Goal: Task Accomplishment & Management: Manage account settings

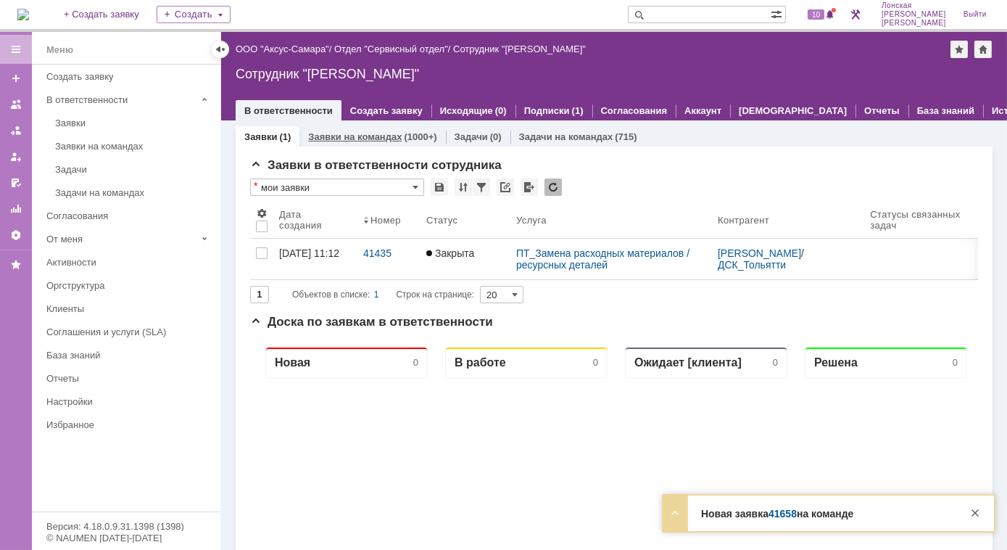
click at [360, 137] on link "Заявки на командах" at bounding box center [355, 136] width 94 height 11
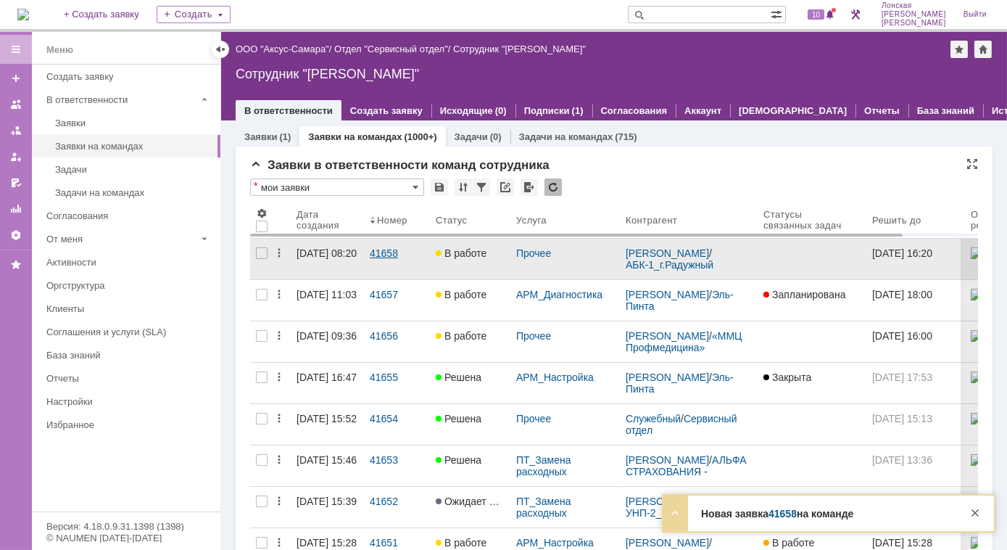
click at [389, 248] on div "41658" at bounding box center [397, 253] width 54 height 12
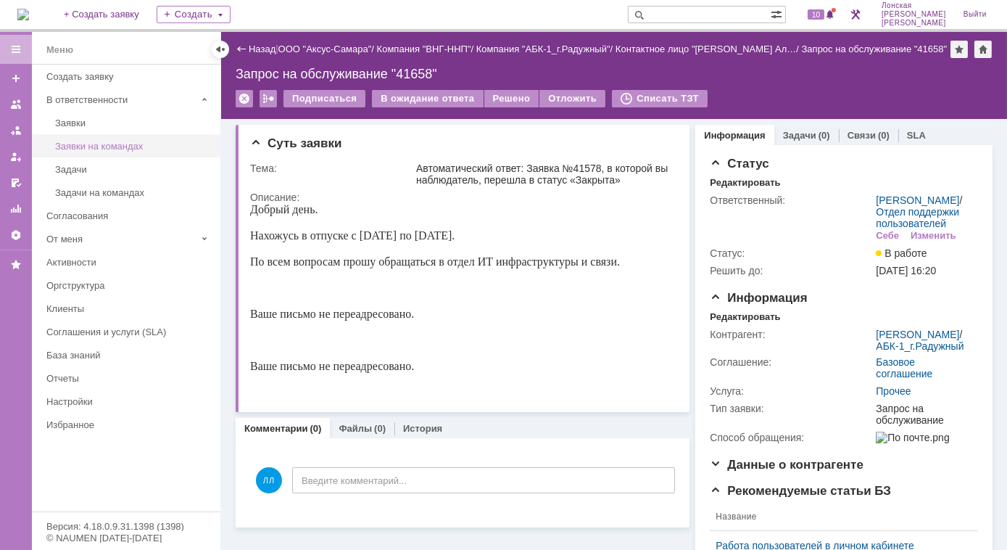
click at [84, 144] on div "Заявки на командах" at bounding box center [133, 146] width 157 height 11
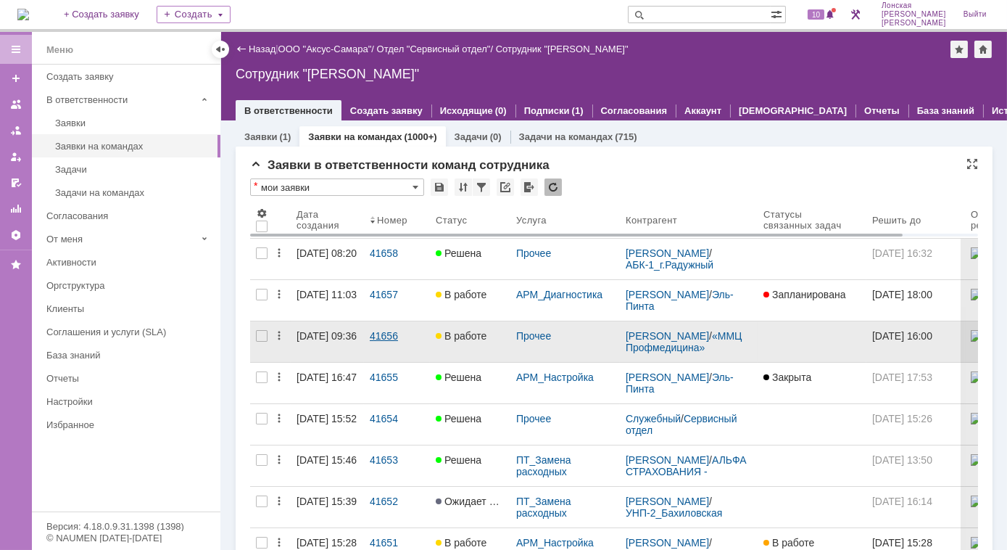
click at [373, 336] on div "41656" at bounding box center [397, 336] width 54 height 12
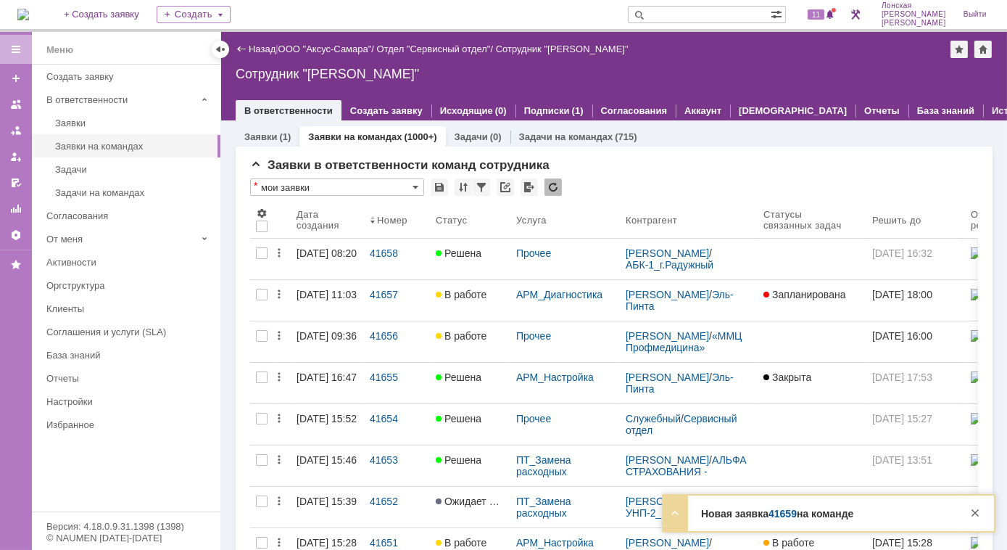
click at [342, 141] on link "Заявки на командах" at bounding box center [355, 136] width 94 height 11
click at [284, 141] on div "(1)" at bounding box center [285, 136] width 12 height 11
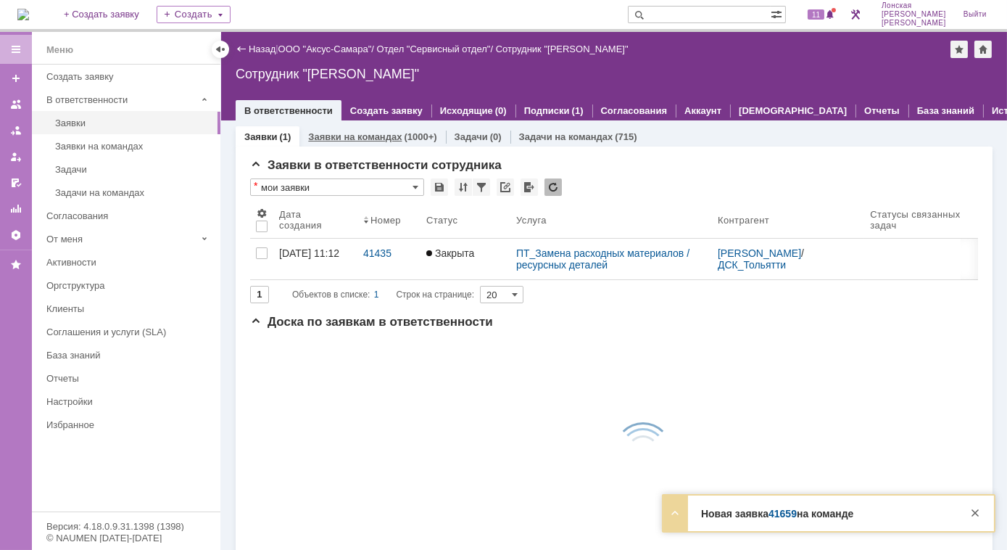
click at [337, 140] on link "Заявки на командах" at bounding box center [355, 136] width 94 height 11
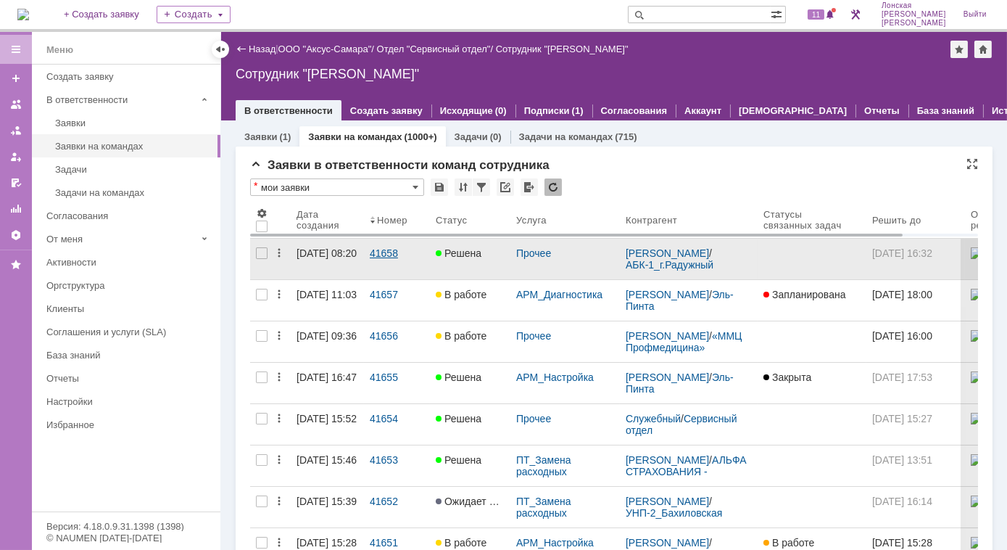
click at [397, 277] on link "41658" at bounding box center [397, 259] width 66 height 41
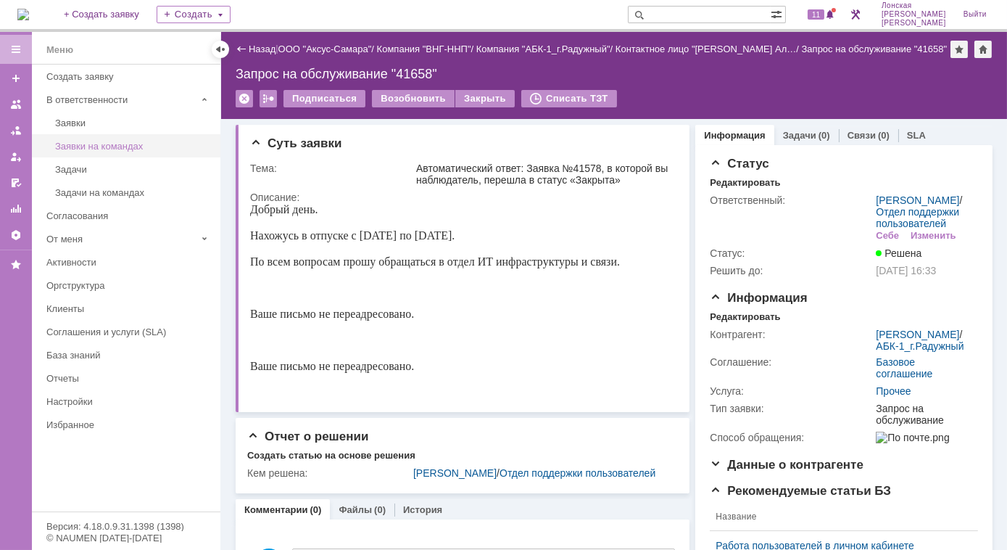
click at [85, 146] on div "Заявки на командах" at bounding box center [133, 146] width 157 height 11
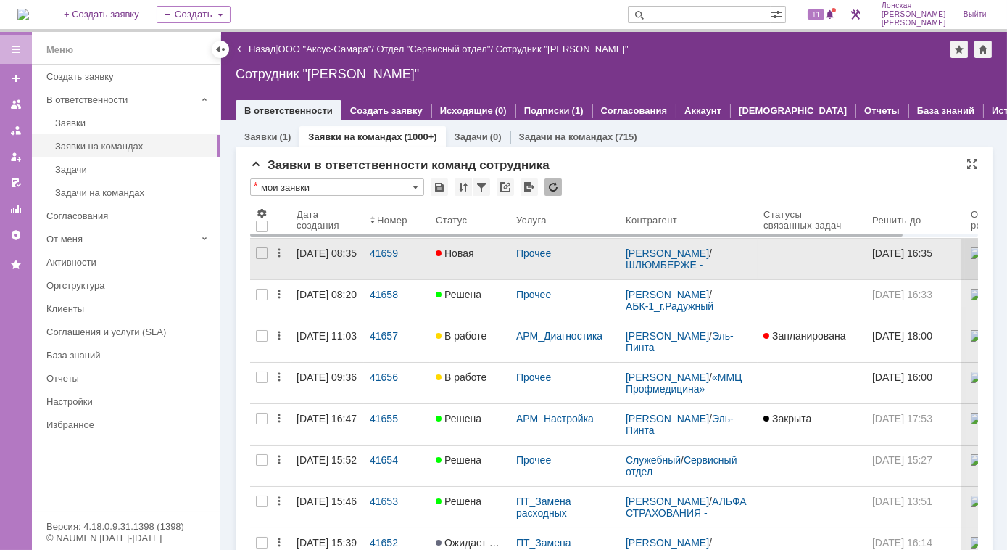
click at [374, 255] on div "41659" at bounding box center [397, 253] width 54 height 12
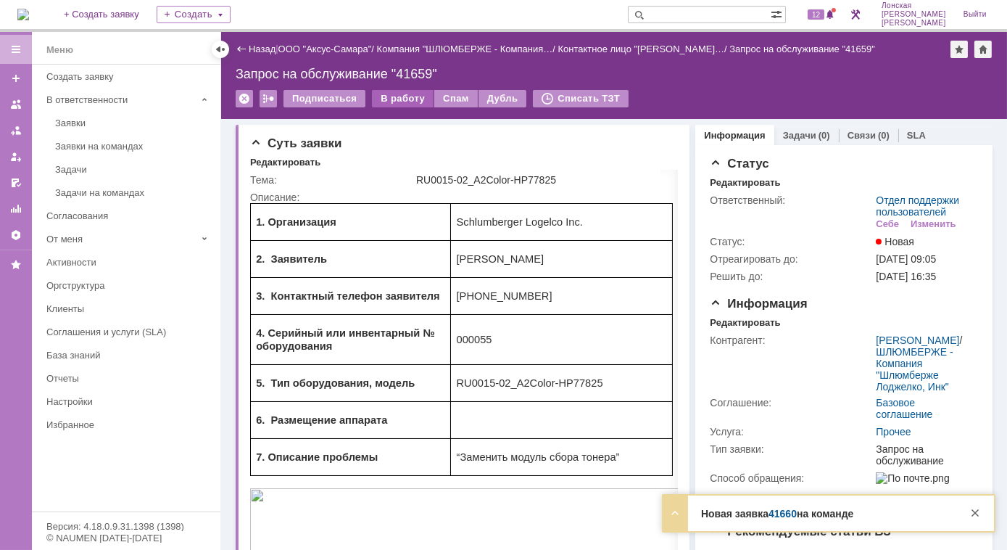
click at [396, 94] on div "В работу" at bounding box center [403, 98] width 62 height 17
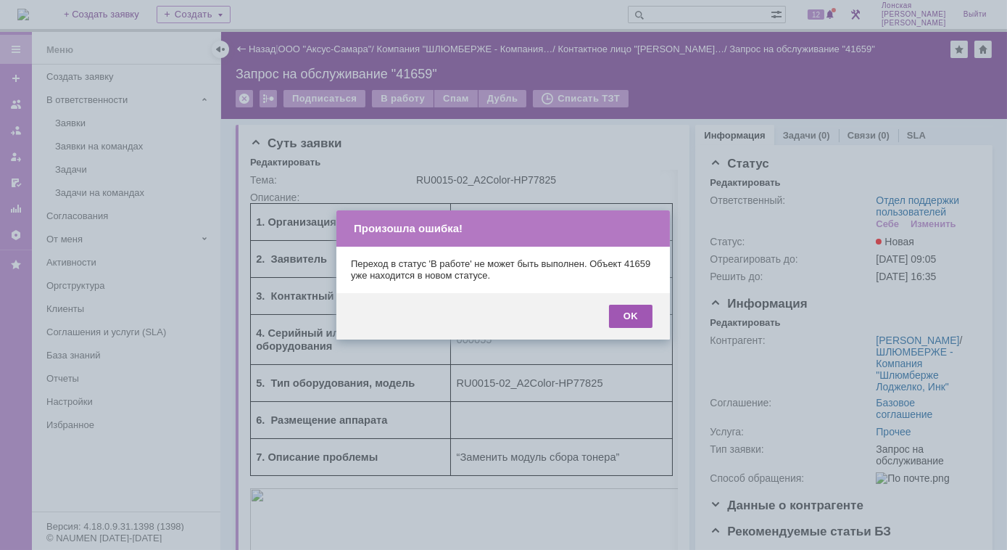
click at [632, 312] on div "OK" at bounding box center [631, 316] width 44 height 23
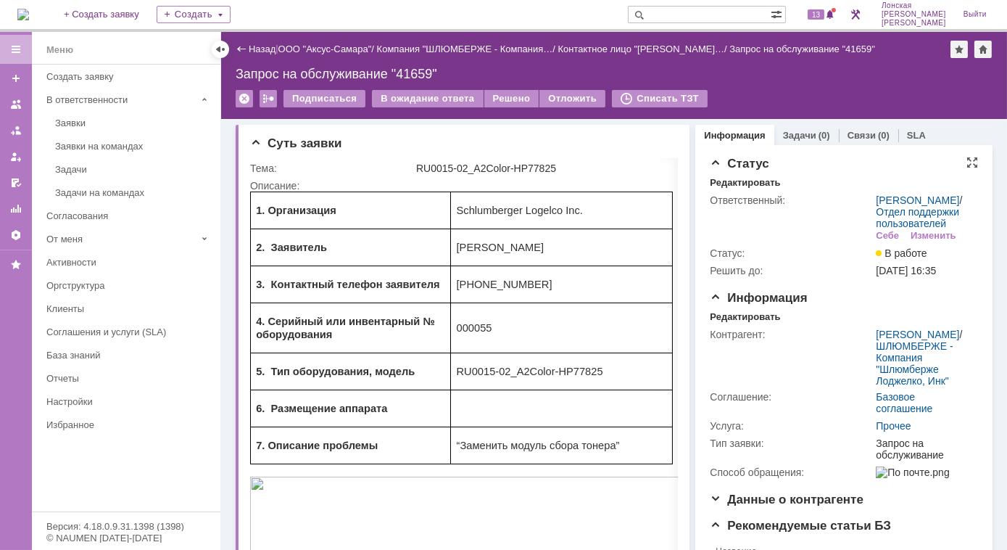
click at [816, 244] on td "Ответственный:" at bounding box center [791, 217] width 163 height 53
click at [89, 143] on div "Заявки на командах" at bounding box center [133, 146] width 157 height 11
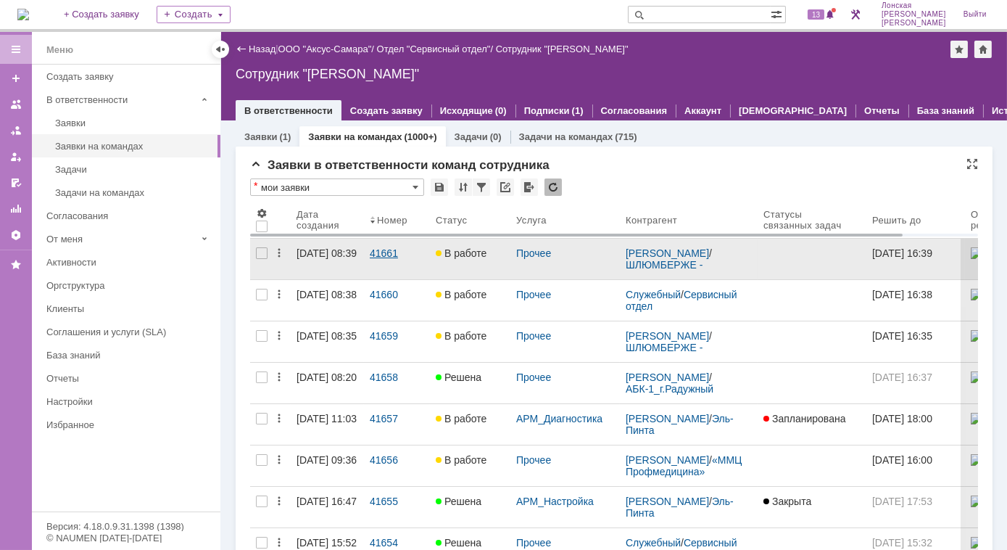
click at [381, 249] on div "41661" at bounding box center [397, 253] width 54 height 12
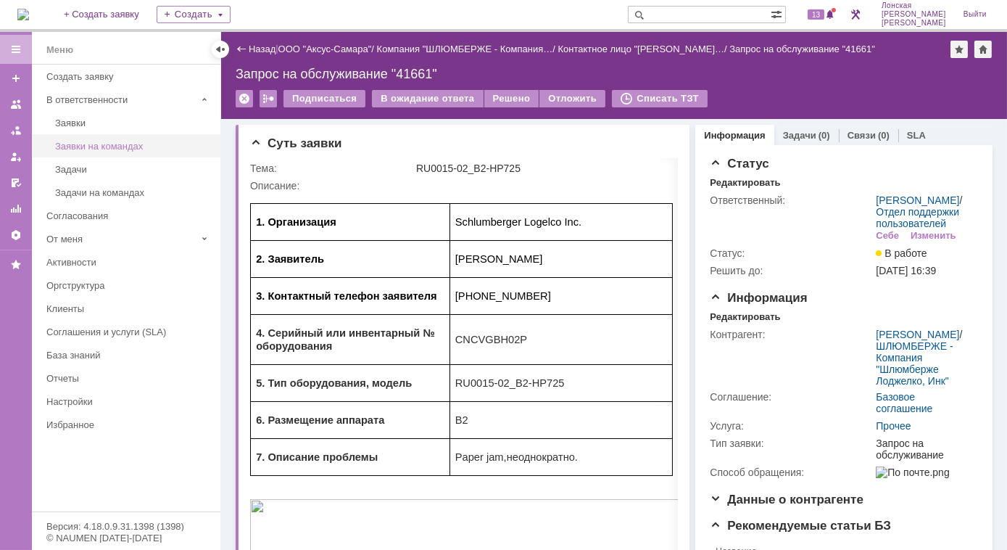
click at [112, 148] on div "Заявки на командах" at bounding box center [133, 146] width 157 height 11
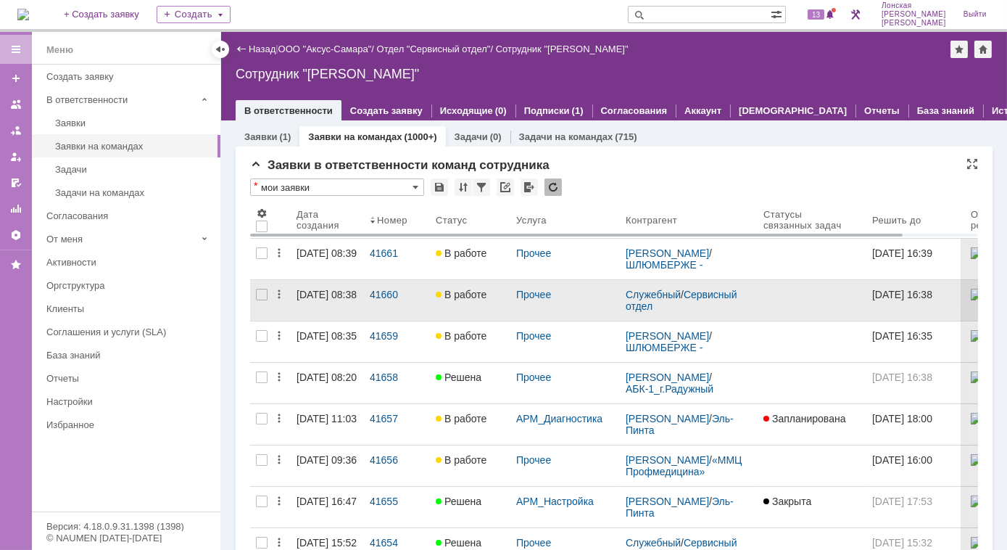
click at [460, 289] on span "В работе" at bounding box center [461, 295] width 51 height 12
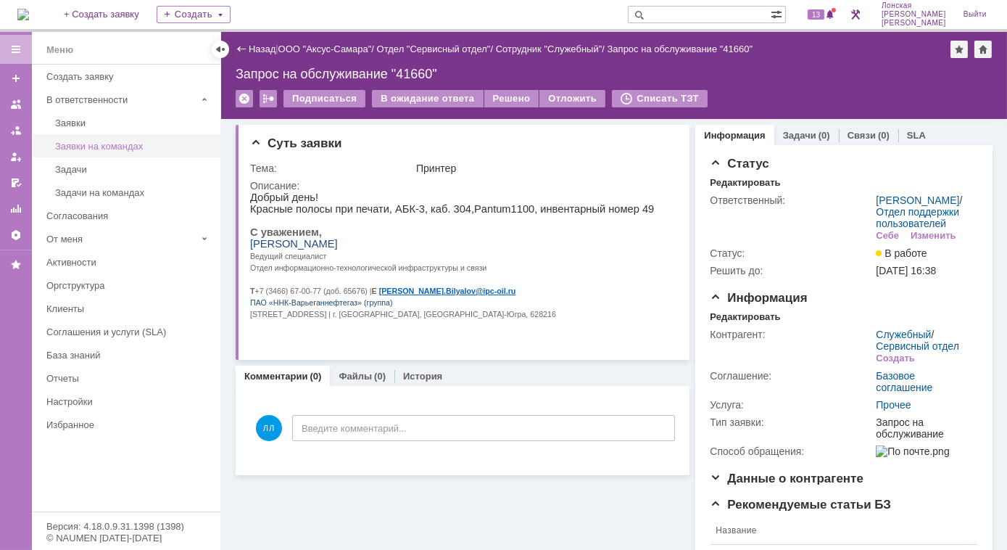
click at [96, 144] on div "Заявки на командах" at bounding box center [133, 146] width 157 height 11
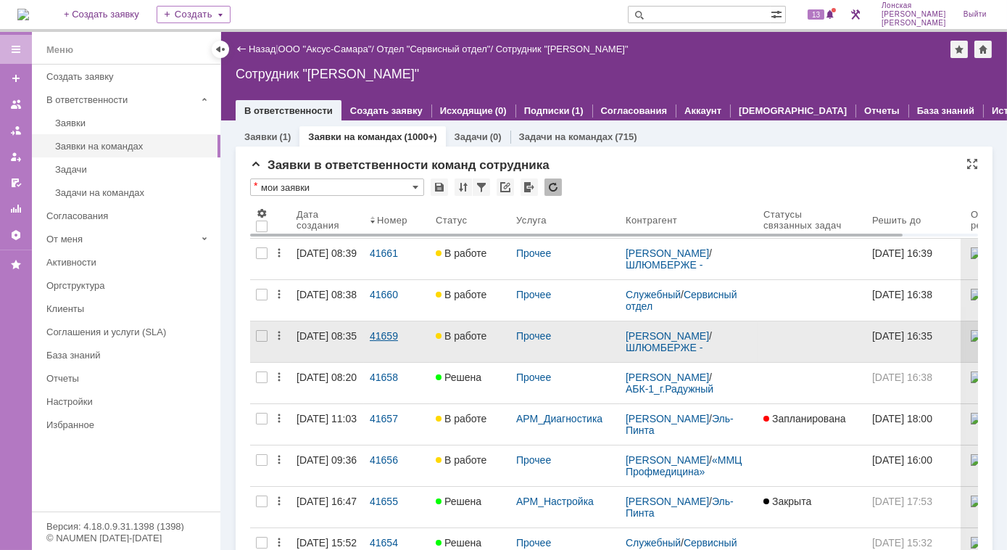
click at [383, 335] on div "41659" at bounding box center [397, 336] width 54 height 12
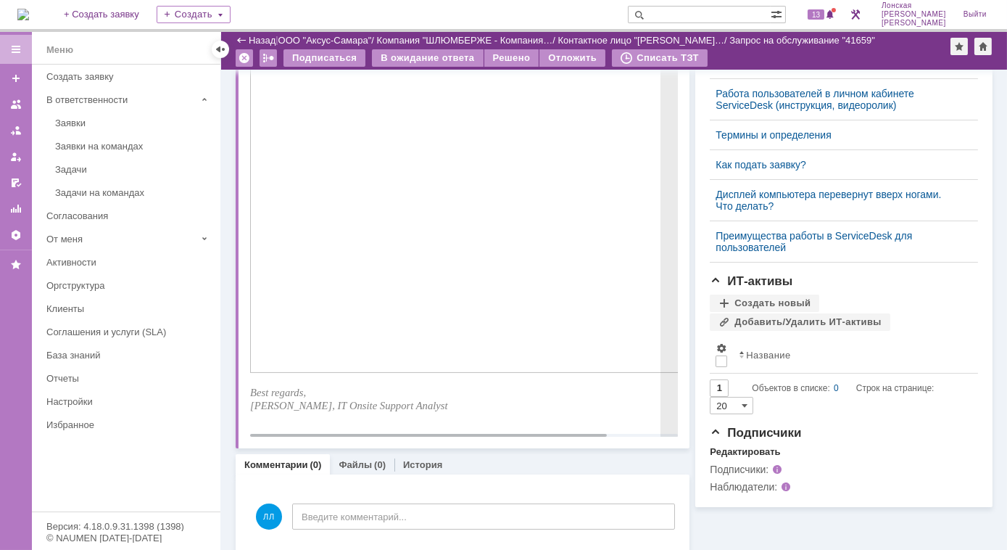
scroll to position [456, 0]
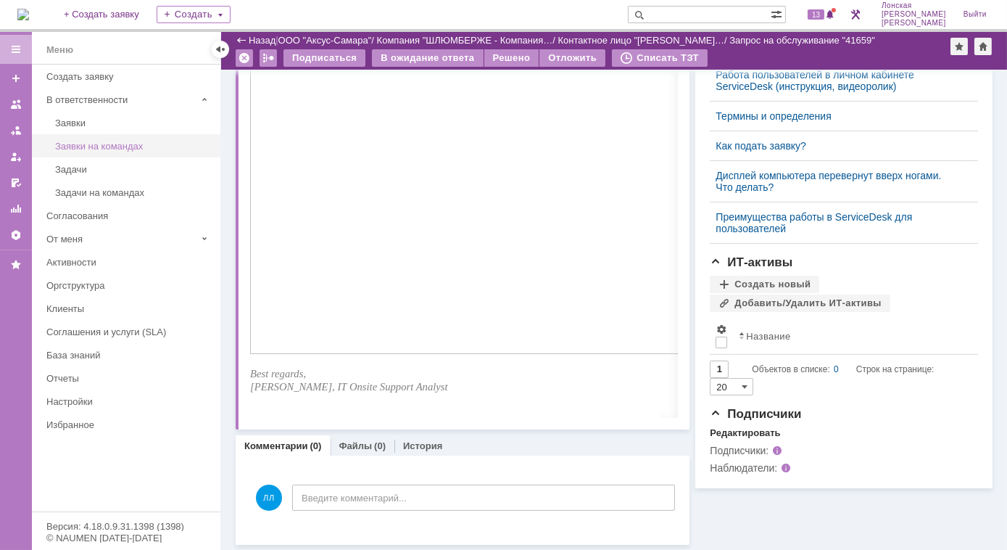
click at [93, 149] on div "Заявки на командах" at bounding box center [133, 146] width 157 height 11
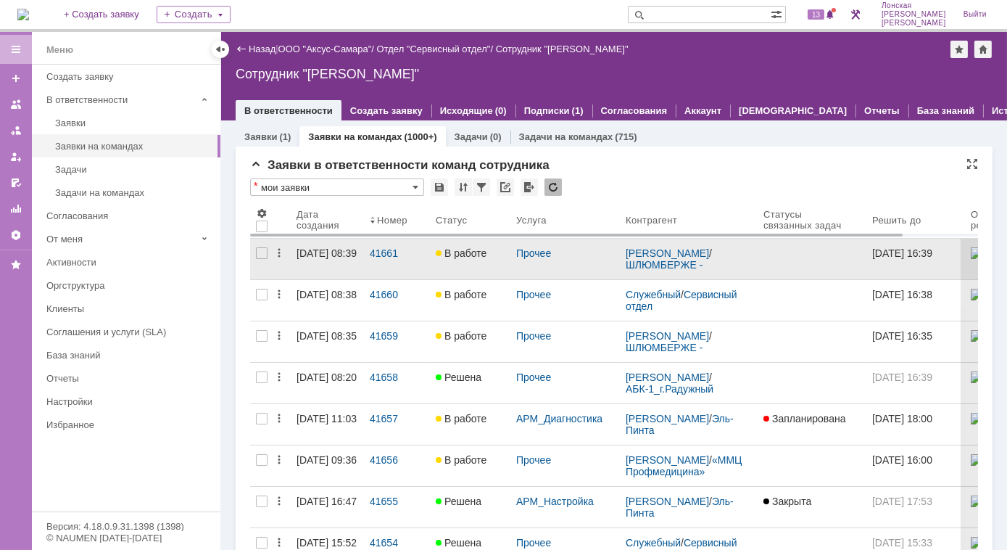
click at [463, 255] on span "В работе" at bounding box center [461, 253] width 51 height 12
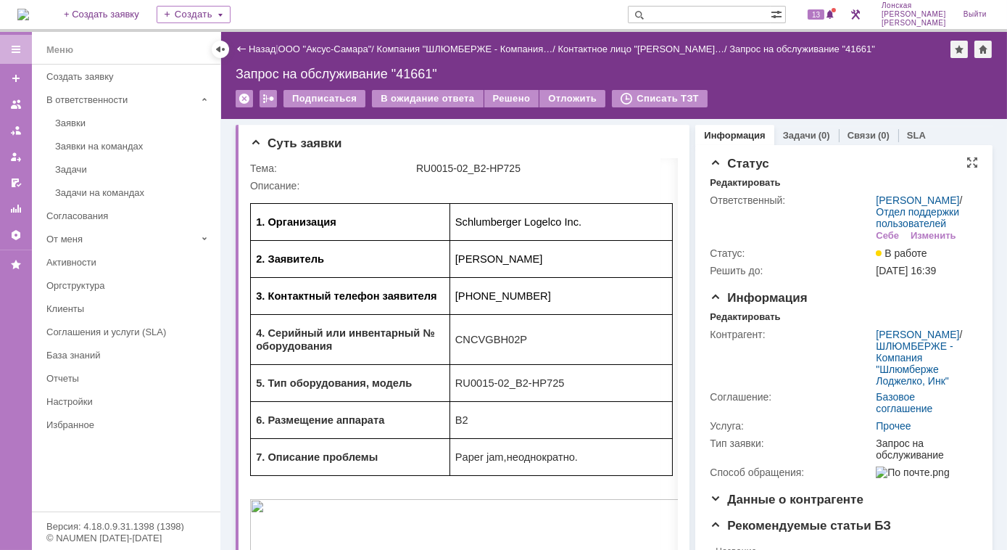
click at [725, 224] on td "Ответственный:" at bounding box center [791, 217] width 163 height 53
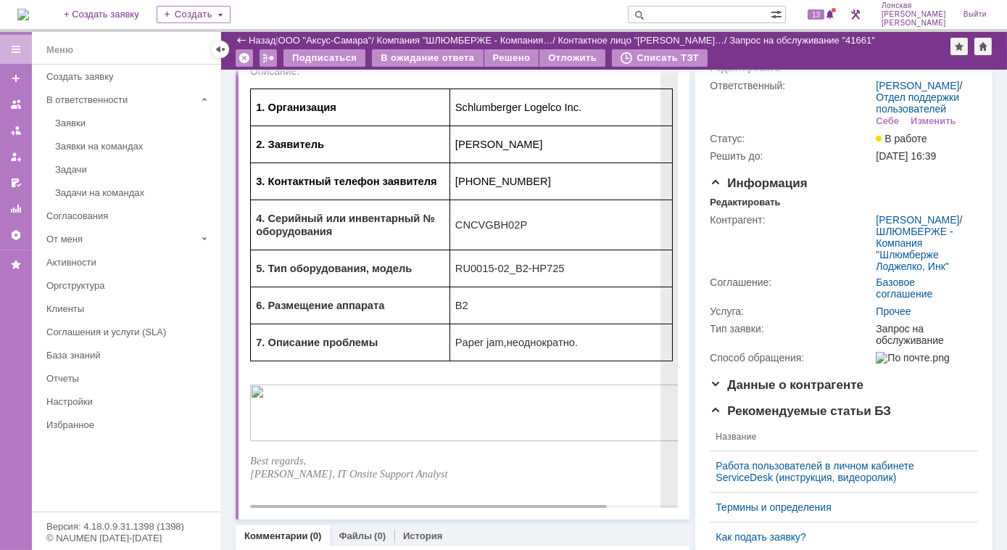
scroll to position [131, 0]
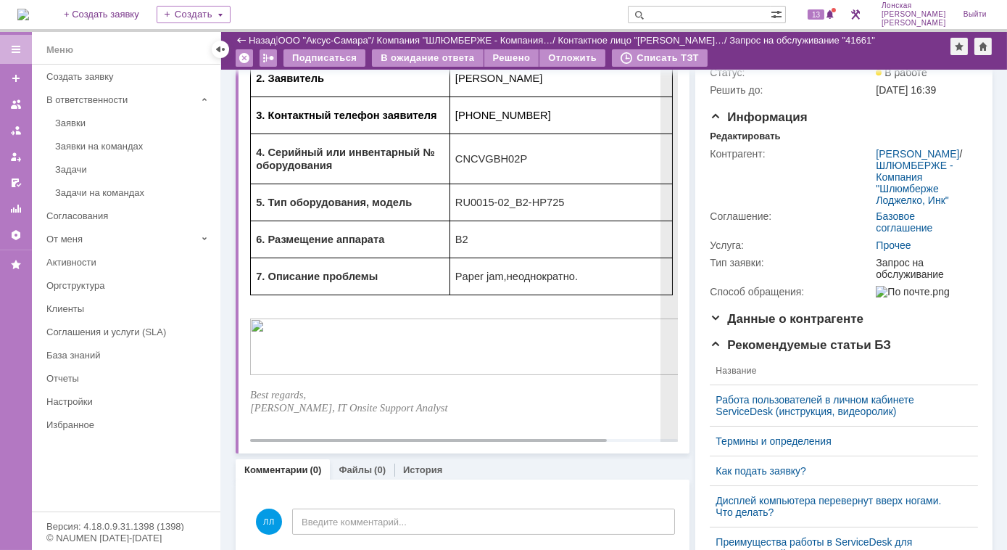
click at [500, 162] on span "CNCVGBH02P" at bounding box center [491, 159] width 72 height 12
drag, startPoint x: 500, startPoint y: 162, endPoint x: 538, endPoint y: 162, distance: 37.7
click at [538, 162] on p "CNCVGBH02P" at bounding box center [561, 158] width 212 height 13
drag, startPoint x: 538, startPoint y: 162, endPoint x: 580, endPoint y: 168, distance: 42.5
click at [580, 168] on td "CNCVGBH02P" at bounding box center [560, 159] width 223 height 50
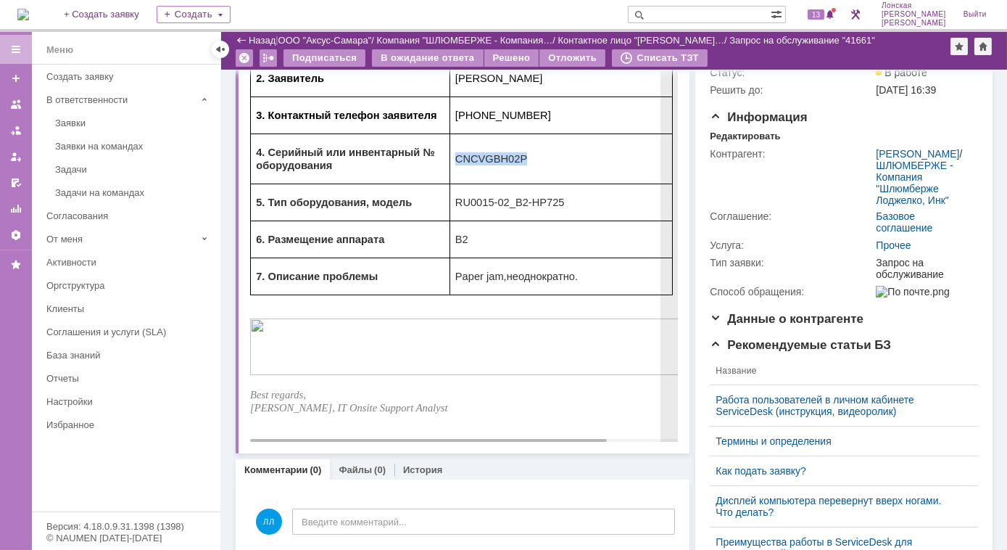
scroll to position [0, 0]
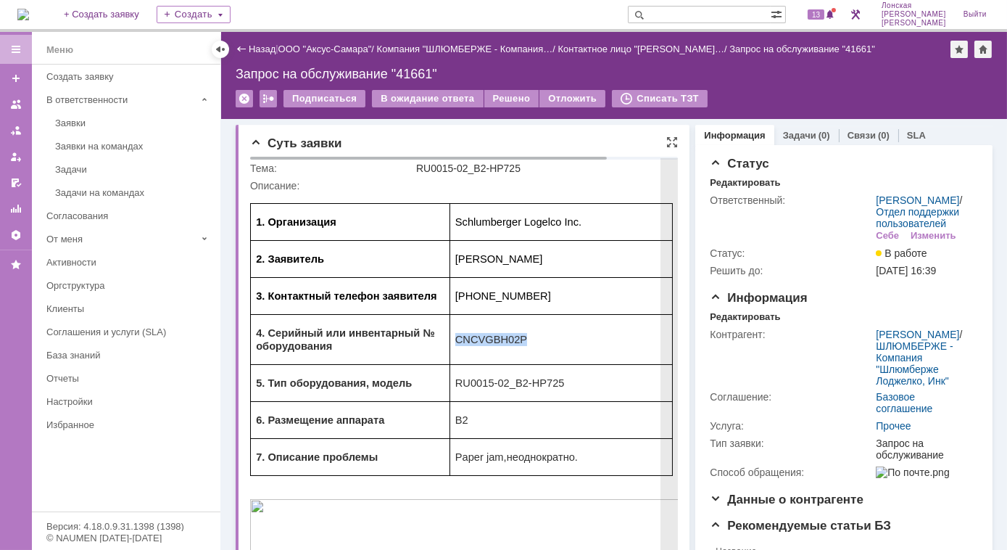
copy span "CNCVGBH02P"
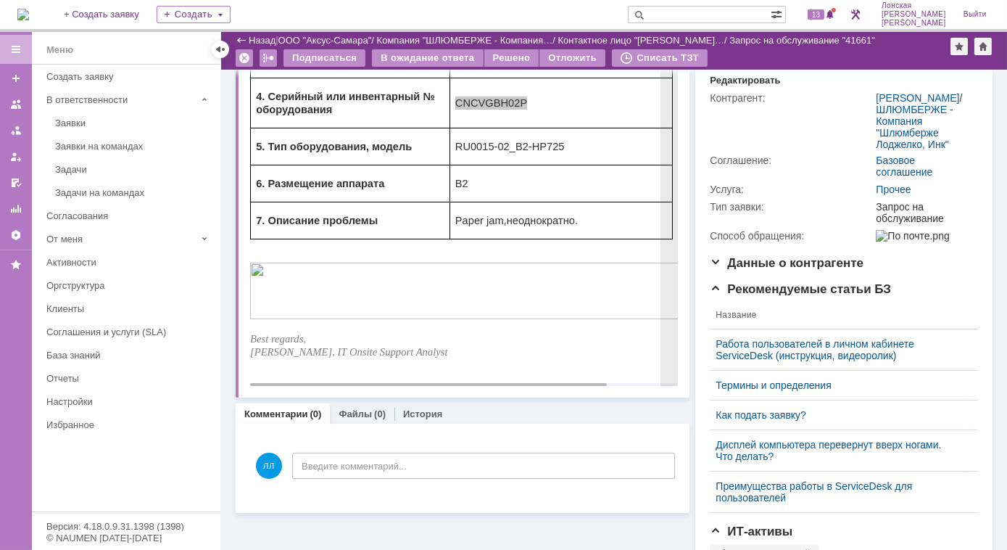
scroll to position [329, 0]
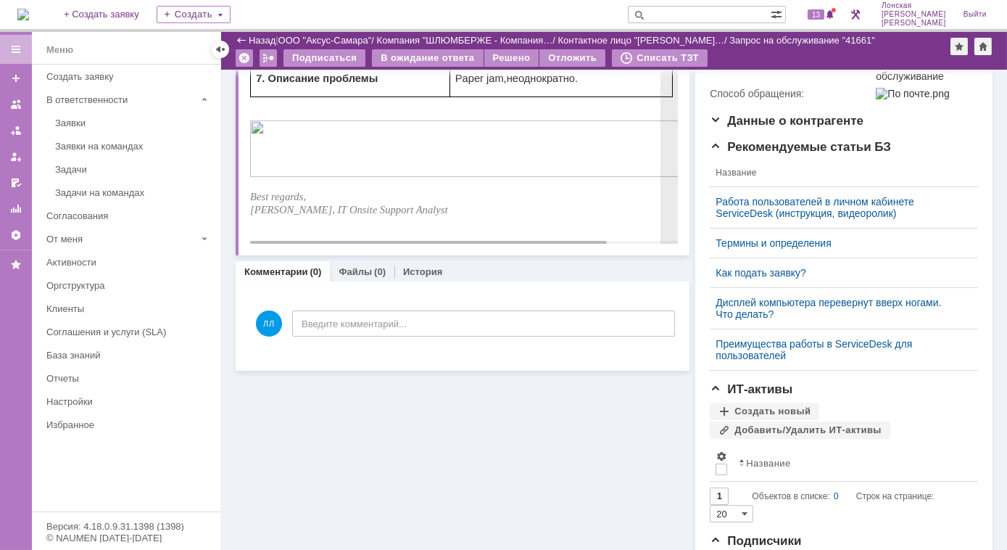
click at [421, 164] on img at bounding box center [503, 149] width 508 height 57
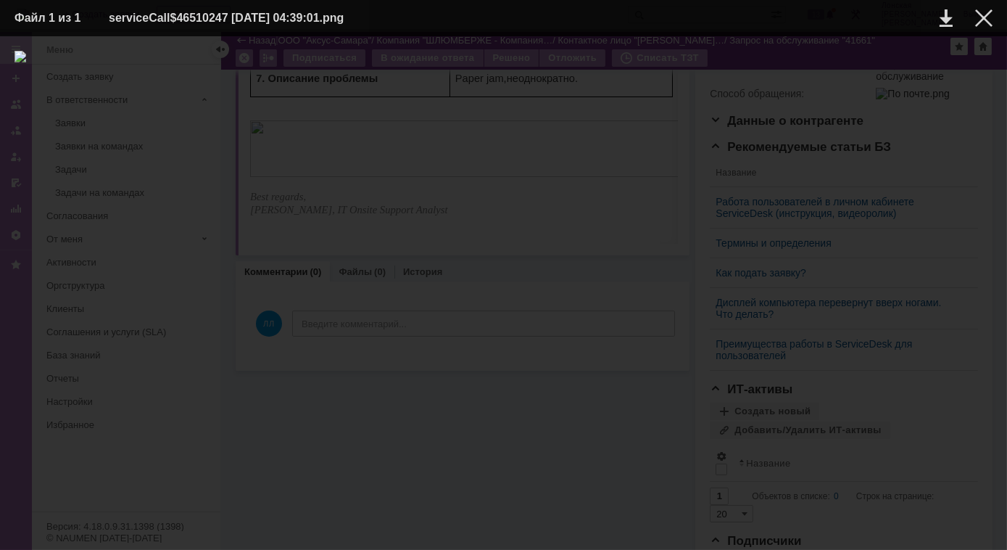
click at [529, 199] on div at bounding box center [504, 293] width 978 height 484
click at [675, 136] on div at bounding box center [504, 293] width 978 height 484
click at [722, 457] on div at bounding box center [504, 293] width 978 height 484
click at [990, 20] on div at bounding box center [983, 17] width 17 height 17
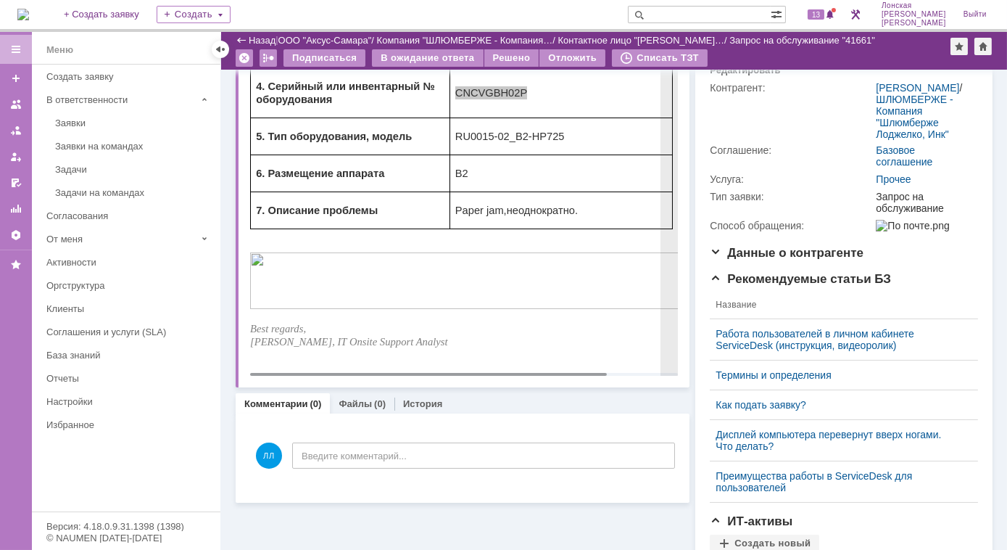
scroll to position [0, 0]
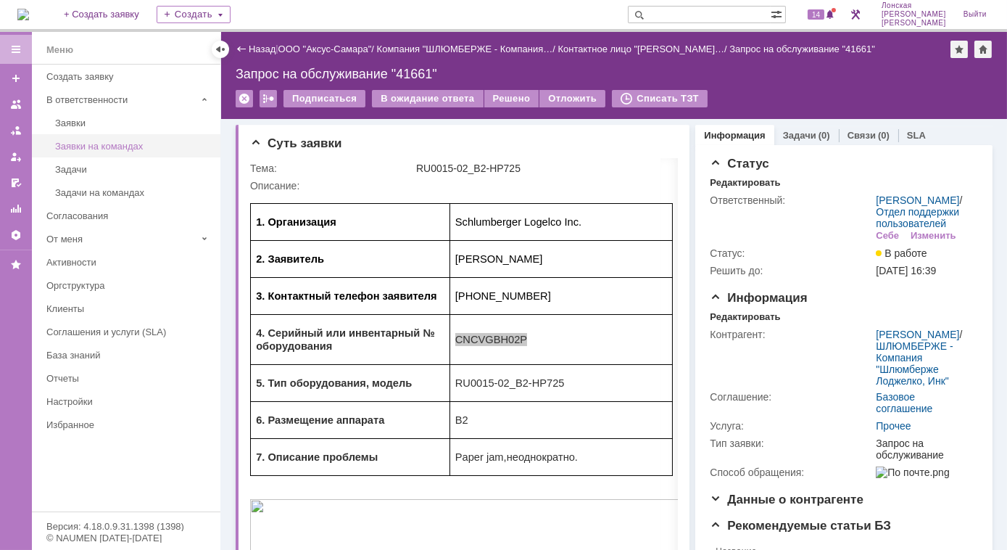
click at [85, 150] on link "Заявки на командах" at bounding box center [133, 146] width 168 height 22
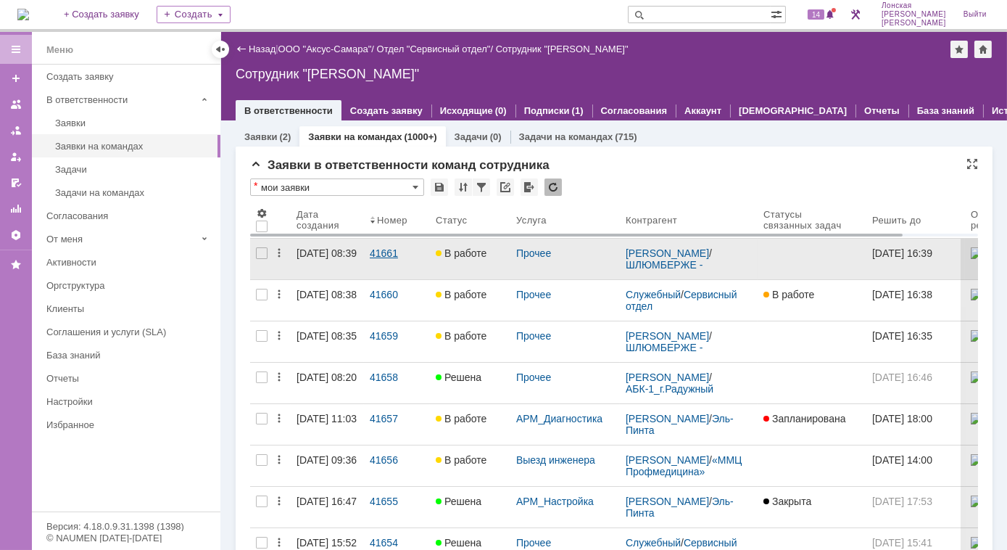
click at [384, 260] on link "41661" at bounding box center [397, 259] width 66 height 41
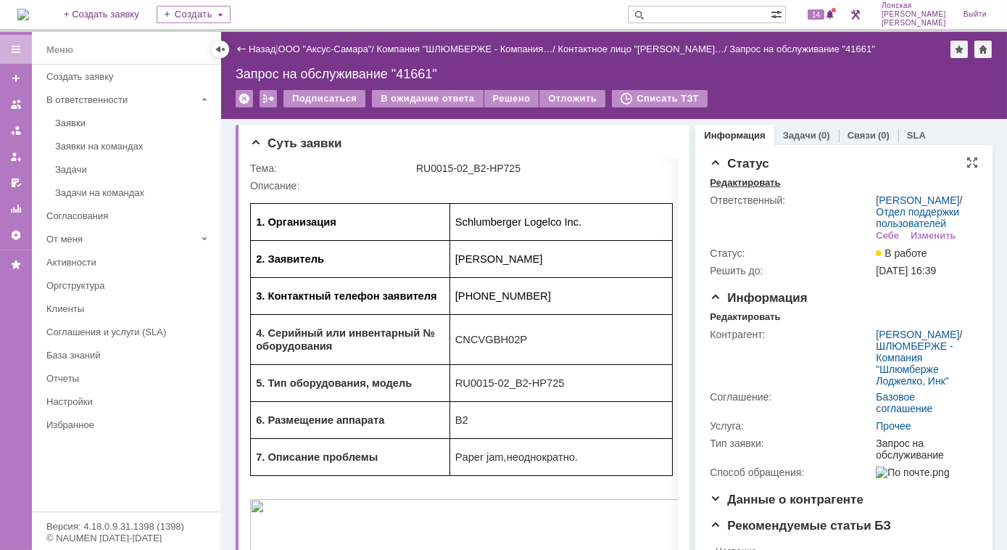
click at [737, 183] on div "Редактировать" at bounding box center [745, 183] width 70 height 12
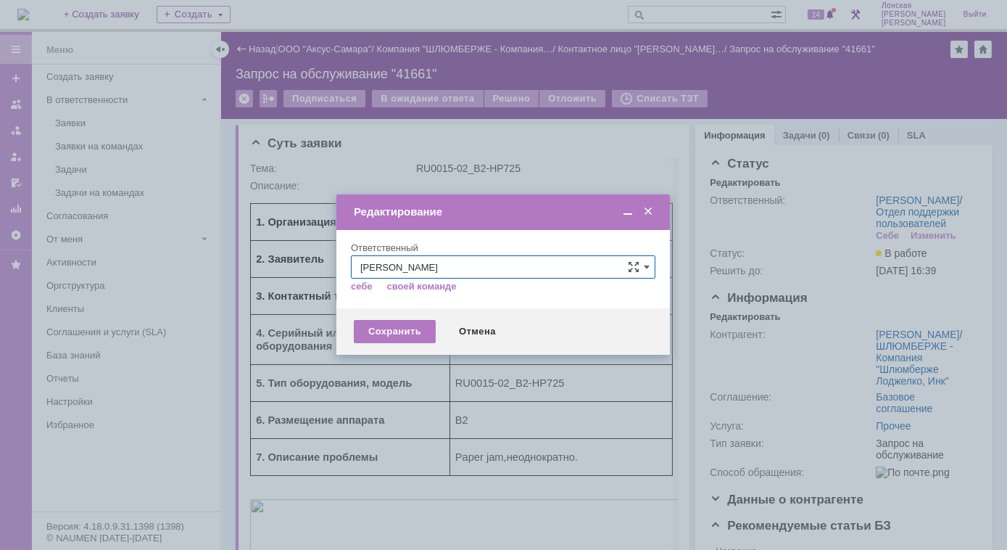
click at [650, 264] on input "[PERSON_NAME]" at bounding box center [503, 266] width 305 height 23
type input "[PERSON_NAME]"
click at [486, 374] on span "[PERSON_NAME]" at bounding box center [503, 373] width 286 height 12
type input "[PERSON_NAME]"
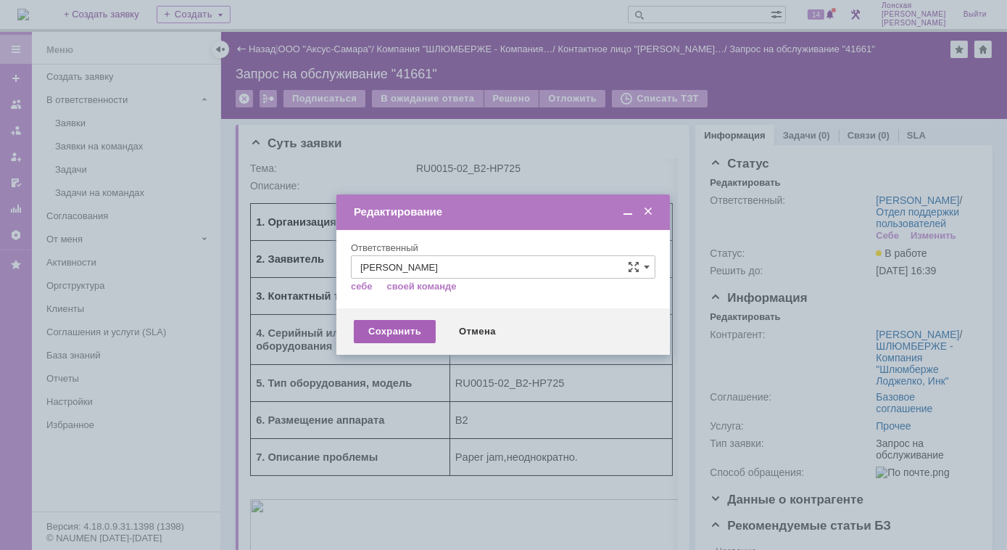
click at [410, 329] on div "Сохранить" at bounding box center [395, 331] width 82 height 23
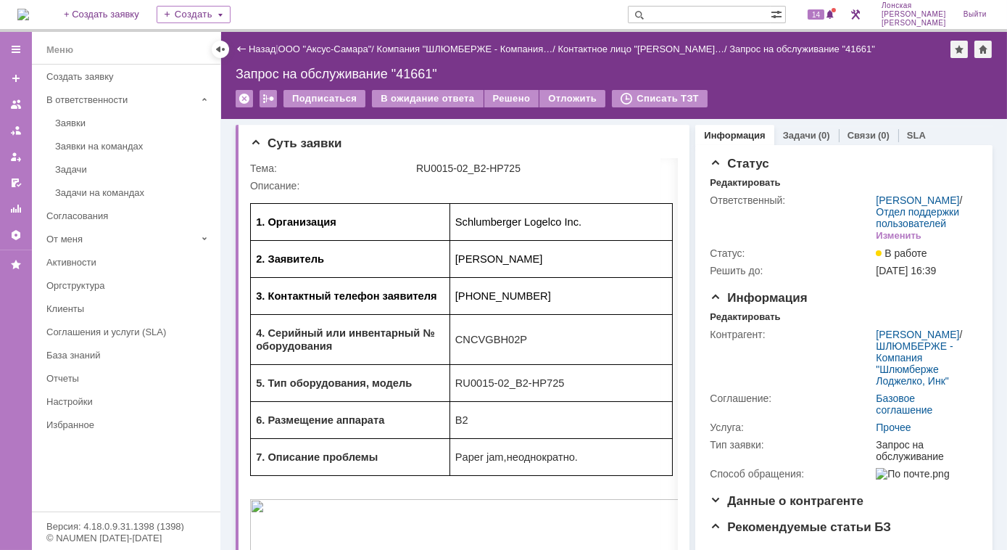
click at [93, 149] on div "Заявки на командах" at bounding box center [133, 146] width 157 height 11
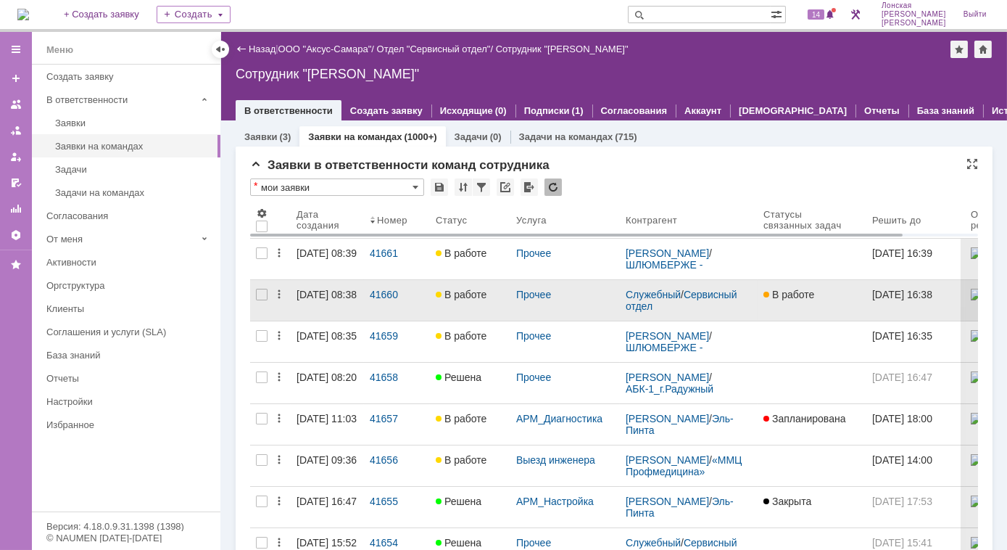
click at [473, 296] on span "В работе" at bounding box center [461, 295] width 51 height 12
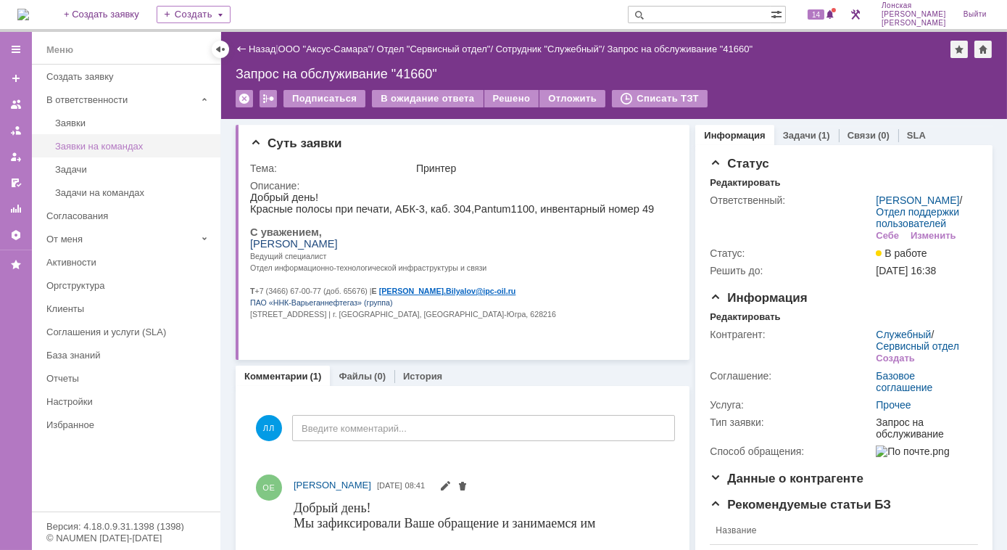
click at [96, 141] on div "Заявки на командах" at bounding box center [133, 146] width 157 height 11
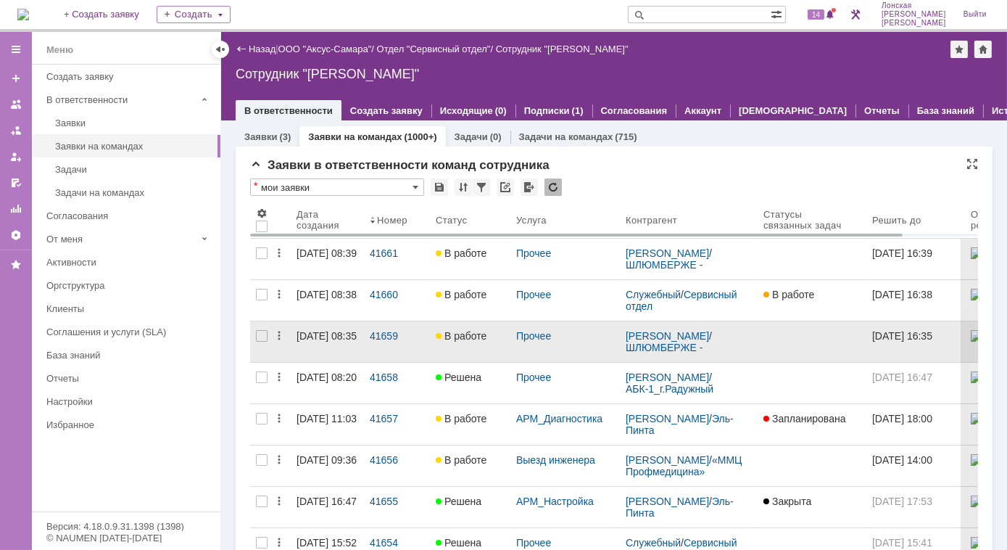
click at [495, 338] on div "В работе" at bounding box center [470, 336] width 69 height 12
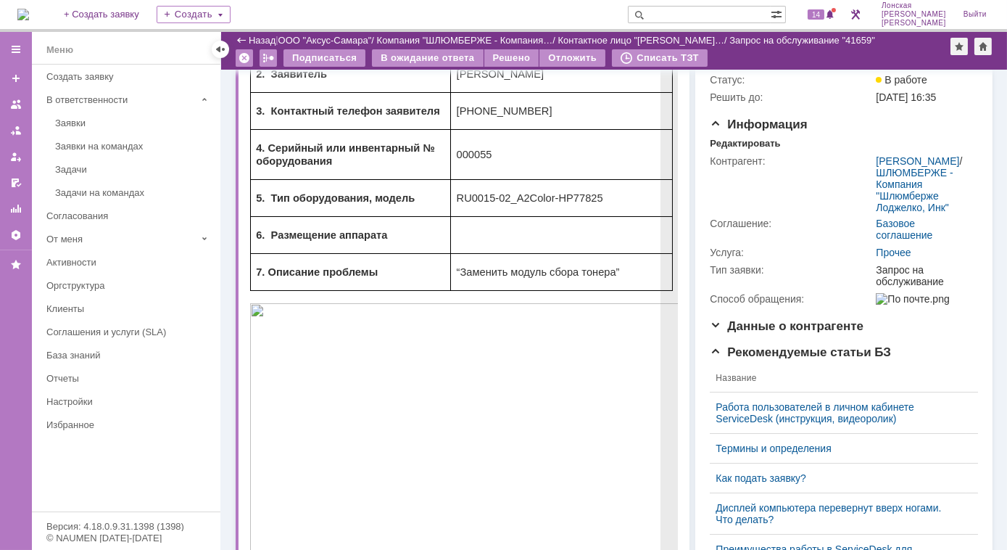
scroll to position [65, 0]
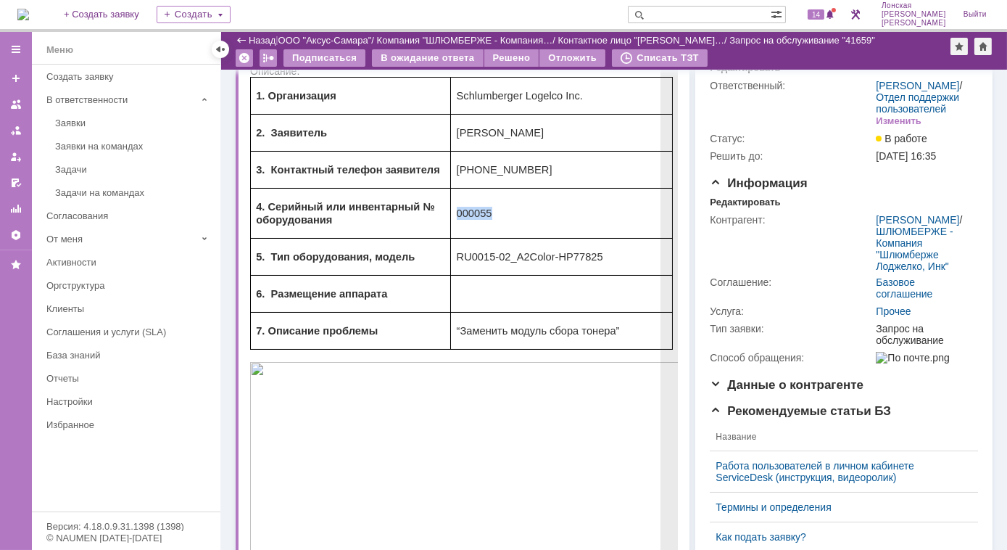
drag, startPoint x: 501, startPoint y: 215, endPoint x: 452, endPoint y: 223, distance: 49.9
click at [452, 223] on td "000055" at bounding box center [560, 214] width 221 height 50
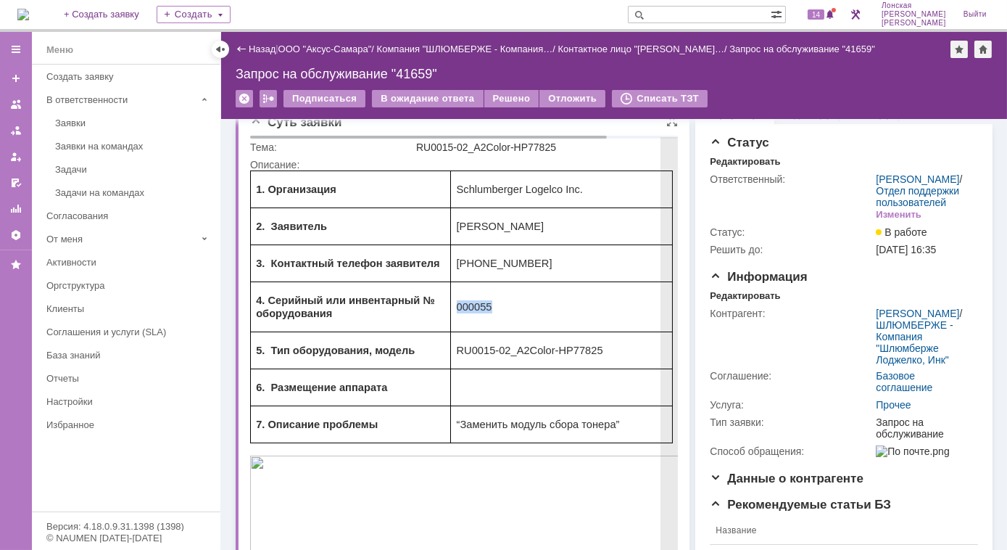
scroll to position [0, 0]
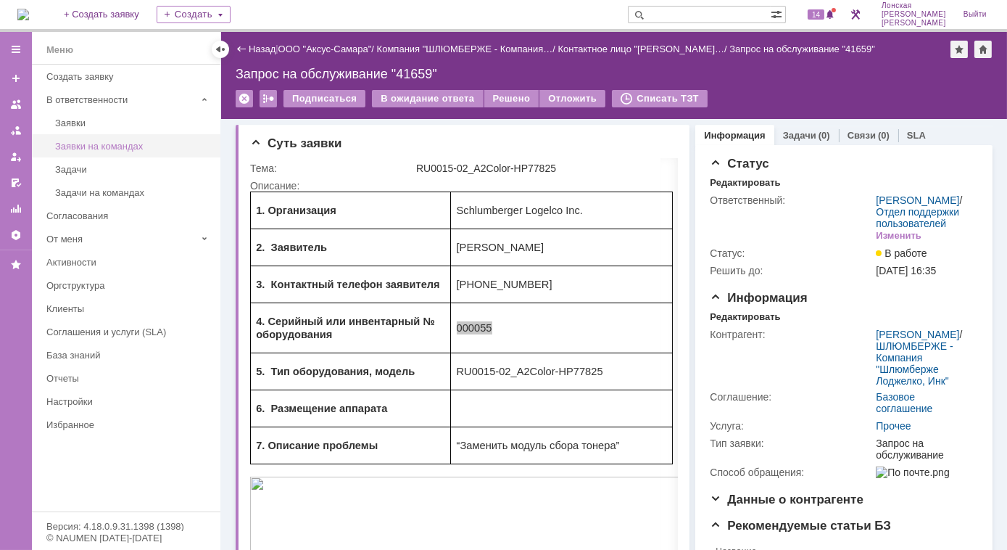
click at [109, 146] on div "Заявки на командах" at bounding box center [133, 146] width 157 height 11
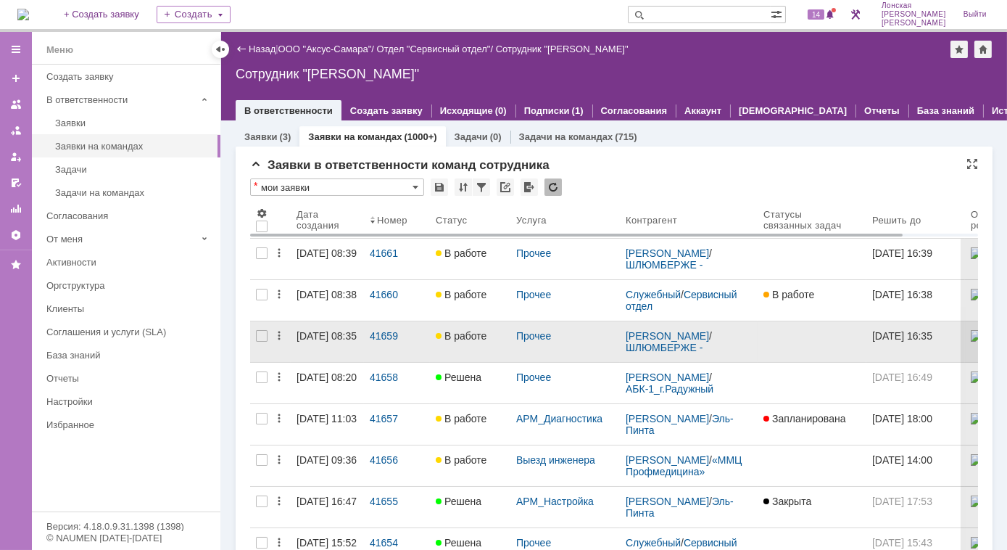
click at [441, 334] on div at bounding box center [439, 336] width 6 height 6
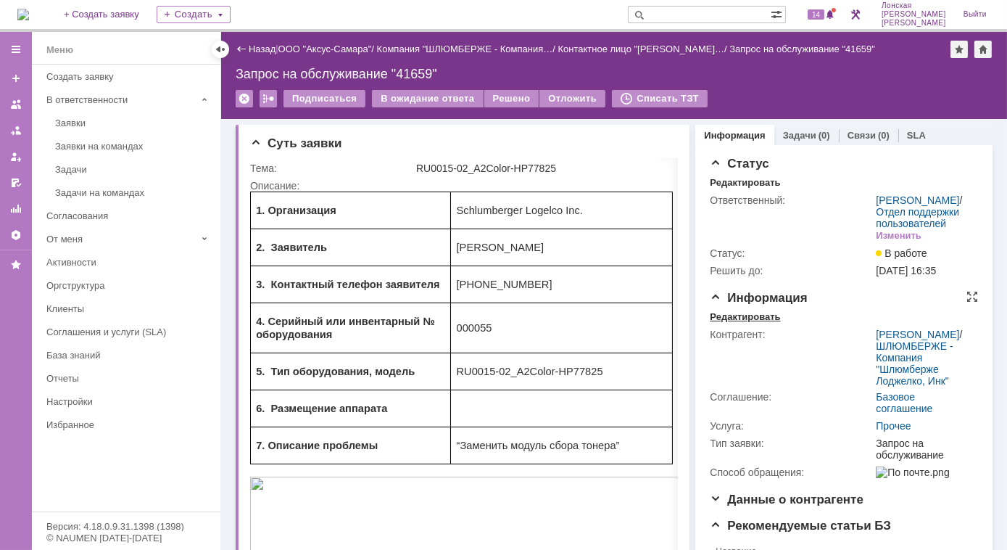
click at [737, 323] on div "Редактировать" at bounding box center [745, 317] width 70 height 12
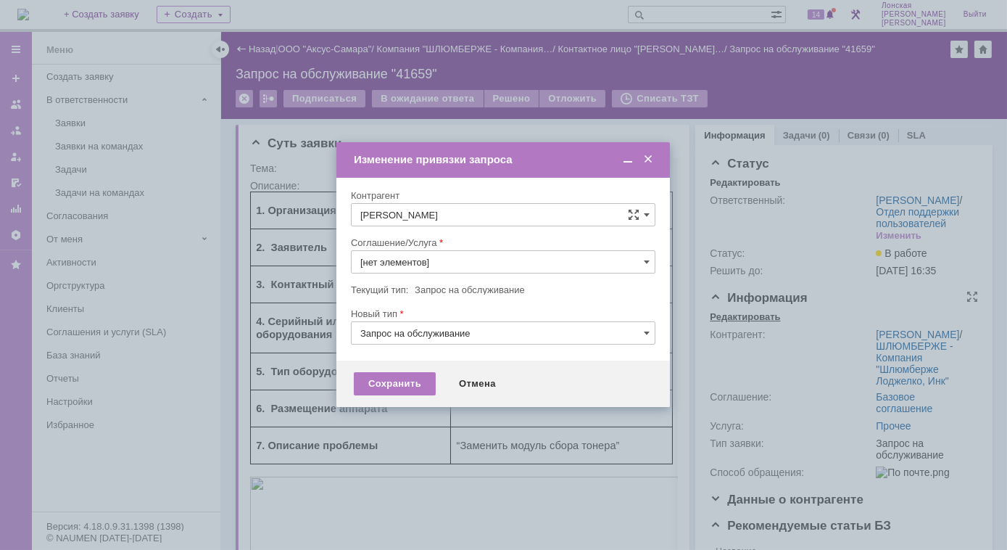
type input "Прочее"
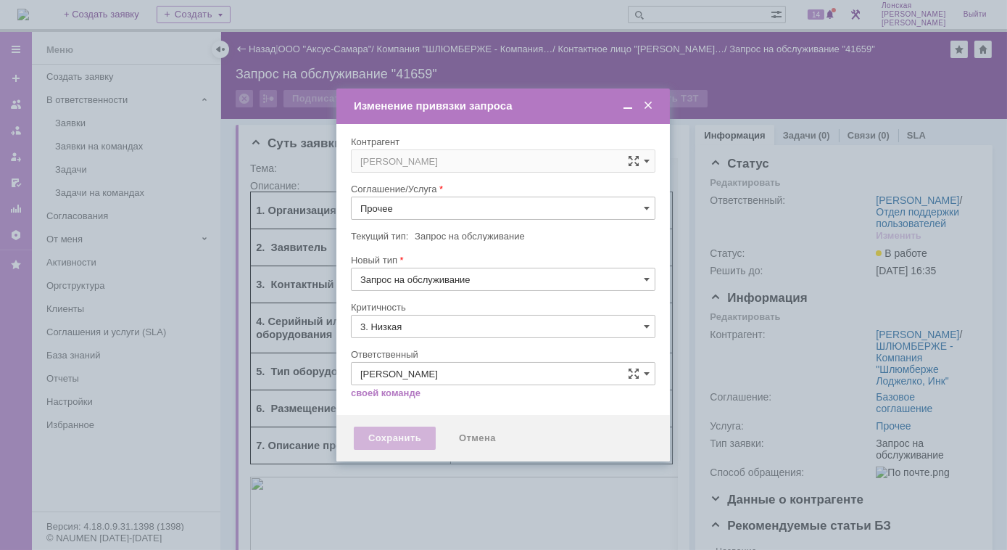
type input "[не указано]"
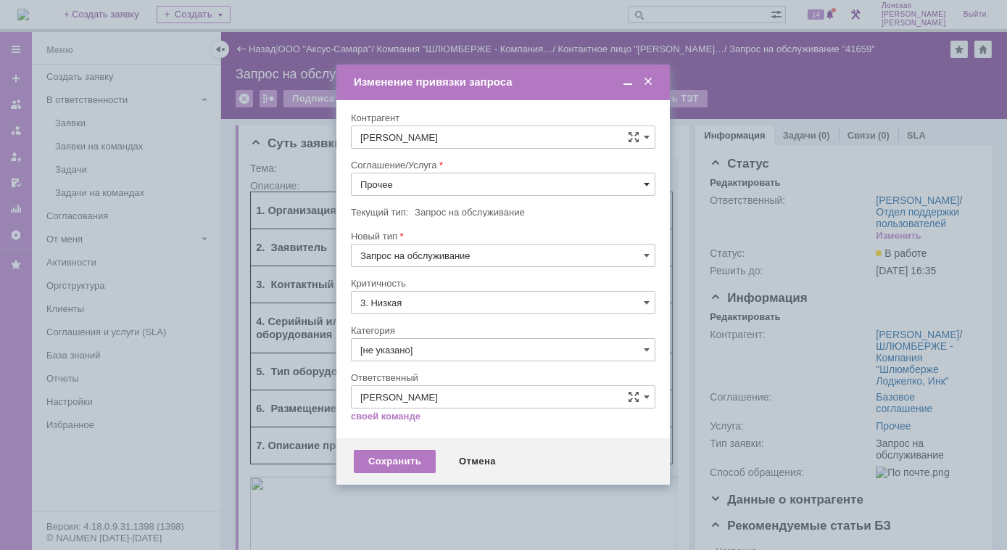
click at [647, 184] on span at bounding box center [647, 184] width 6 height 12
click at [646, 81] on span at bounding box center [648, 81] width 15 height 13
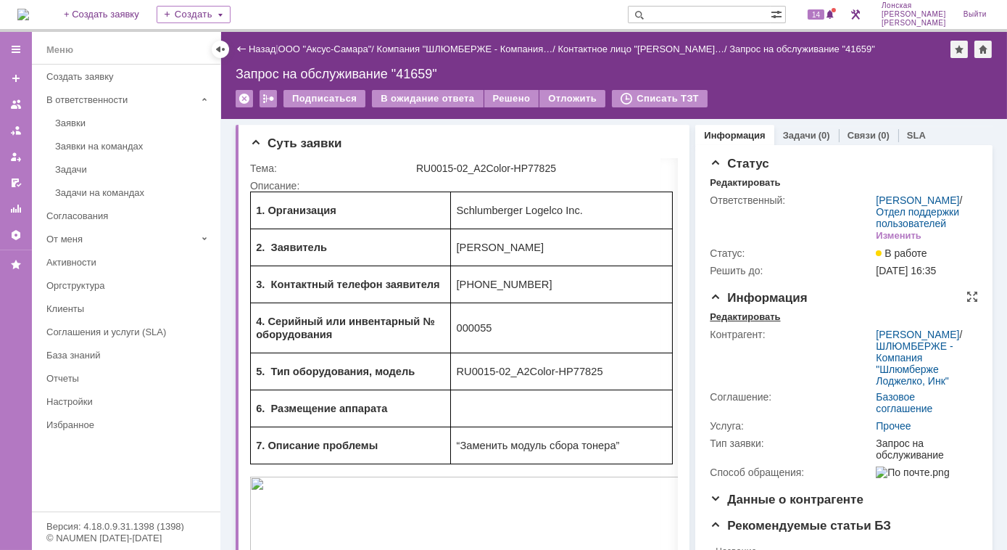
click at [719, 323] on div "Редактировать" at bounding box center [745, 317] width 70 height 12
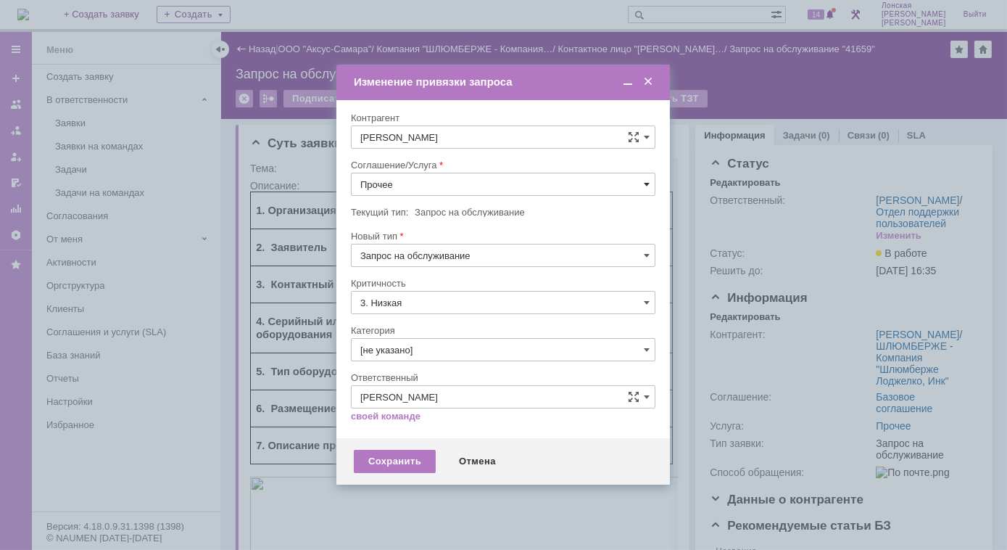
click at [645, 183] on span at bounding box center [647, 184] width 6 height 12
click at [495, 290] on span "ПТ_Замена расходных материалов / ресурсных деталей" at bounding box center [503, 292] width 286 height 12
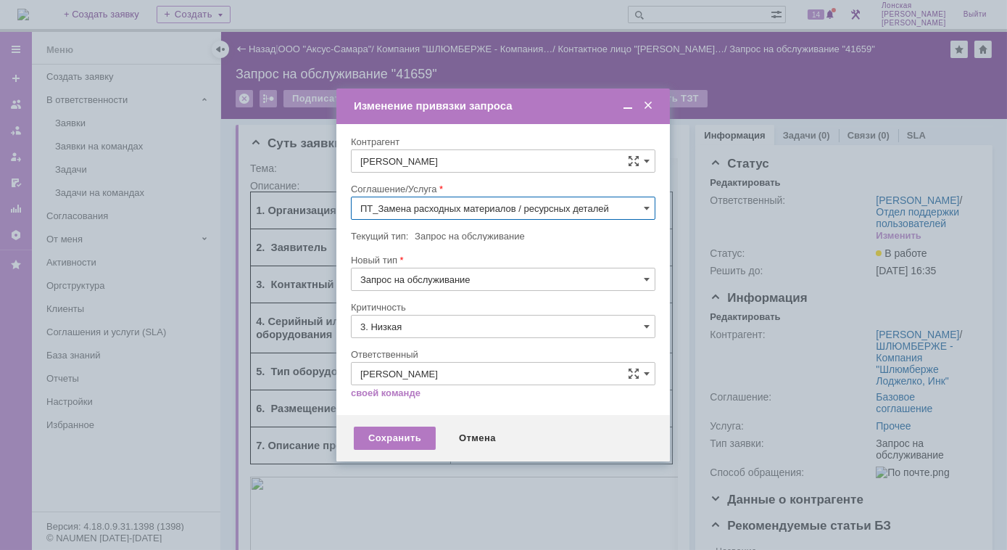
type input "ПТ_Замена расходных материалов / ресурсных деталей"
click at [384, 436] on div "Сохранить" at bounding box center [395, 437] width 82 height 23
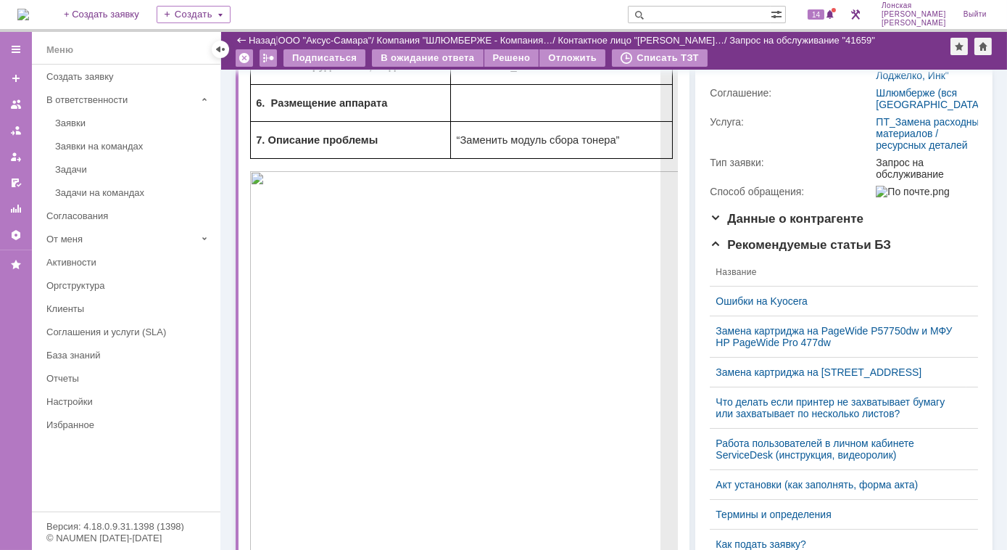
scroll to position [263, 0]
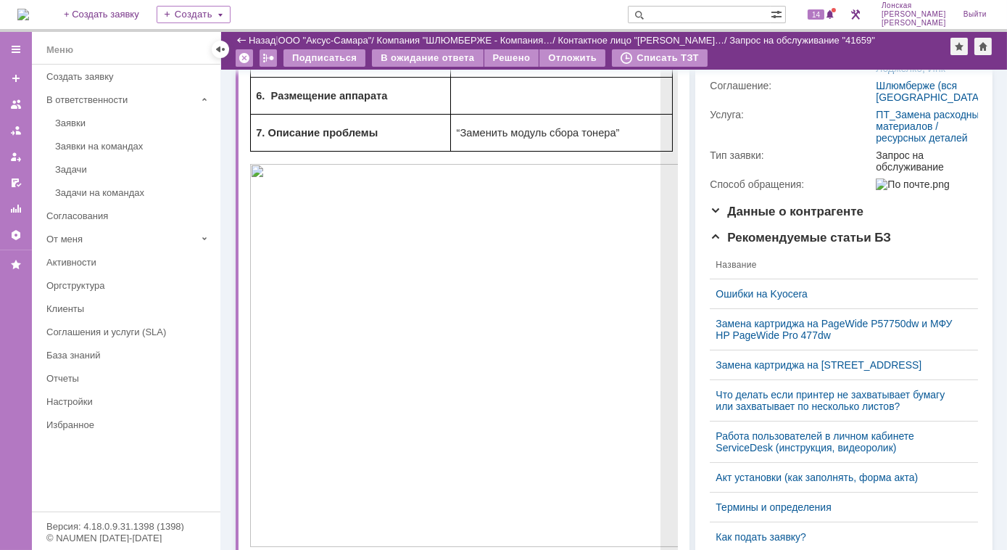
click at [546, 363] on img at bounding box center [503, 356] width 508 height 383
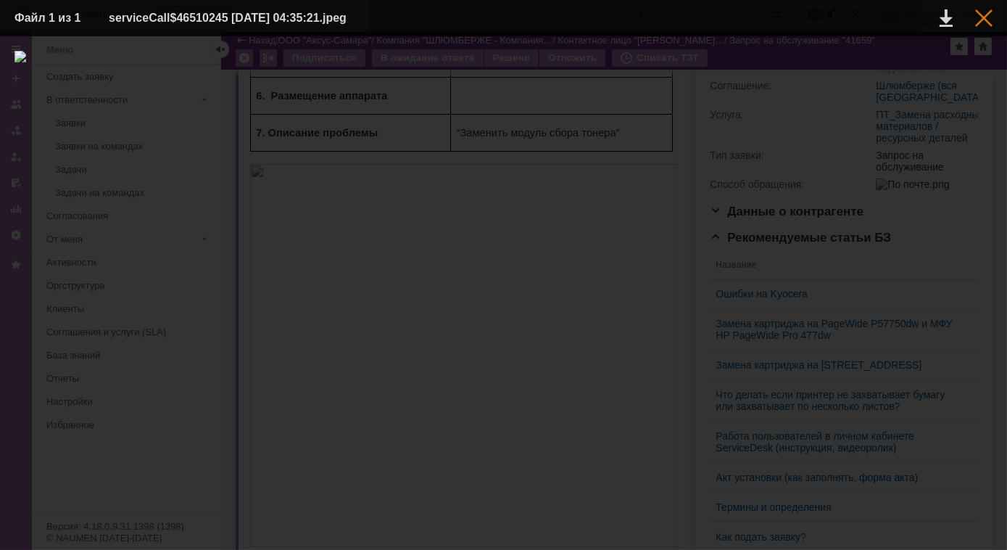
click at [990, 20] on div at bounding box center [983, 17] width 17 height 17
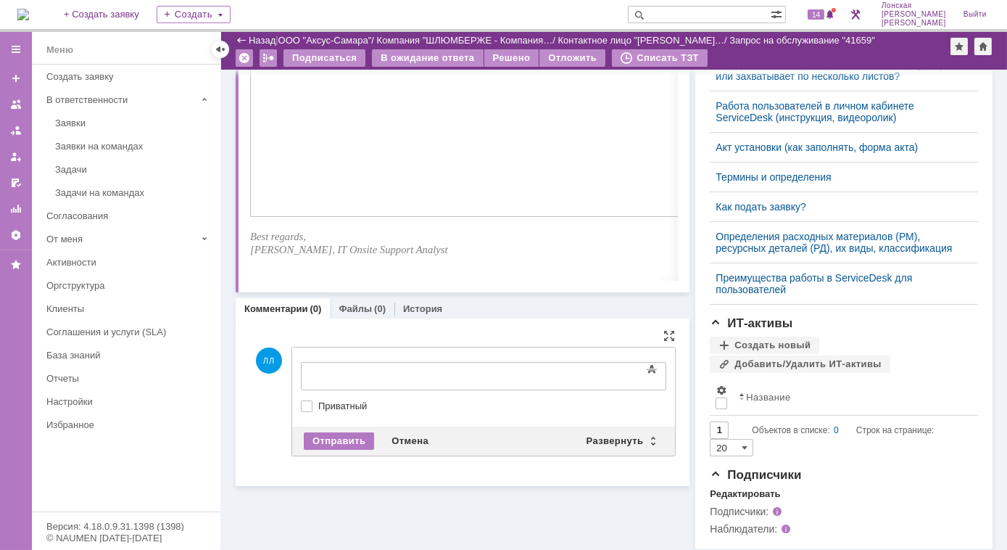
scroll to position [0, 0]
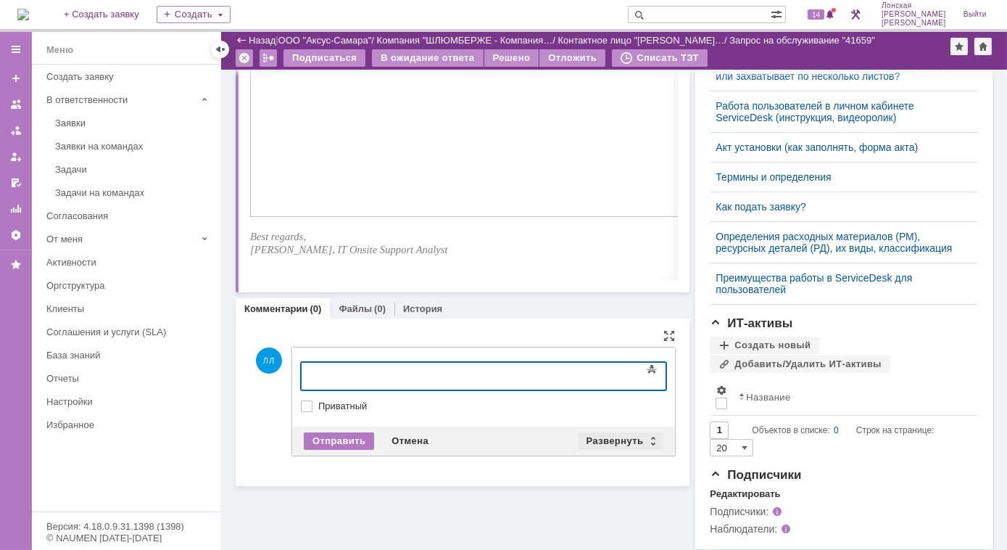
click at [646, 442] on div "Развернуть" at bounding box center [621, 440] width 86 height 17
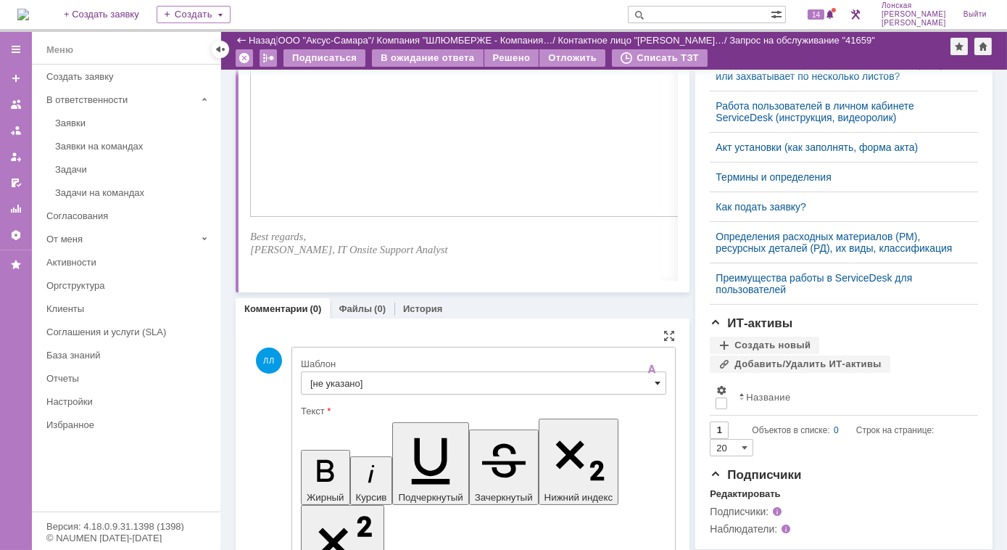
click at [655, 384] on span at bounding box center [658, 383] width 6 height 12
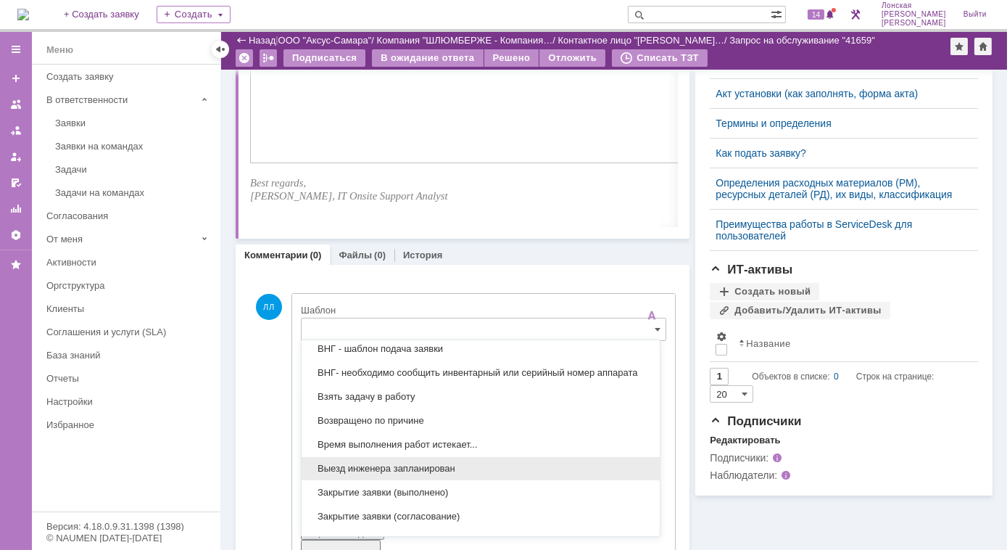
scroll to position [564, 0]
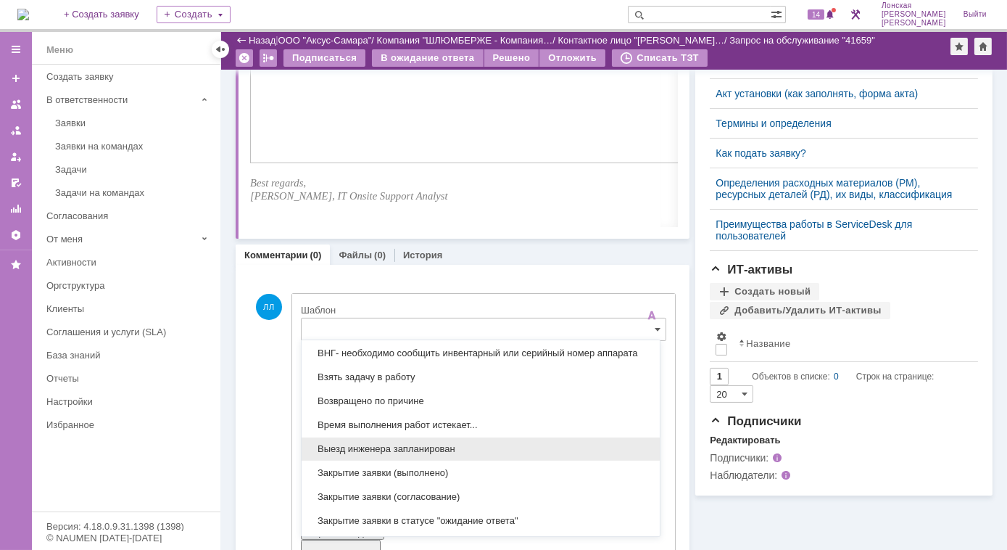
click at [340, 444] on span "Выезд инженера запланирован" at bounding box center [480, 449] width 341 height 12
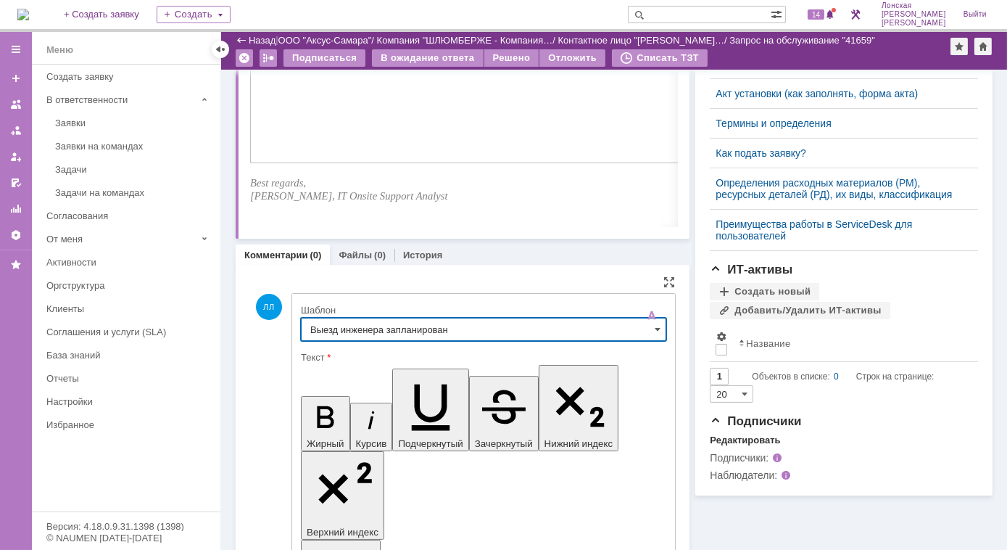
type input "Выезд инженера запланирован"
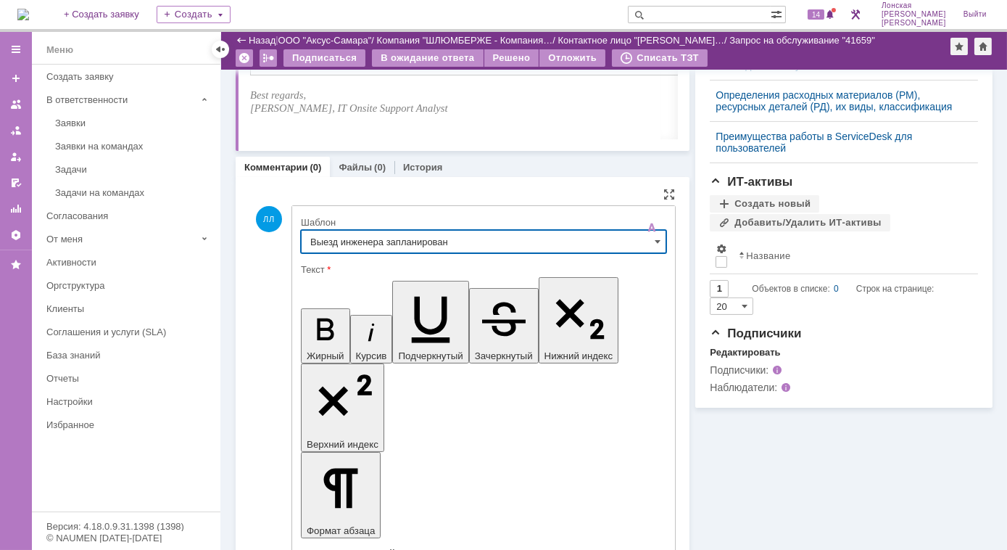
scroll to position [771, 0]
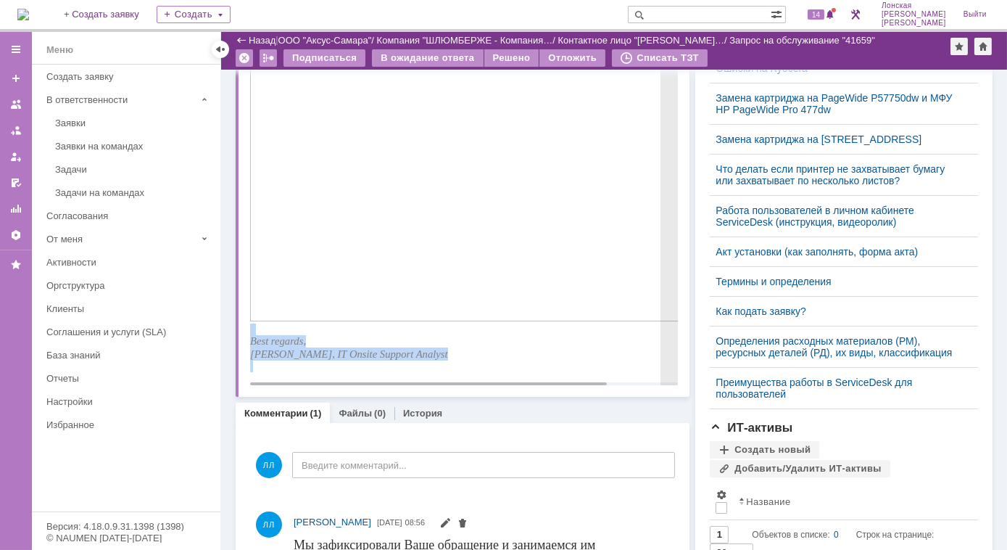
scroll to position [639, 0]
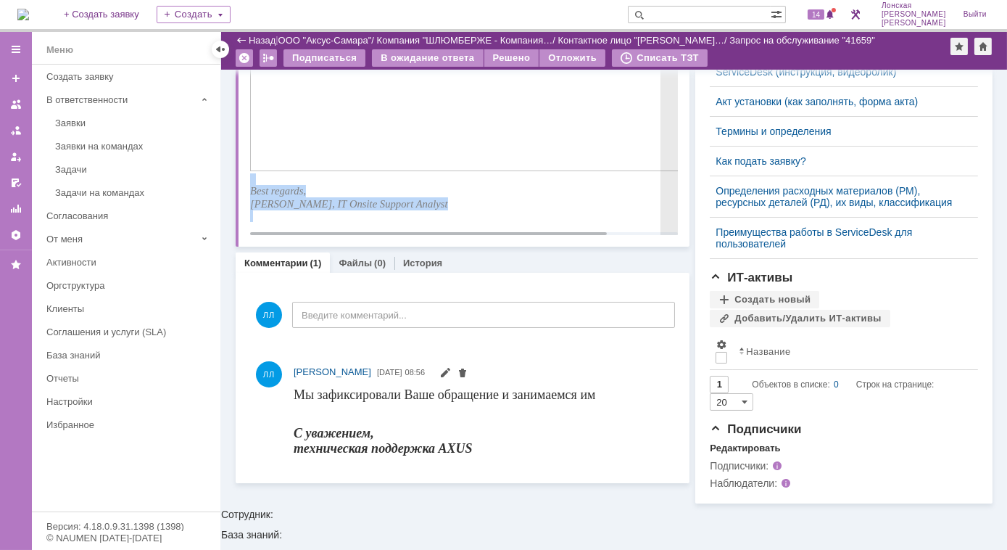
drag, startPoint x: 253, startPoint y: -482, endPoint x: 611, endPoint y: 241, distance: 807.1
copy div "1. Организация Schlumberger Logelco Inc. 2. Заявитель [PERSON_NAME] 3. Контактн…"
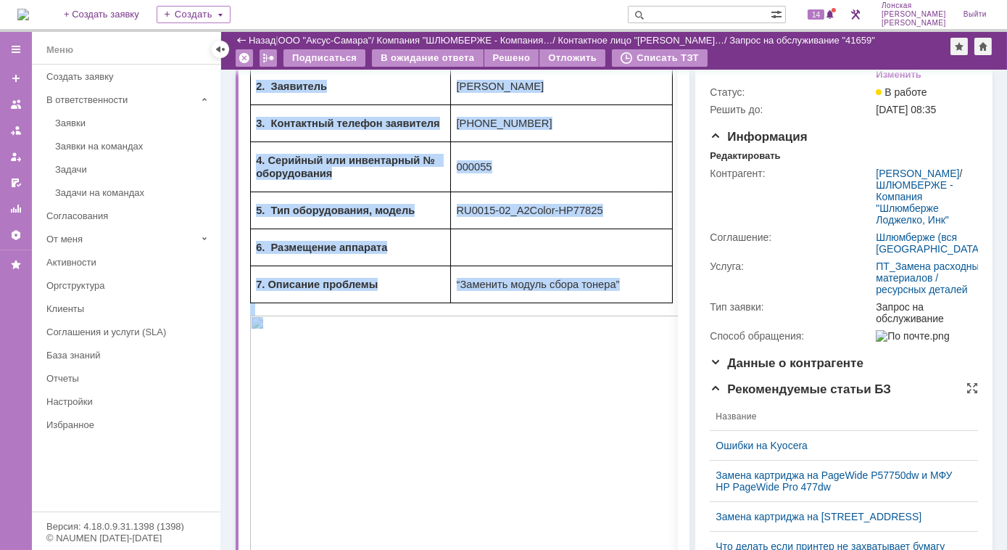
scroll to position [0, 0]
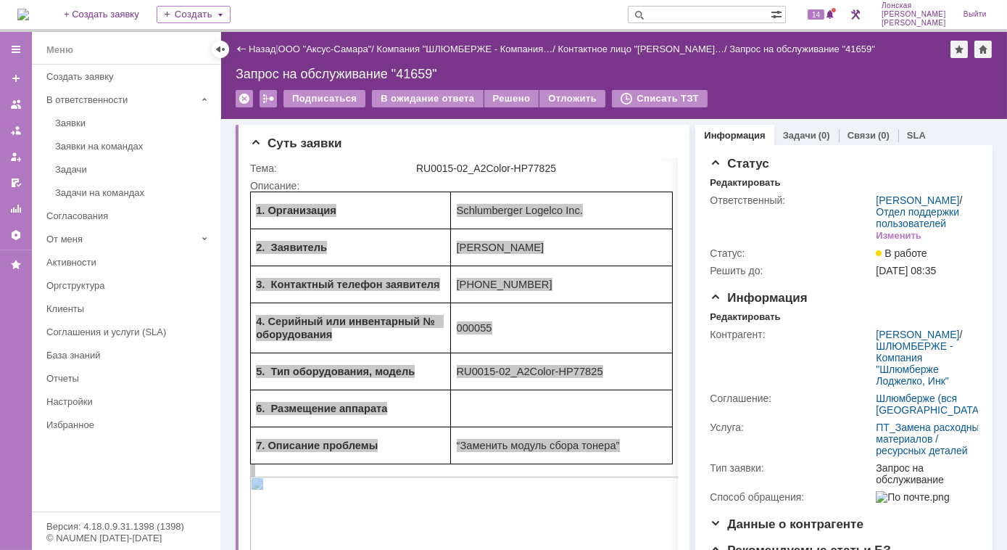
click at [692, 13] on input "text" at bounding box center [699, 14] width 143 height 17
type input "28665"
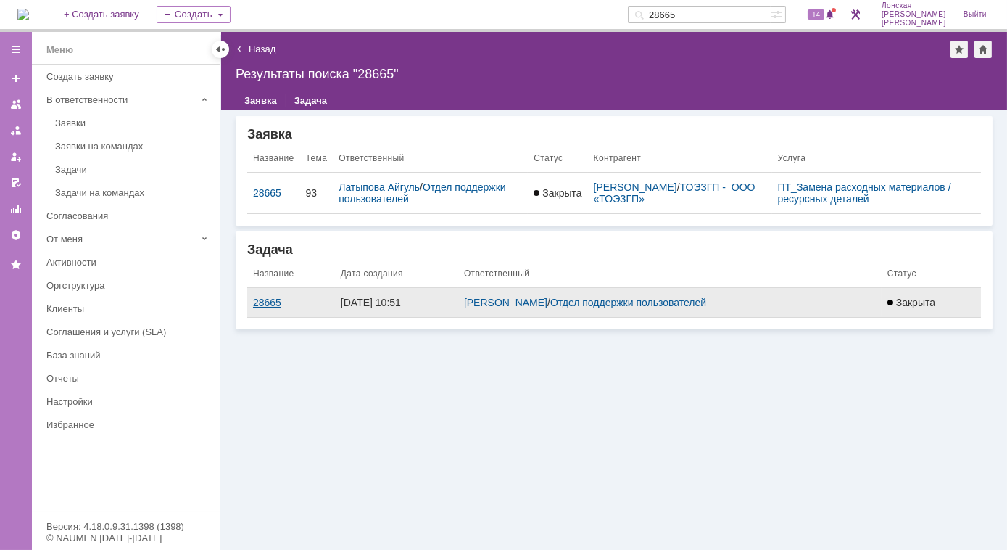
click at [260, 299] on div "28665" at bounding box center [291, 303] width 76 height 12
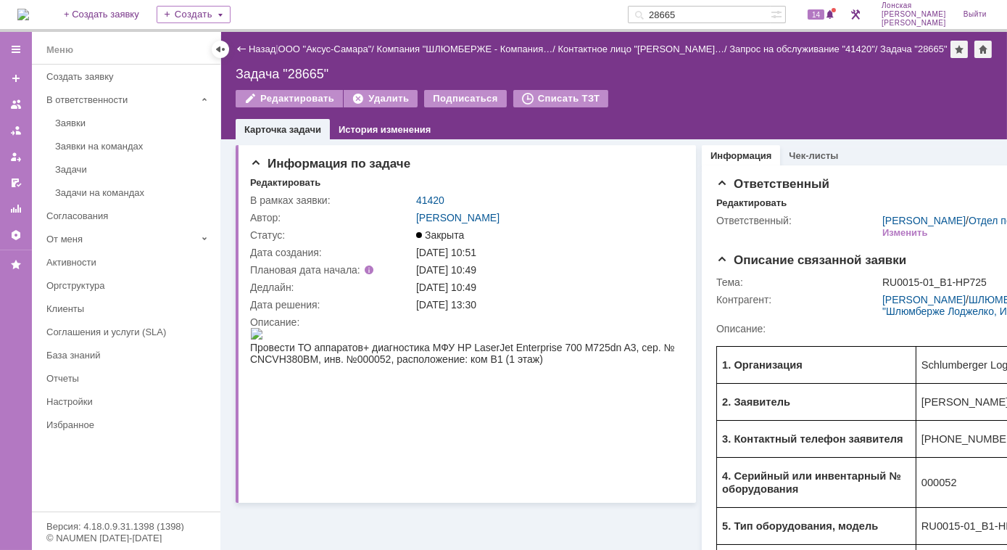
click at [29, 16] on img at bounding box center [23, 15] width 12 height 12
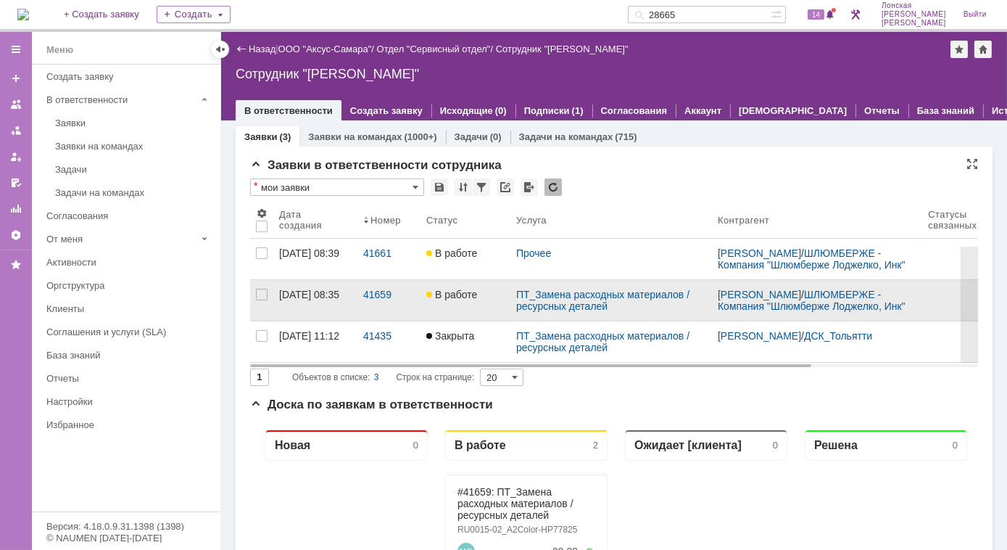
click at [302, 300] on div "[DATE] 08:35" at bounding box center [309, 295] width 60 height 12
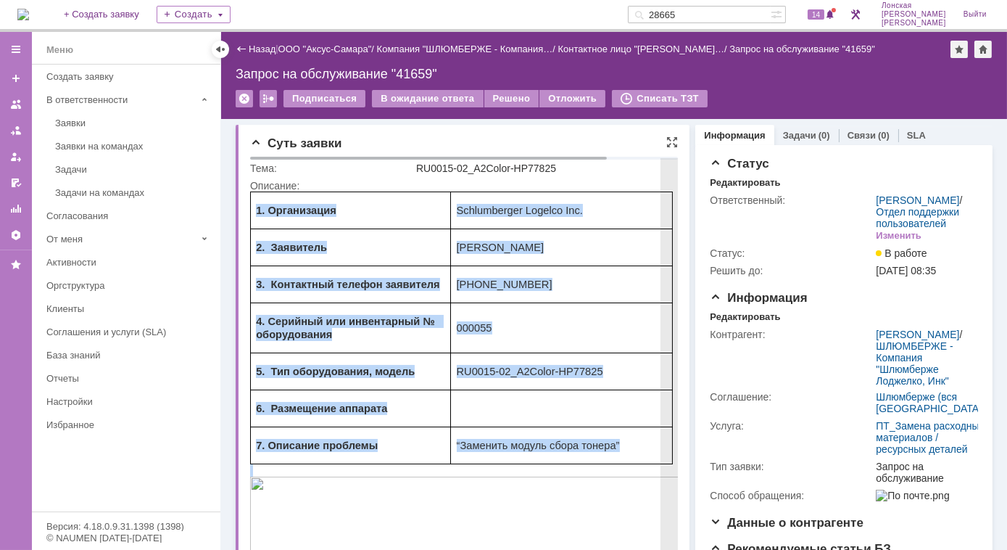
drag, startPoint x: 252, startPoint y: 210, endPoint x: 559, endPoint y: 535, distance: 447.3
click at [559, 535] on div "1. Организация Schlumberger Logelco Inc. 2. Заявитель [PERSON_NAME] 3. Контактн…" at bounding box center [503, 550] width 508 height 719
copy div "1. Организация Schlumberger Logelco Inc. 2. Заявитель [PERSON_NAME] 3. Контактн…"
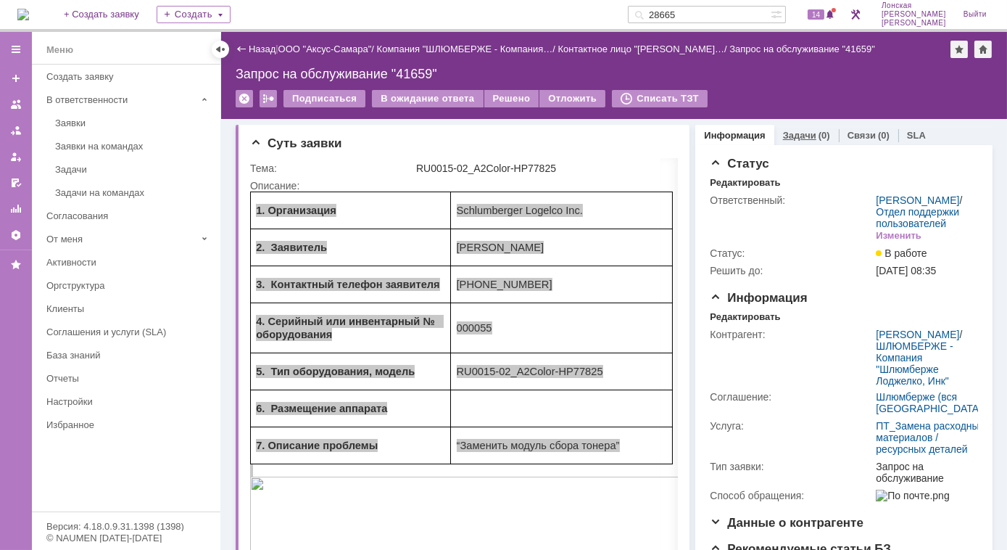
click at [785, 136] on link "Задачи" at bounding box center [799, 135] width 33 height 11
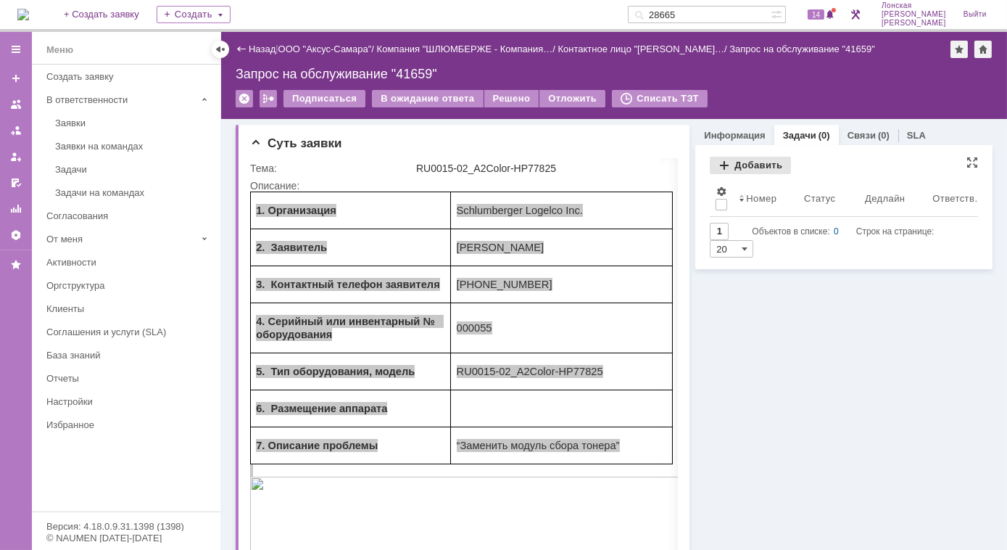
click at [750, 167] on div "Добавить" at bounding box center [750, 165] width 81 height 17
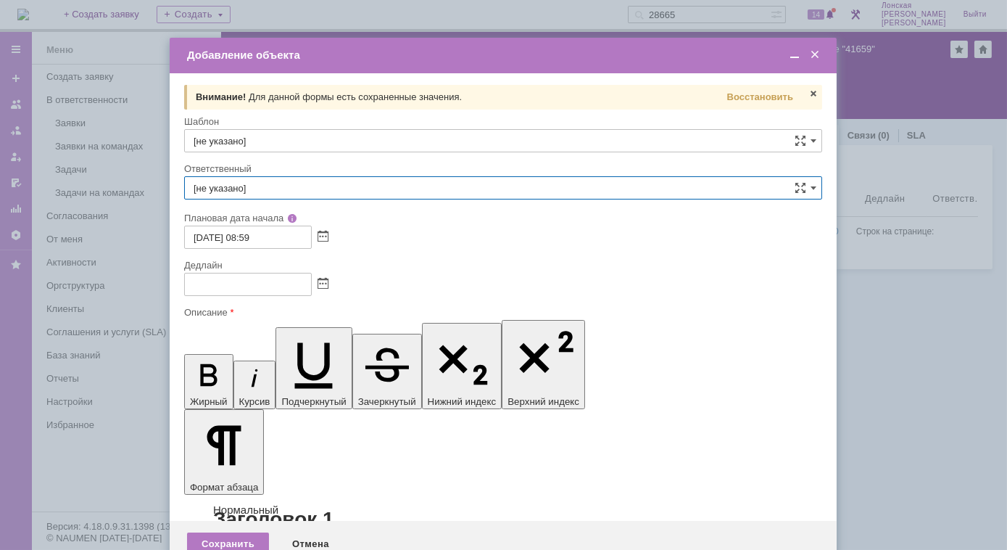
click at [246, 187] on input "[не указано]" at bounding box center [503, 187] width 638 height 23
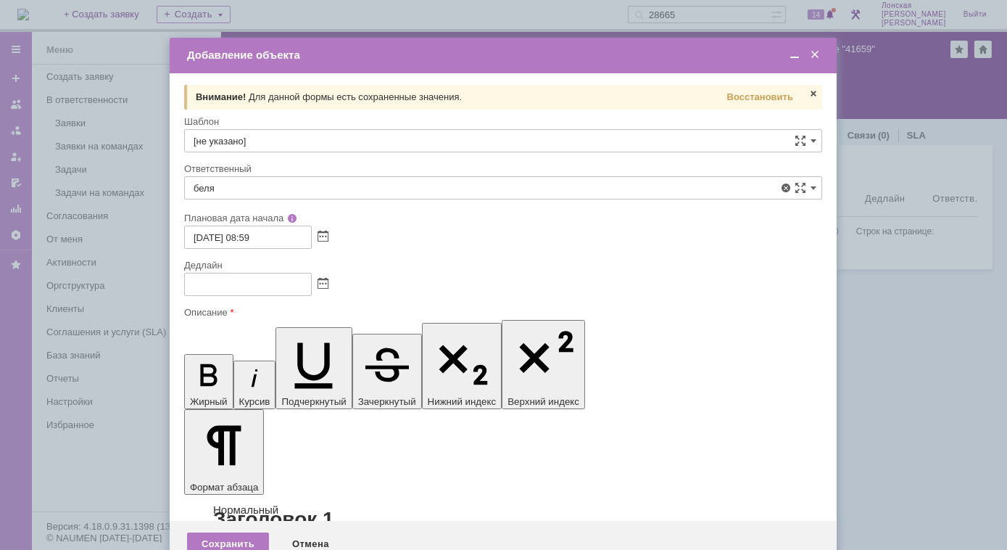
click at [239, 291] on span "[PERSON_NAME]" at bounding box center [503, 294] width 619 height 12
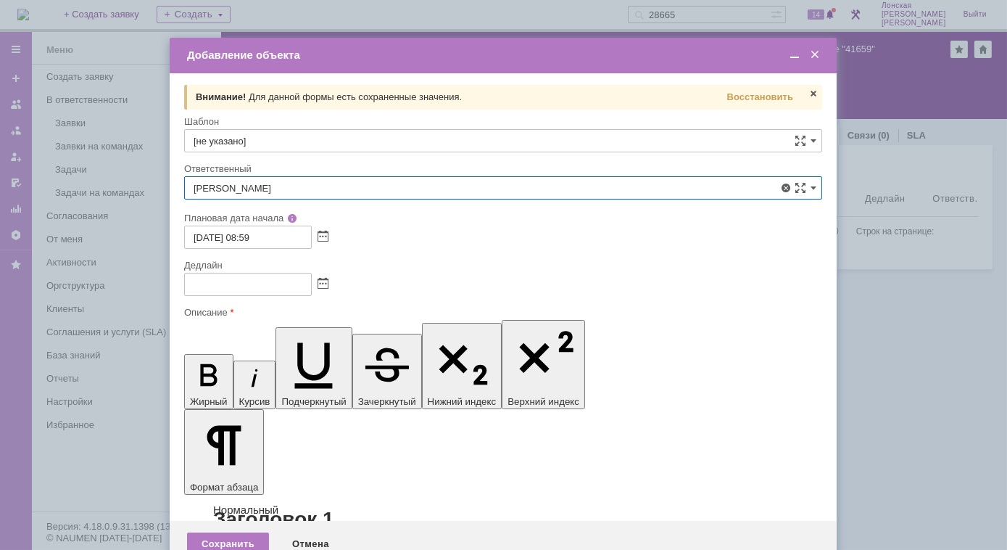
type input "[PERSON_NAME]"
click at [323, 281] on span at bounding box center [323, 284] width 11 height 12
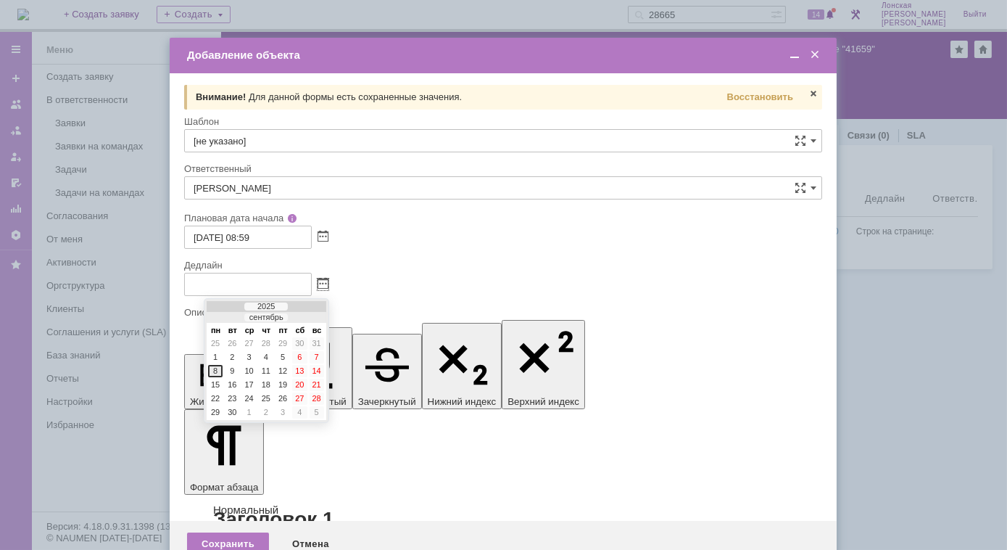
click at [216, 369] on div "8" at bounding box center [215, 371] width 15 height 12
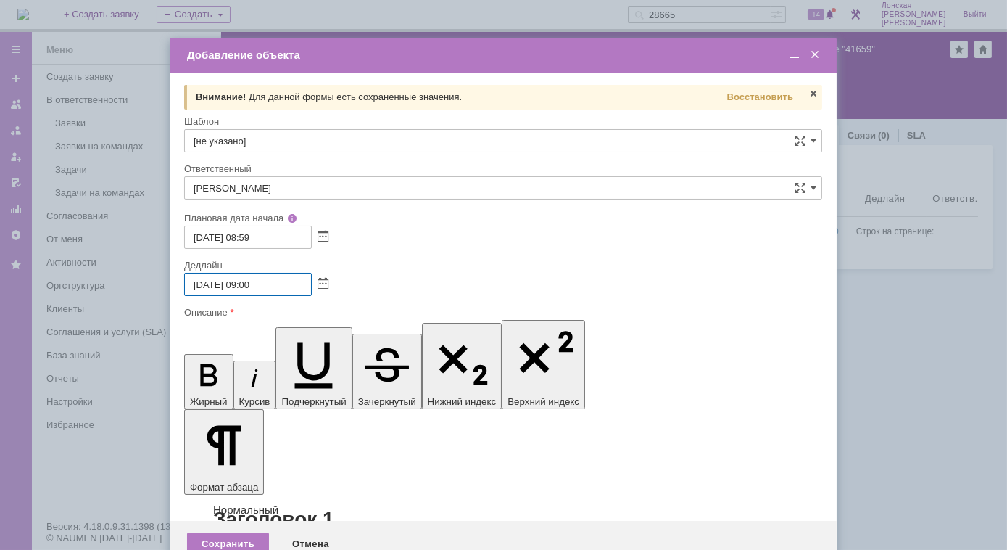
click at [247, 284] on input "[DATE] 09:00" at bounding box center [248, 284] width 128 height 23
type input "[DATE] 15:55"
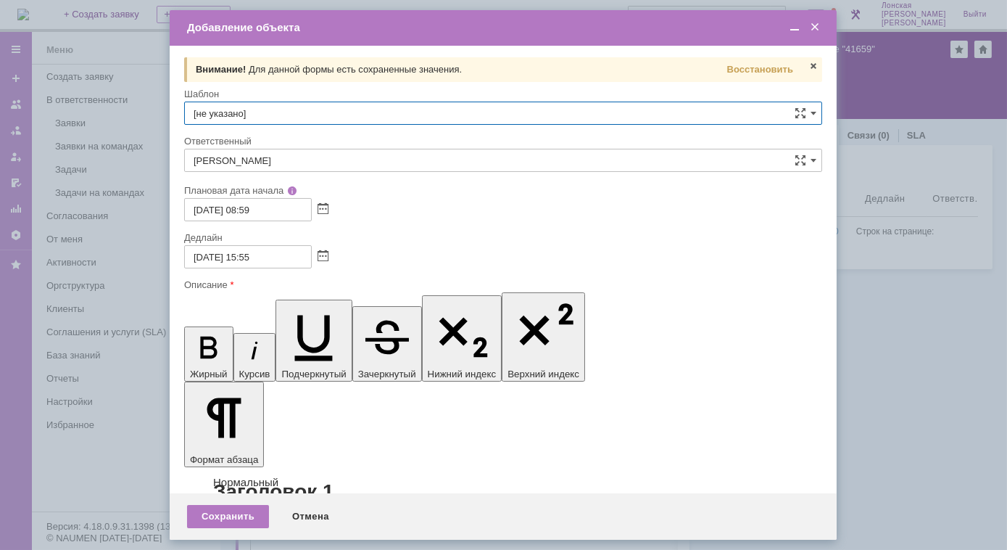
click at [255, 109] on input "[не указано]" at bounding box center [503, 113] width 638 height 23
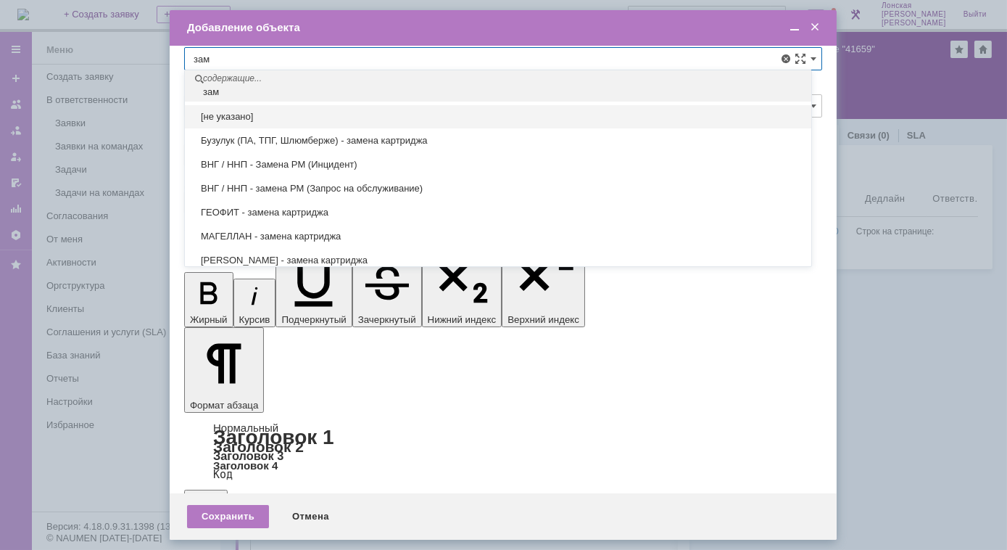
drag, startPoint x: 231, startPoint y: 54, endPoint x: 212, endPoint y: 51, distance: 19.1
click at [212, 51] on input "зам" at bounding box center [503, 58] width 638 height 23
type input "з"
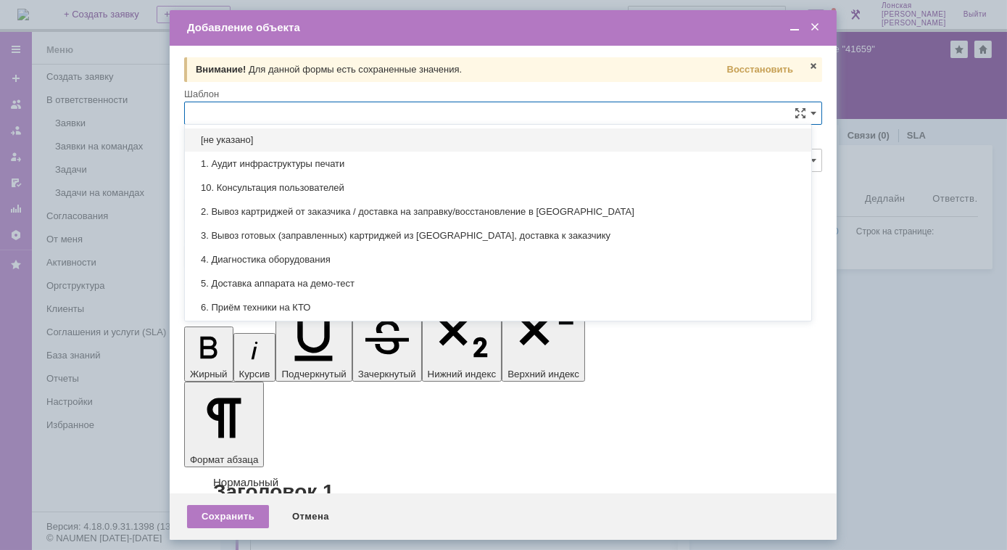
click at [222, 109] on input "text" at bounding box center [503, 113] width 638 height 23
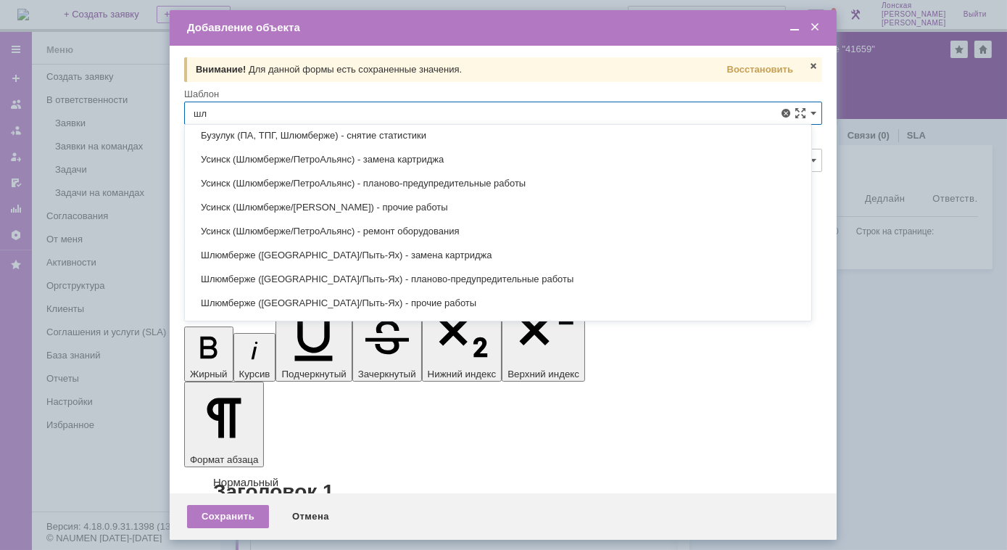
scroll to position [158, 0]
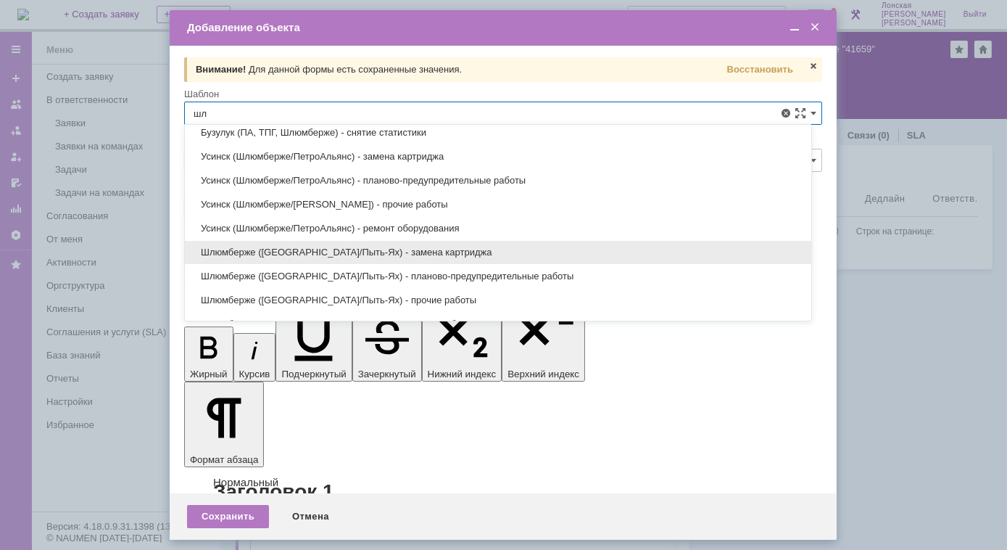
click at [437, 250] on span "Шлюмберже ([GEOGRAPHIC_DATA]/Пыть-Ях) - замена картриджа" at bounding box center [498, 253] width 609 height 12
type input "Шлюмберже ([GEOGRAPHIC_DATA]/Пыть-Ях) - замена картриджа"
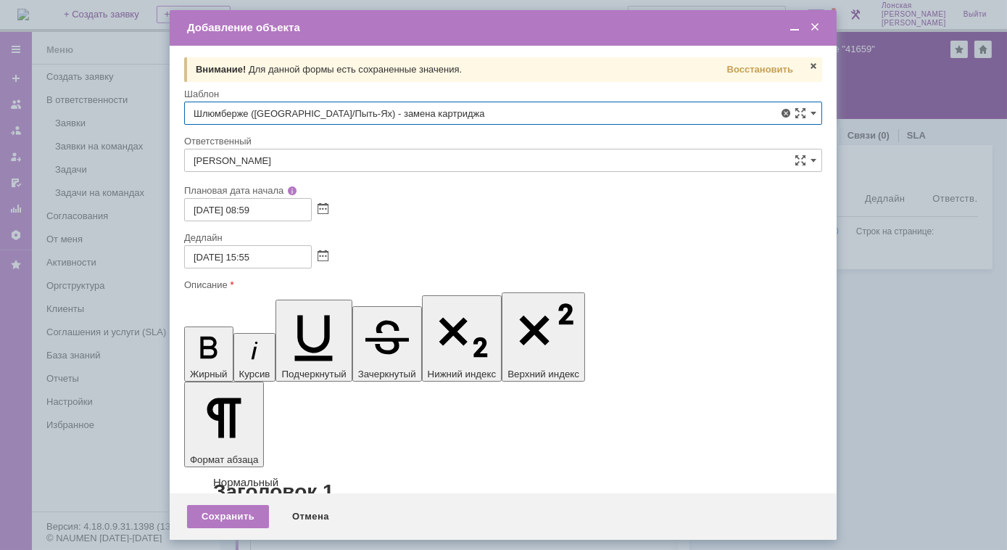
type input "[DATE] 17:59"
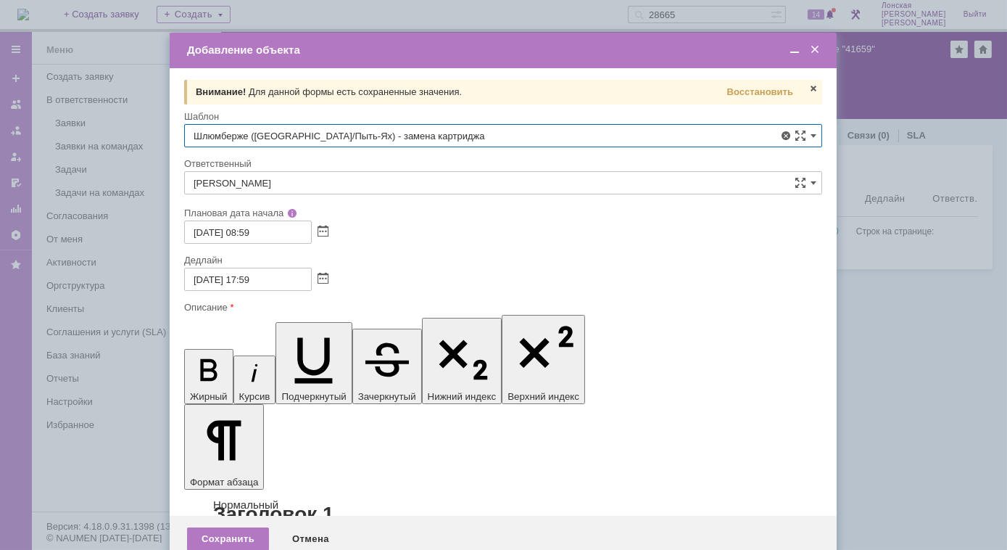
type input "Шлюмберже ([GEOGRAPHIC_DATA]/Пыть-Ях) - замена картриджа"
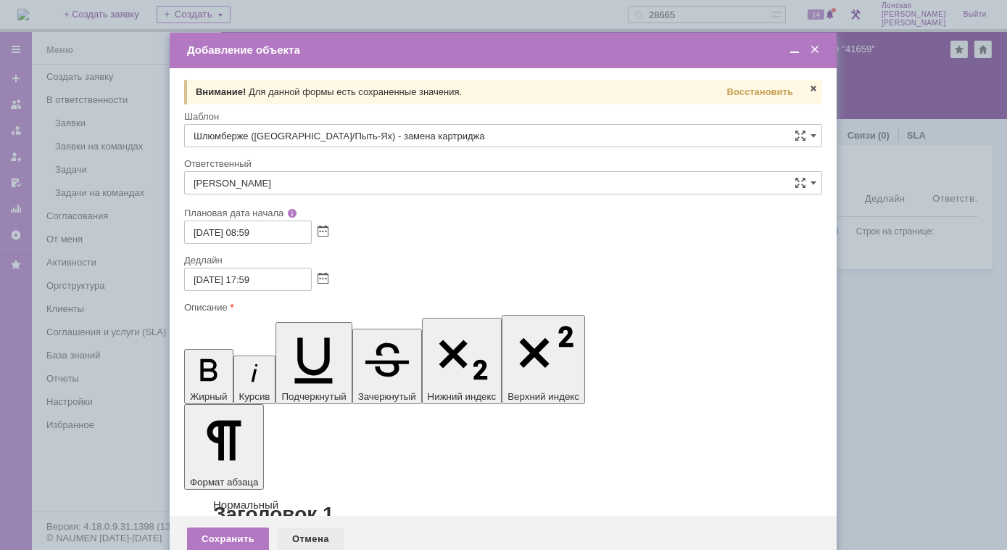
click at [307, 527] on div "Отмена" at bounding box center [311, 538] width 66 height 23
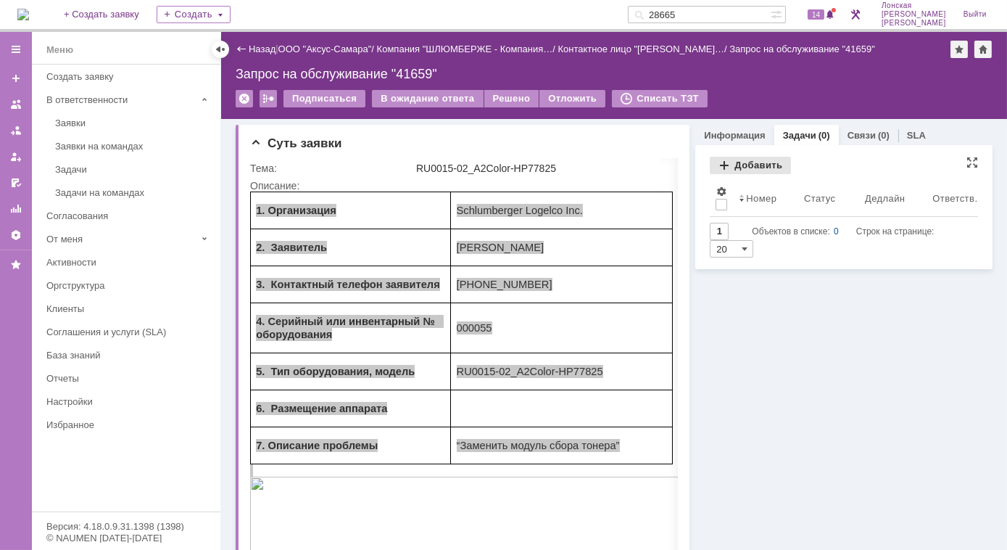
click at [738, 160] on div "Добавить" at bounding box center [750, 165] width 81 height 17
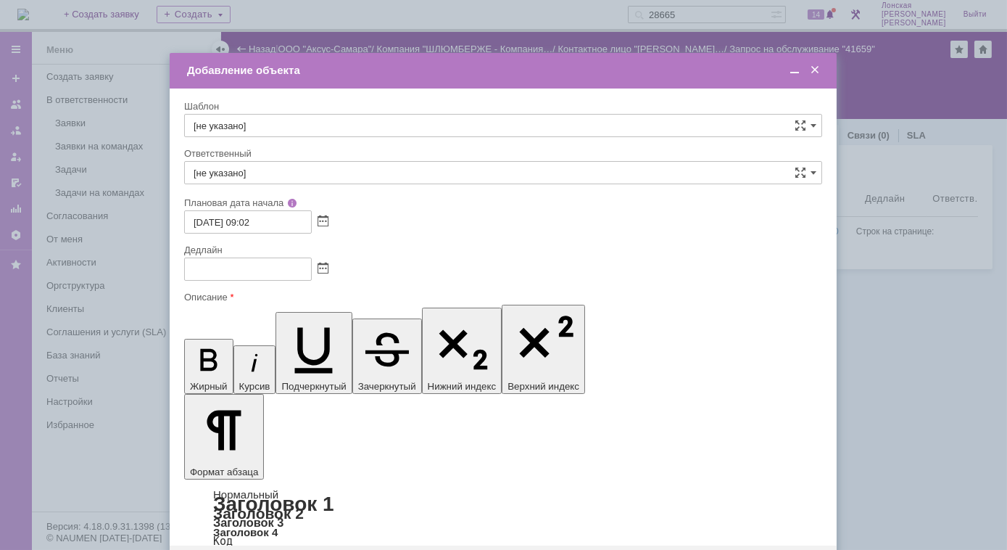
scroll to position [0, 0]
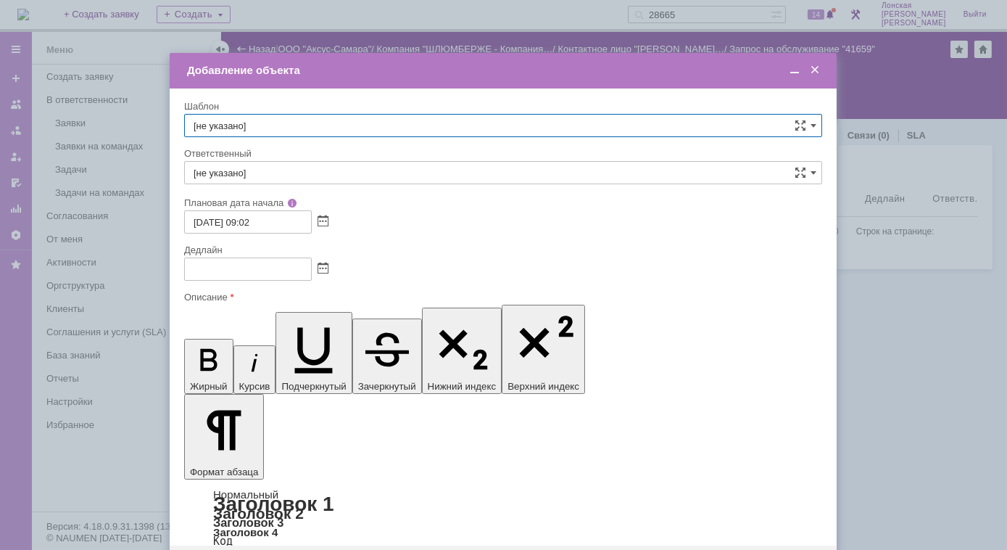
click at [300, 123] on input "[не указано]" at bounding box center [503, 125] width 638 height 23
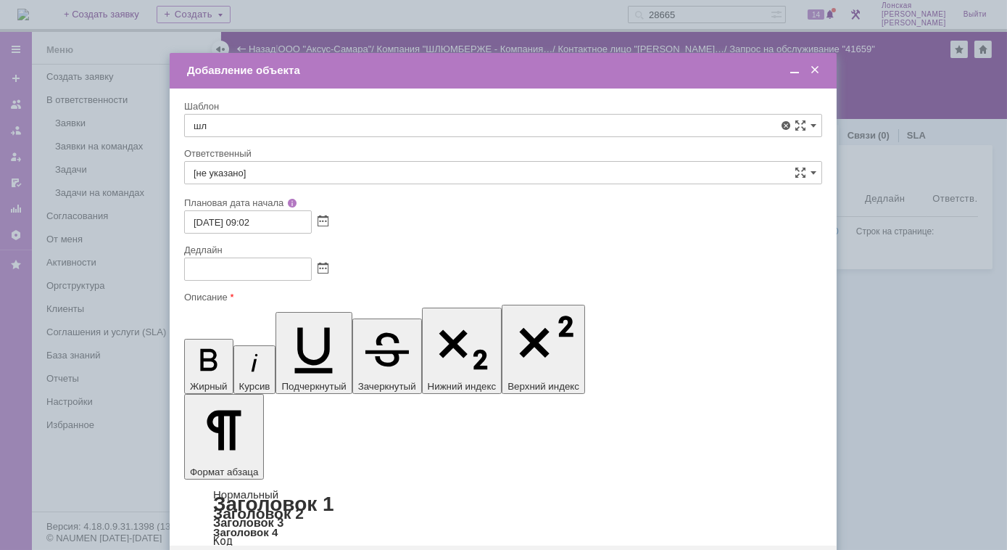
click at [399, 237] on span "Шлюмберже ([GEOGRAPHIC_DATA]/Пыть-Ях) - замена картриджа" at bounding box center [503, 239] width 619 height 12
type input "Шлюмберже ([GEOGRAPHIC_DATA]/Пыть-Ях) - замена картриджа"
type input "[PERSON_NAME]"
type input "[DATE] 18:02"
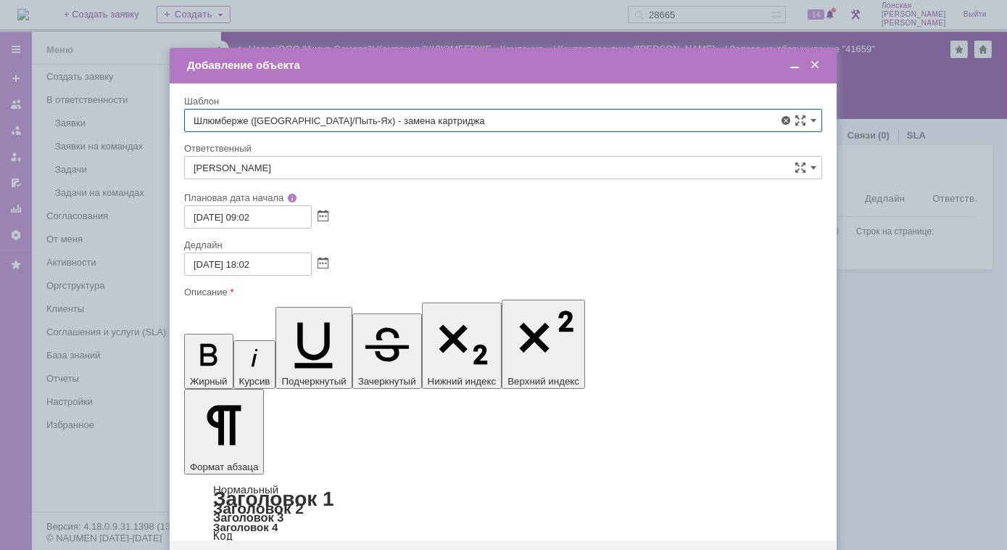
type input "Шлюмберже ([GEOGRAPHIC_DATA]/Пыть-Ях) - замена картриджа"
click at [245, 265] on input "[DATE] 18:02" at bounding box center [248, 263] width 128 height 23
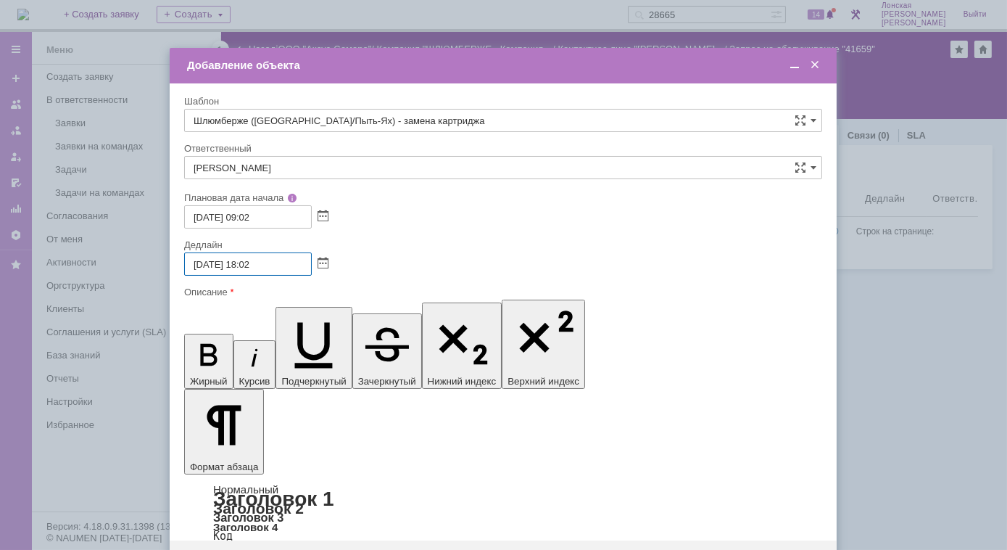
click at [245, 265] on input "[DATE] 18:02" at bounding box center [248, 263] width 128 height 23
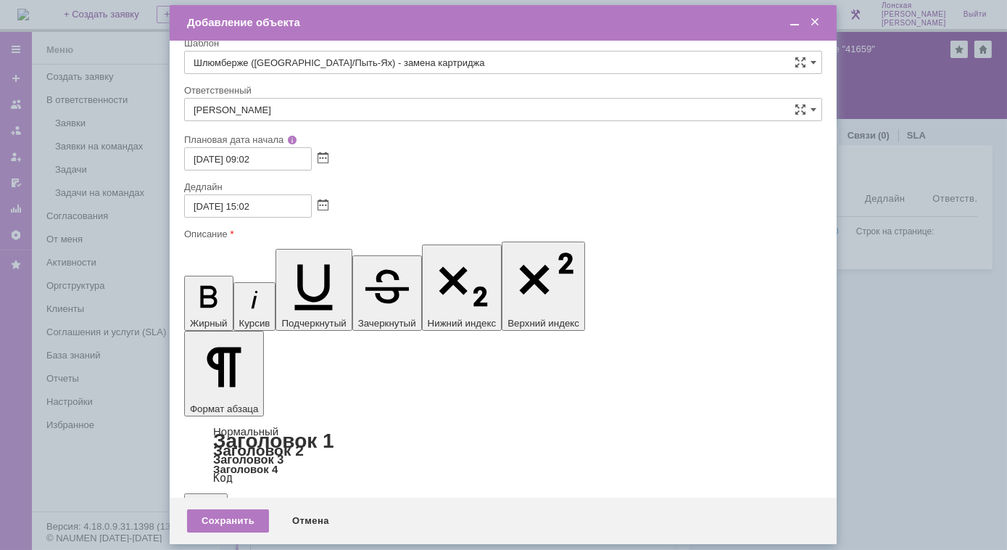
scroll to position [0, 0]
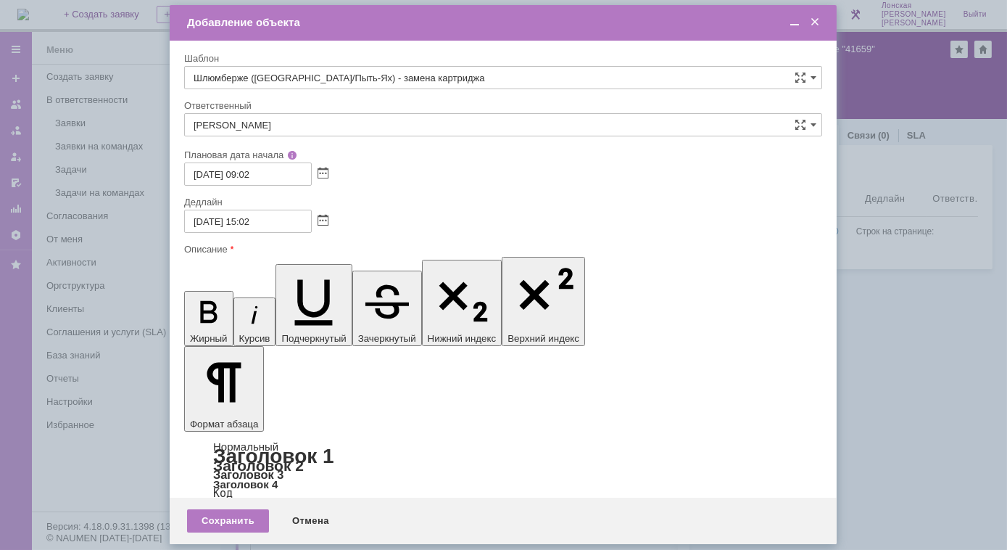
click at [284, 221] on input "[DATE] 15:02" at bounding box center [248, 221] width 128 height 23
type input "[DATE] 15:55"
click at [237, 523] on div "Сохранить" at bounding box center [228, 520] width 82 height 23
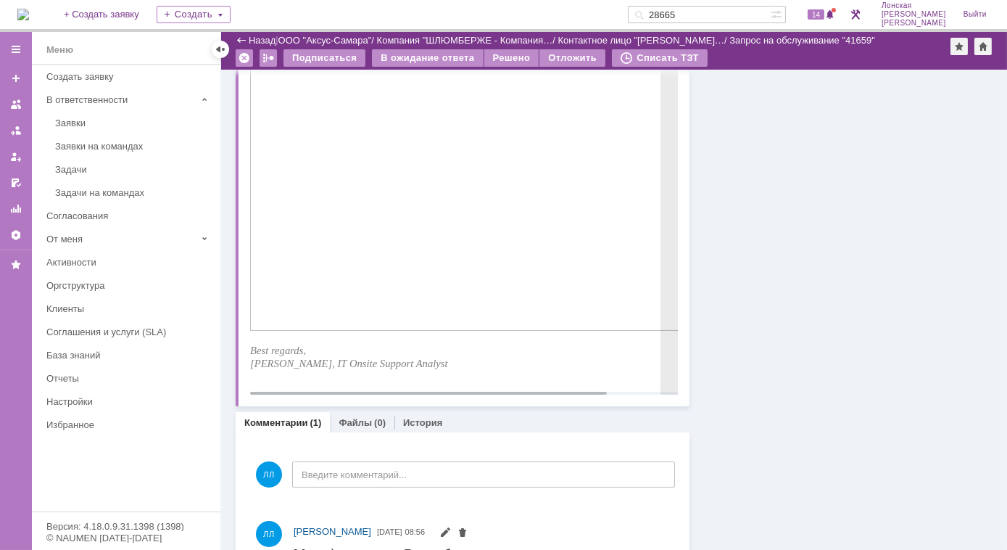
scroll to position [576, 0]
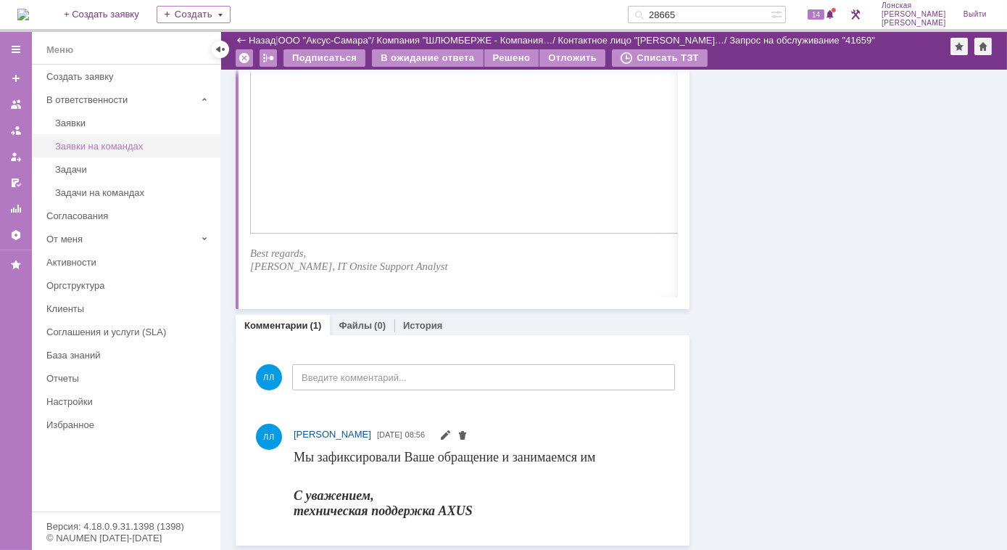
click at [97, 137] on link "Заявки на командах" at bounding box center [133, 146] width 168 height 22
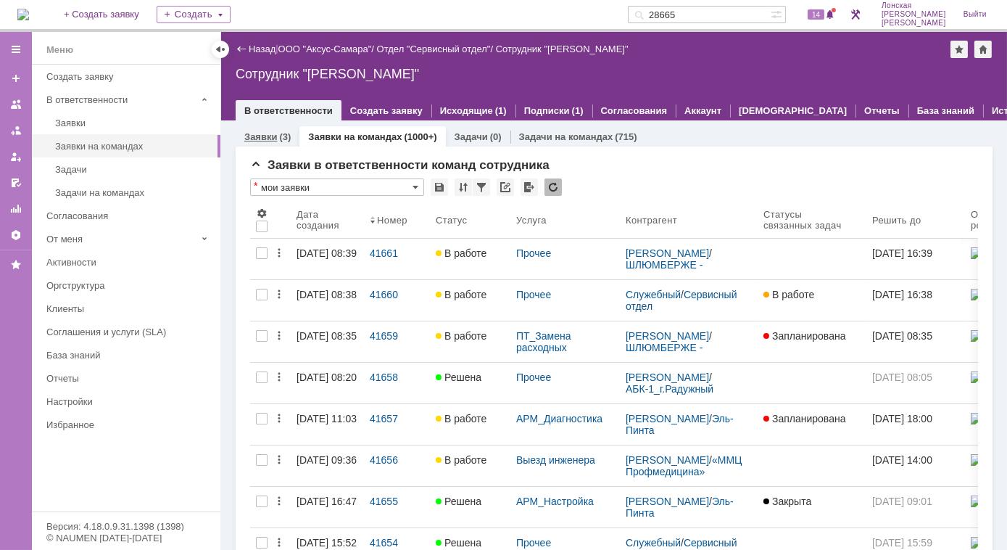
click at [265, 138] on link "Заявки" at bounding box center [260, 136] width 33 height 11
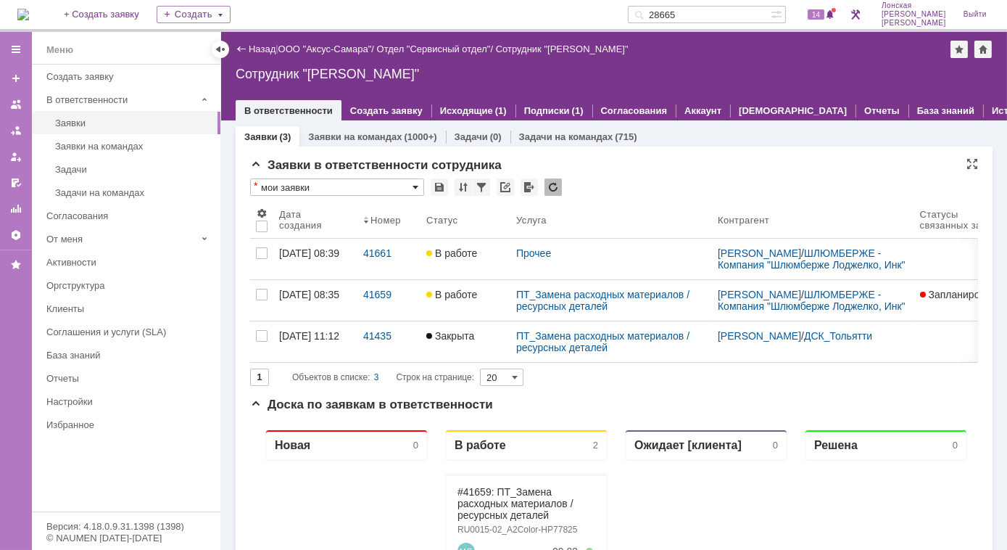
click at [415, 188] on span at bounding box center [416, 187] width 6 height 12
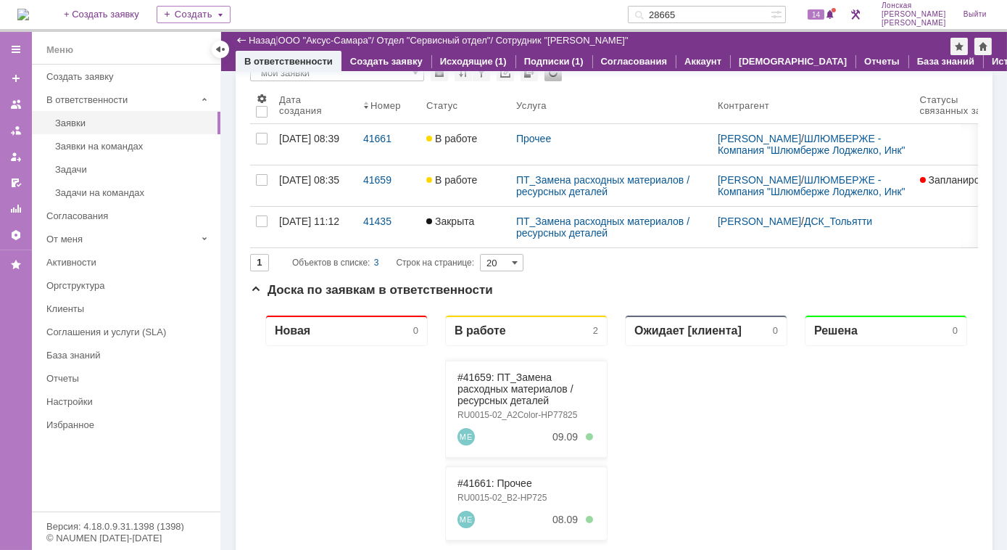
scroll to position [58, 0]
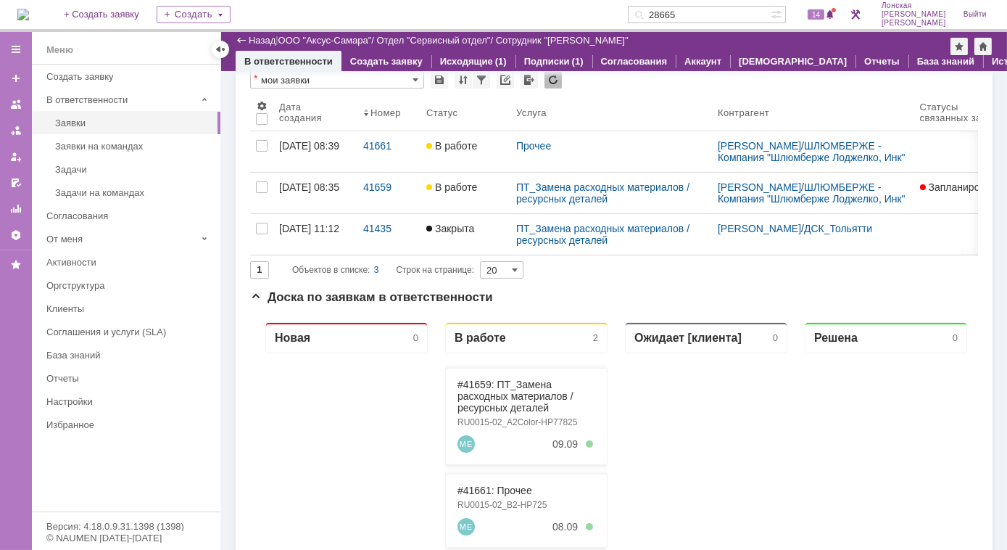
click at [460, 12] on div "На домашнюю + Создать заявку Создать 28665 14 [PERSON_NAME]" at bounding box center [503, 16] width 1007 height 32
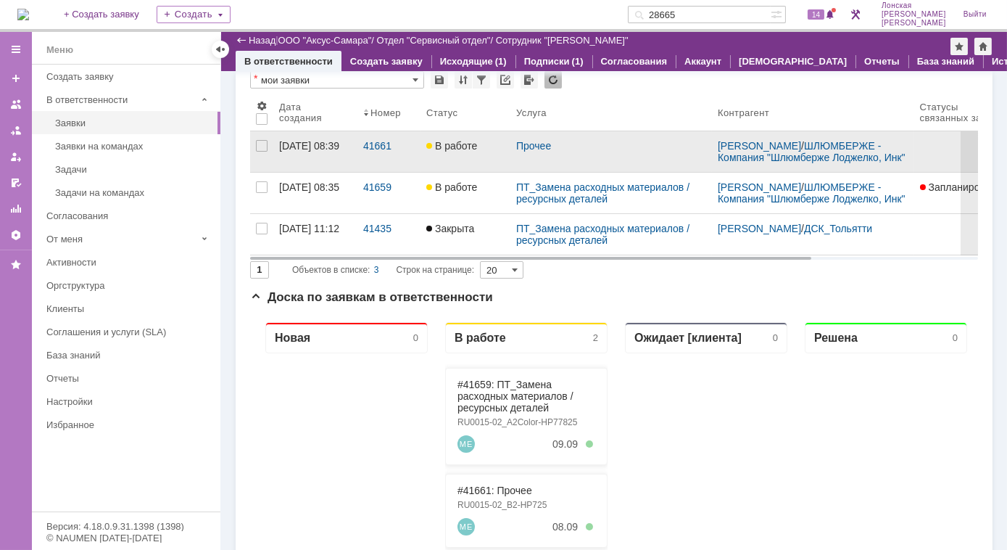
type input "мои заявки"
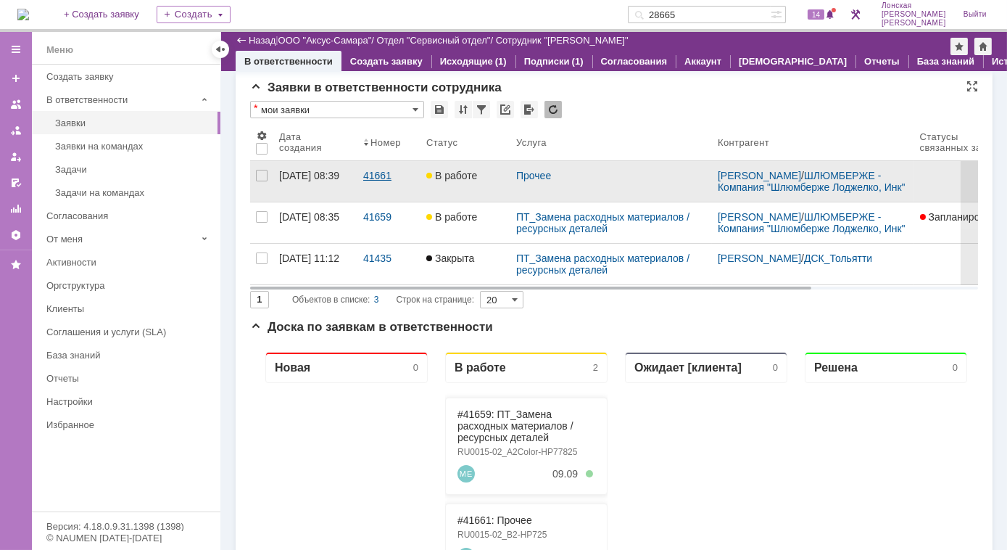
scroll to position [0, 0]
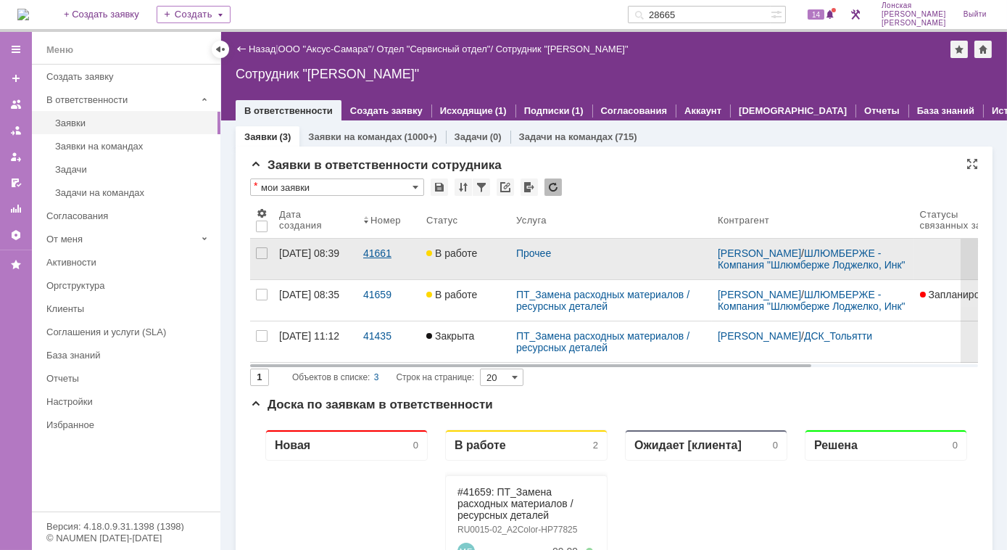
click at [373, 249] on div "41661" at bounding box center [388, 253] width 51 height 12
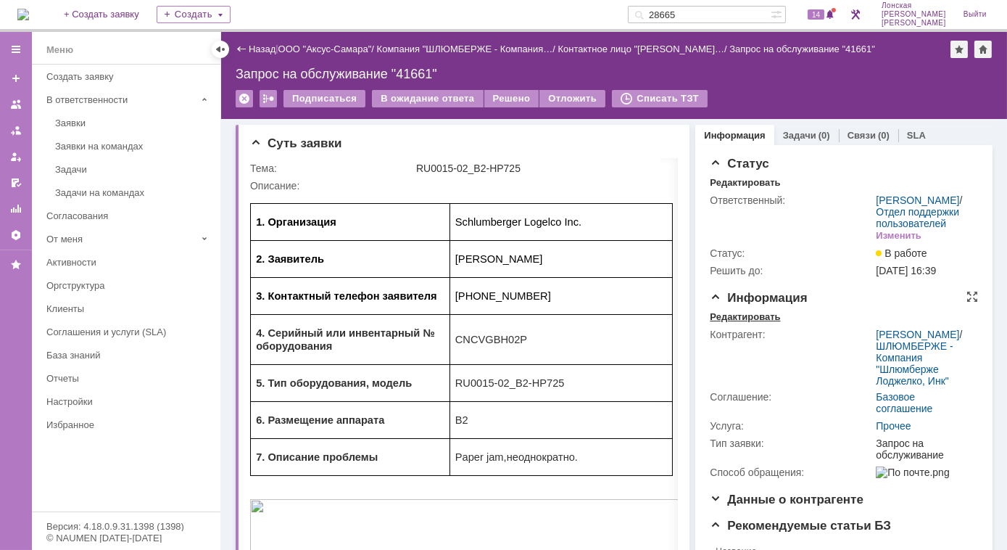
click at [734, 323] on div "Редактировать" at bounding box center [745, 317] width 70 height 12
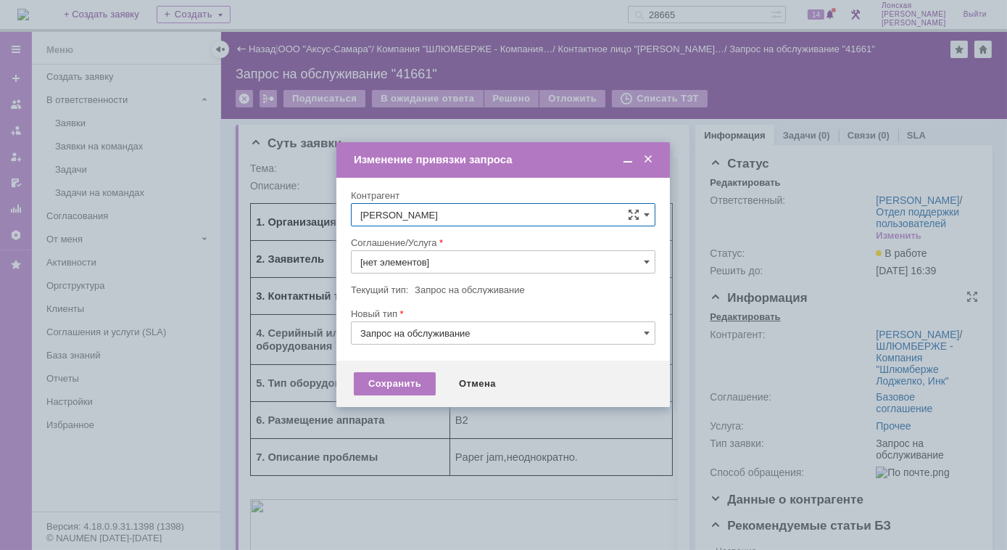
type input "Прочее"
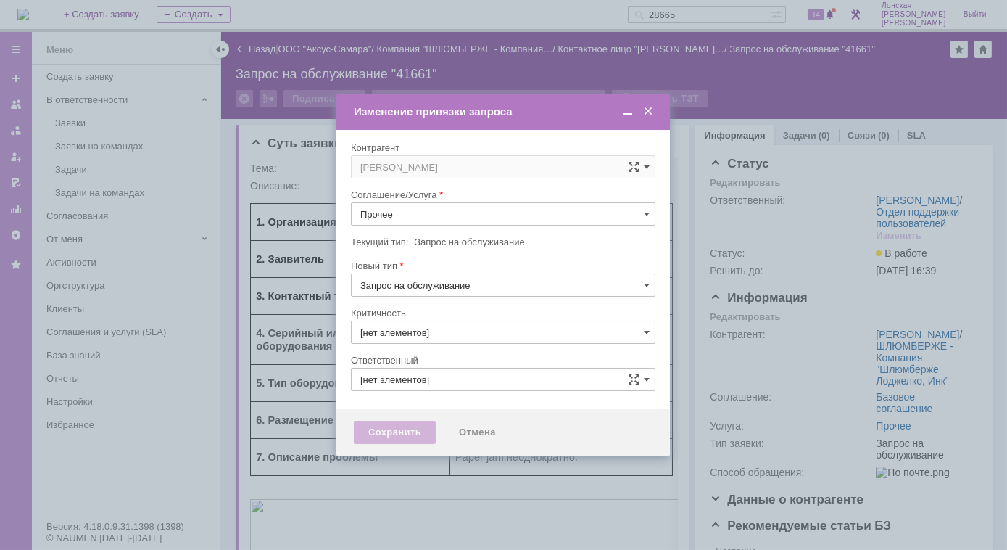
type input "3. Низкая"
type input "[PERSON_NAME]"
type input "[не указано]"
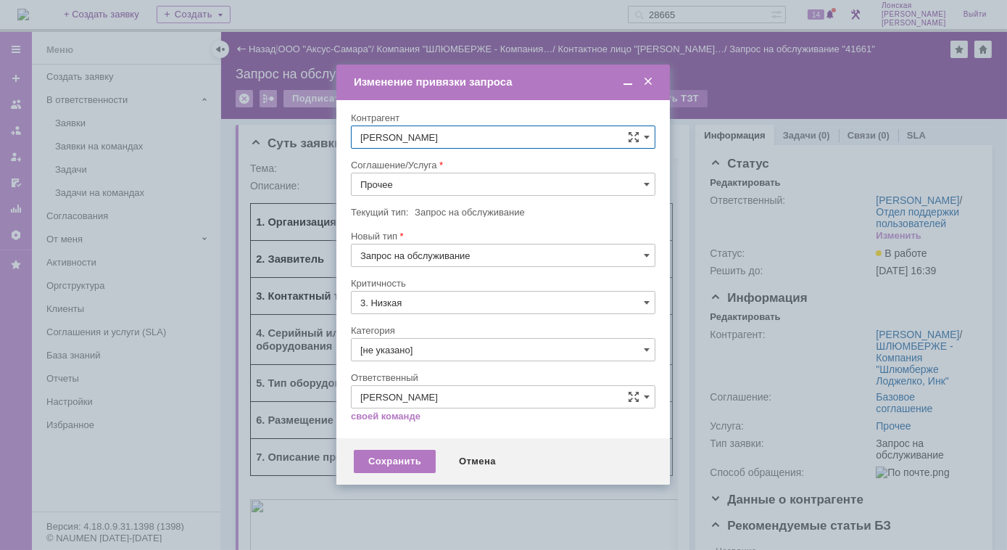
click at [647, 88] on span at bounding box center [648, 81] width 15 height 13
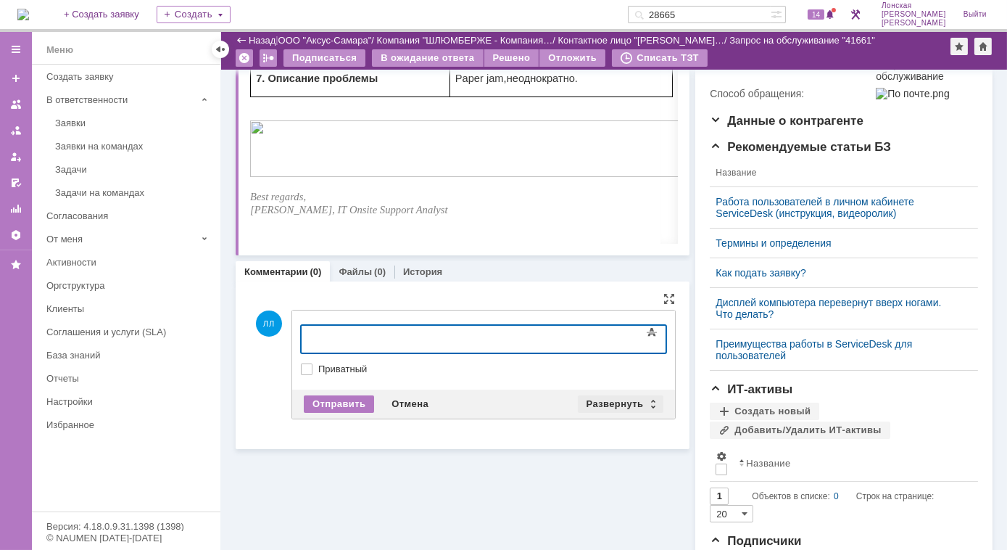
click at [647, 399] on div "Развернуть" at bounding box center [621, 403] width 86 height 17
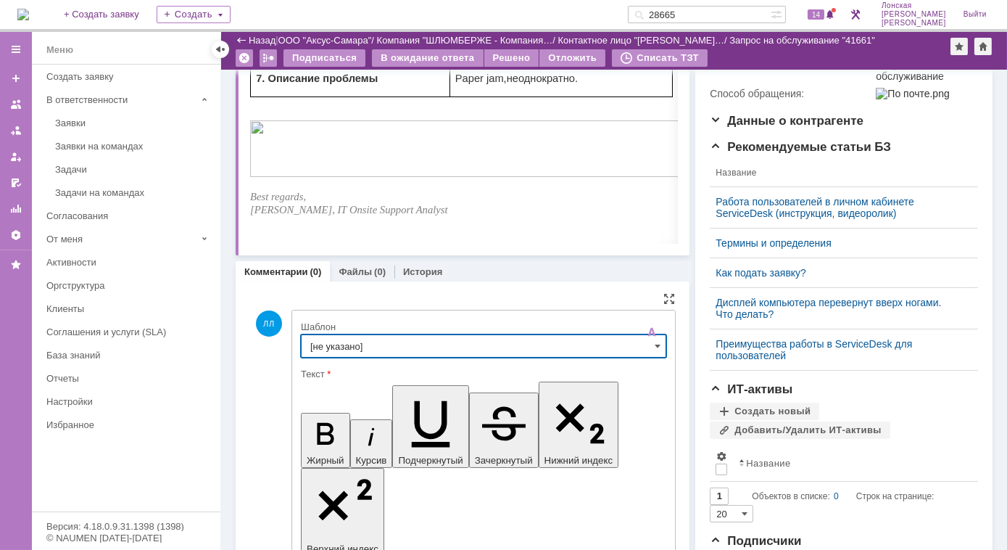
click at [326, 344] on input "[не указано]" at bounding box center [483, 345] width 365 height 23
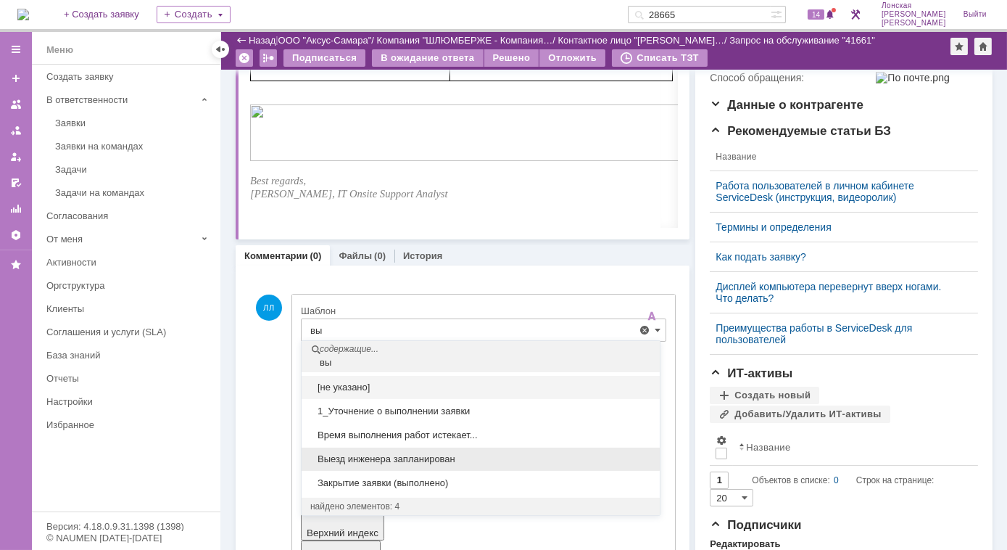
click at [413, 453] on span "Выезд инженера запланирован" at bounding box center [480, 459] width 341 height 12
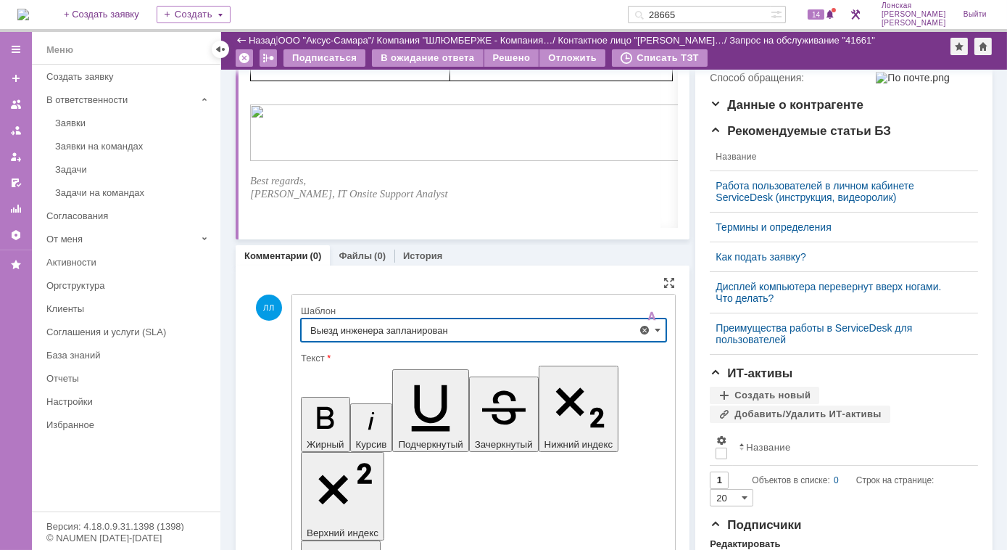
type input "Выезд инженера запланирован"
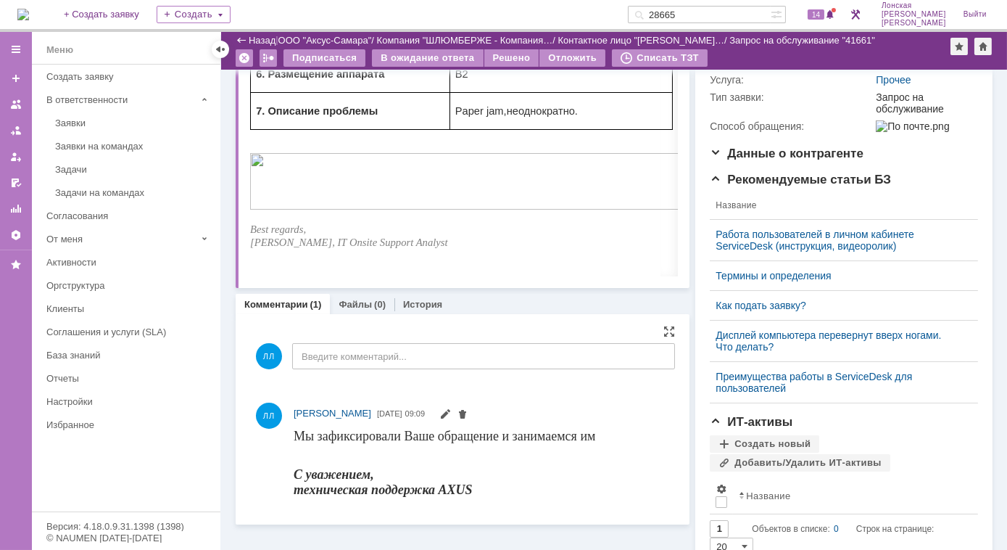
scroll to position [167, 0]
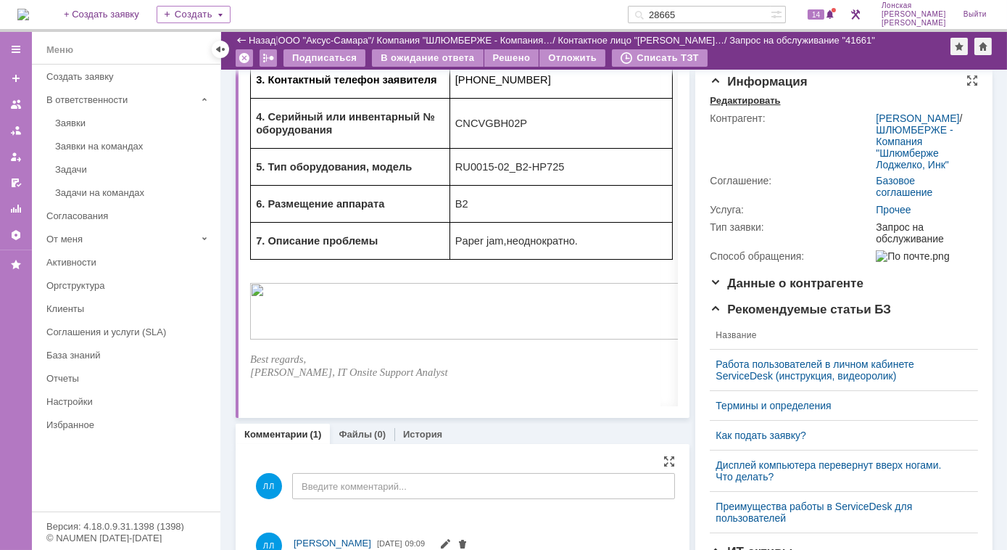
click at [740, 107] on div "Редактировать" at bounding box center [745, 101] width 70 height 12
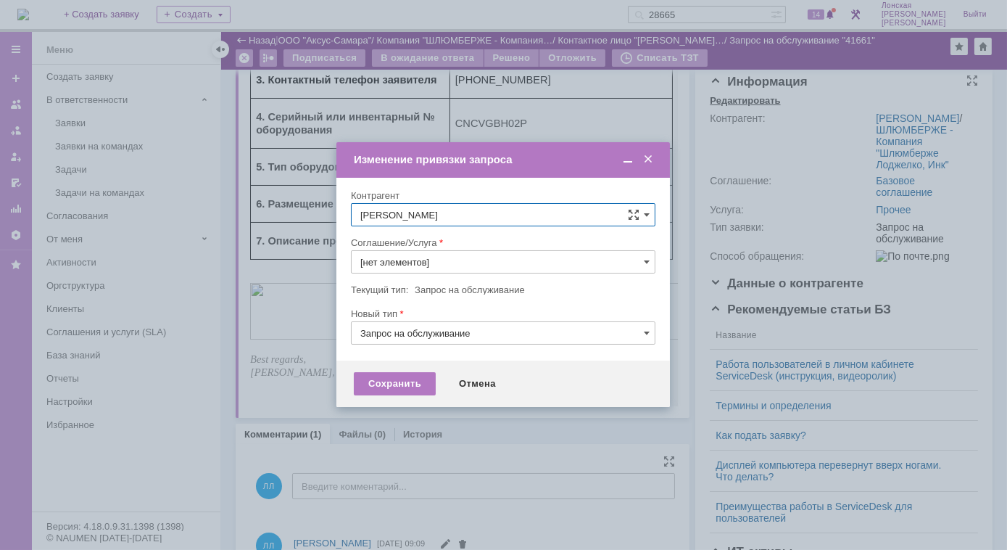
type input "Прочее"
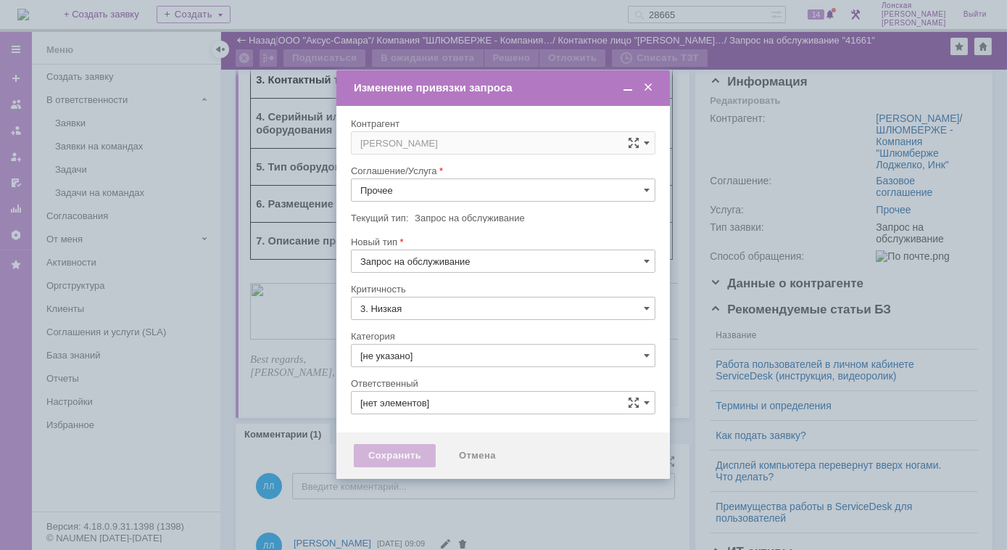
type input "[PERSON_NAME]"
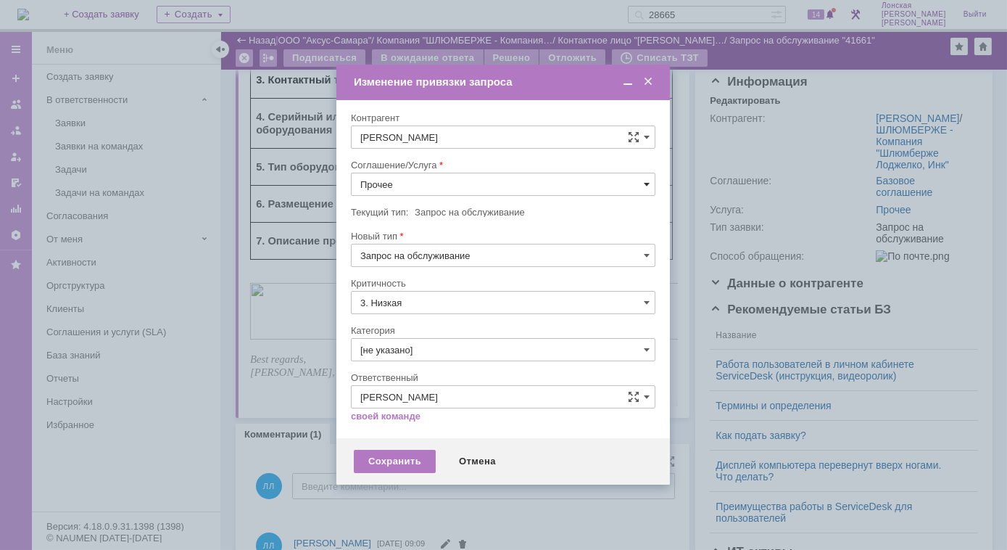
click at [645, 184] on span at bounding box center [647, 184] width 6 height 12
click at [447, 194] on input "Прочее" at bounding box center [503, 184] width 305 height 23
click at [429, 256] on span "ПТ_Диагностика" at bounding box center [503, 259] width 286 height 12
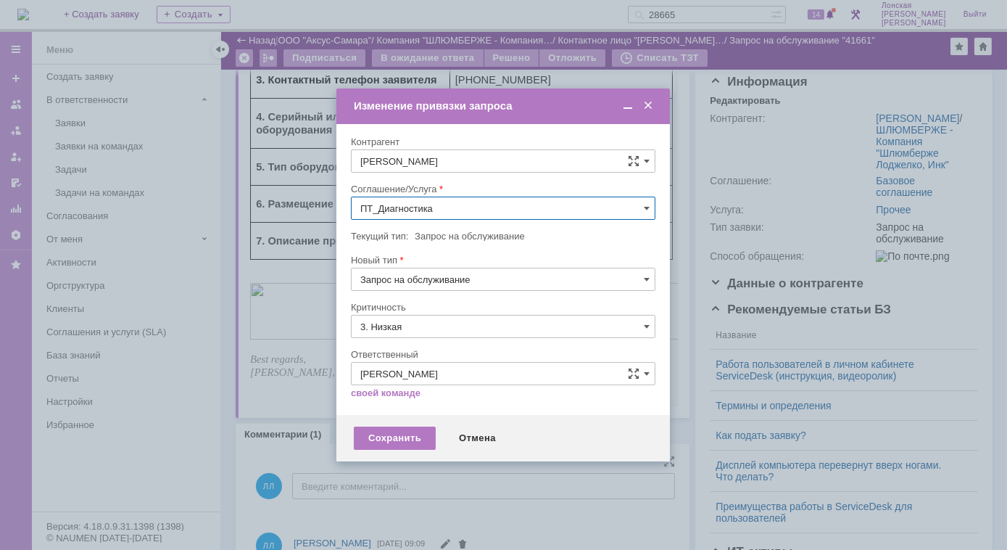
type input "ПТ_Диагностика"
click at [400, 439] on div "Сохранить" at bounding box center [395, 437] width 82 height 23
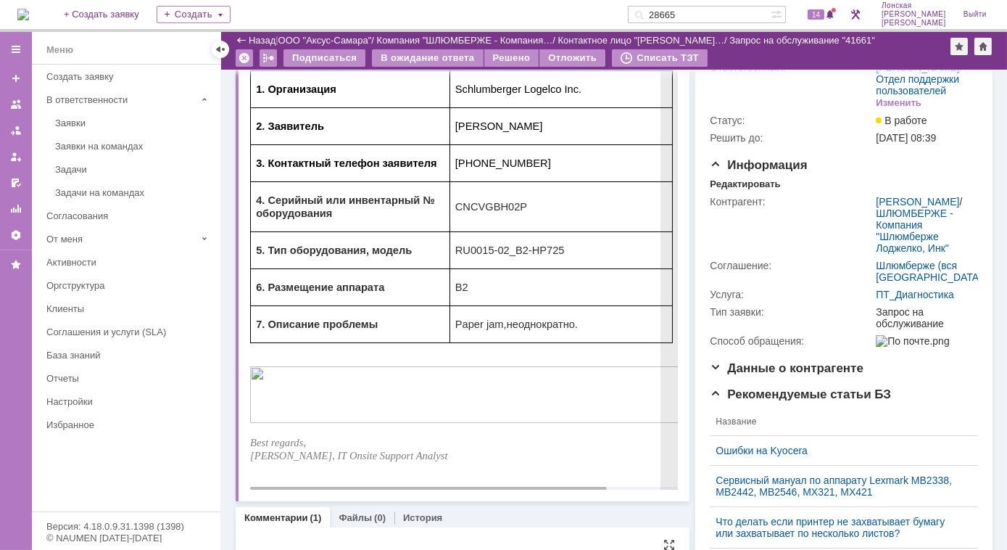
scroll to position [0, 0]
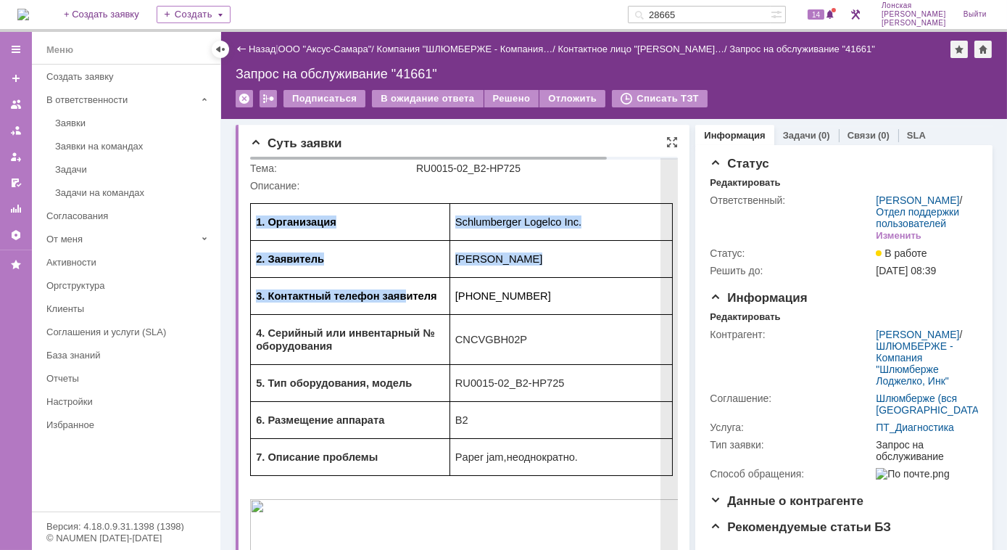
drag, startPoint x: 252, startPoint y: 212, endPoint x: 386, endPoint y: 314, distance: 168.7
click at [386, 314] on tbody "1. Организация Schlumberger Logelco Inc. 2. Заявитель [PERSON_NAME] 3. Контактн…" at bounding box center [461, 339] width 422 height 272
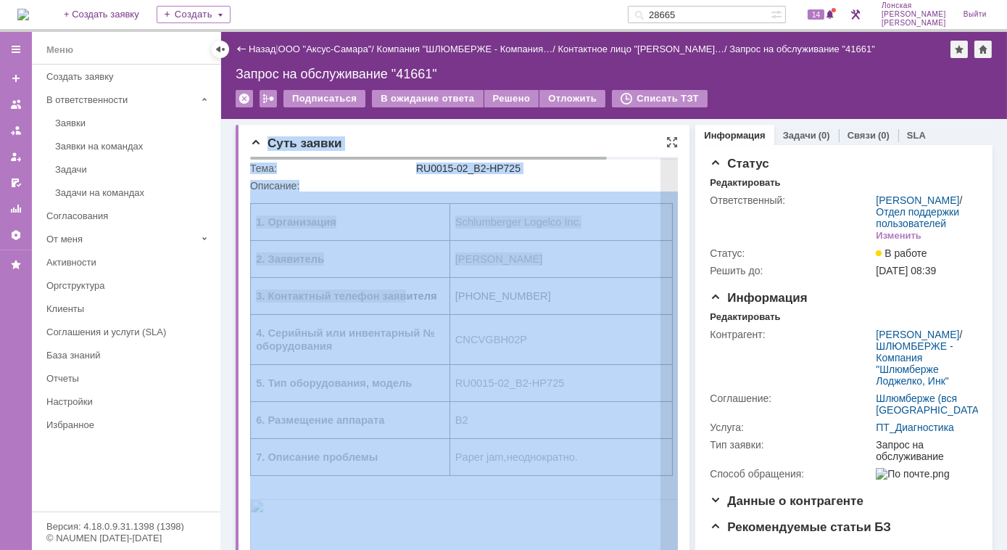
drag, startPoint x: 509, startPoint y: 323, endPoint x: 607, endPoint y: 308, distance: 99.0
copy div "Суть заявки Тема: RU0015-02_B2-HP725 Описание:"
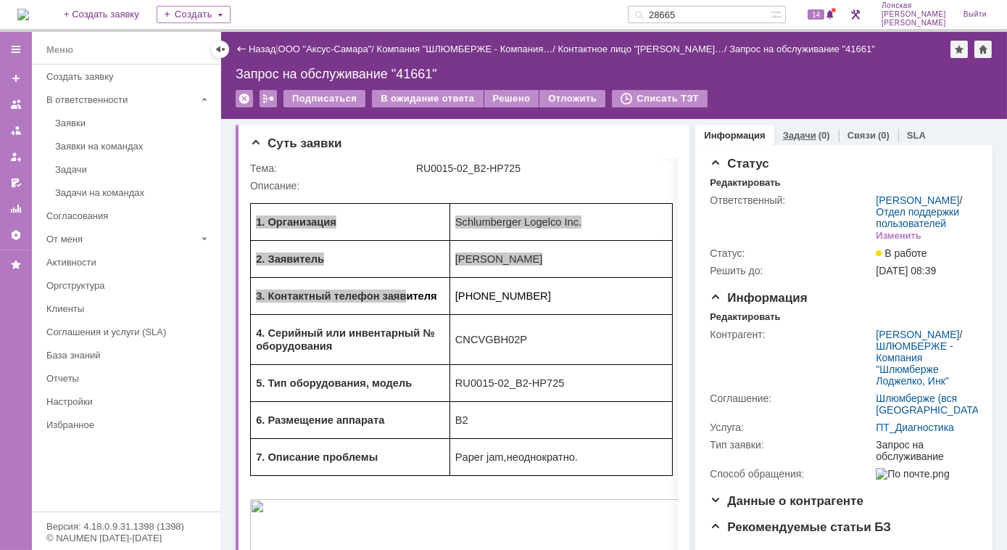
click at [798, 138] on link "Задачи" at bounding box center [799, 135] width 33 height 11
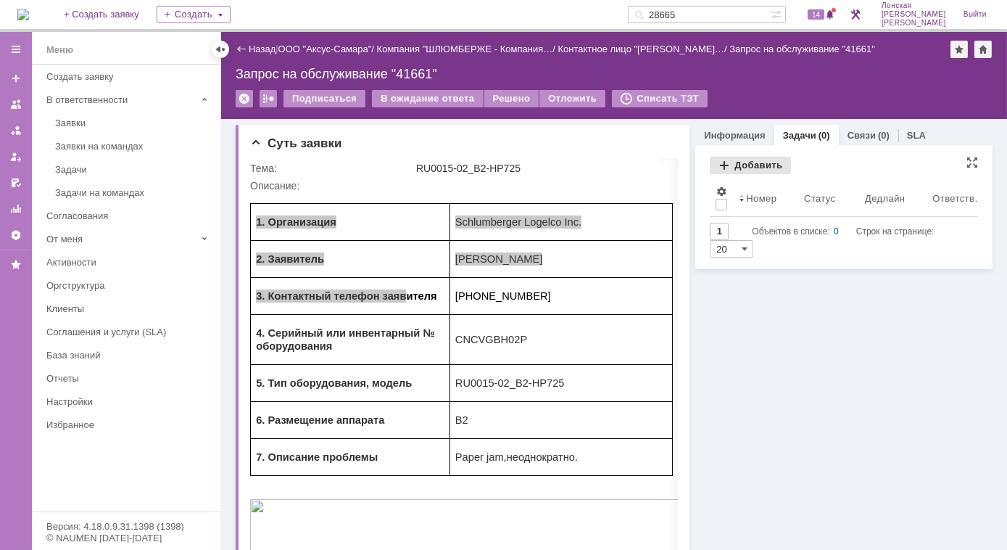
click at [717, 166] on div "Добавить" at bounding box center [750, 165] width 81 height 17
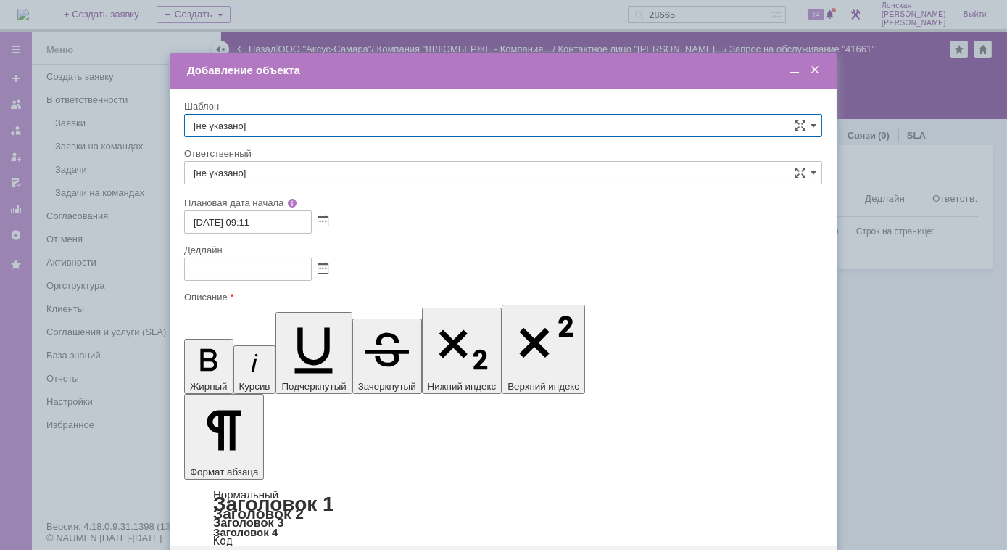
click at [328, 128] on input "[не указано]" at bounding box center [503, 125] width 638 height 23
click at [239, 126] on input "text" at bounding box center [503, 125] width 638 height 23
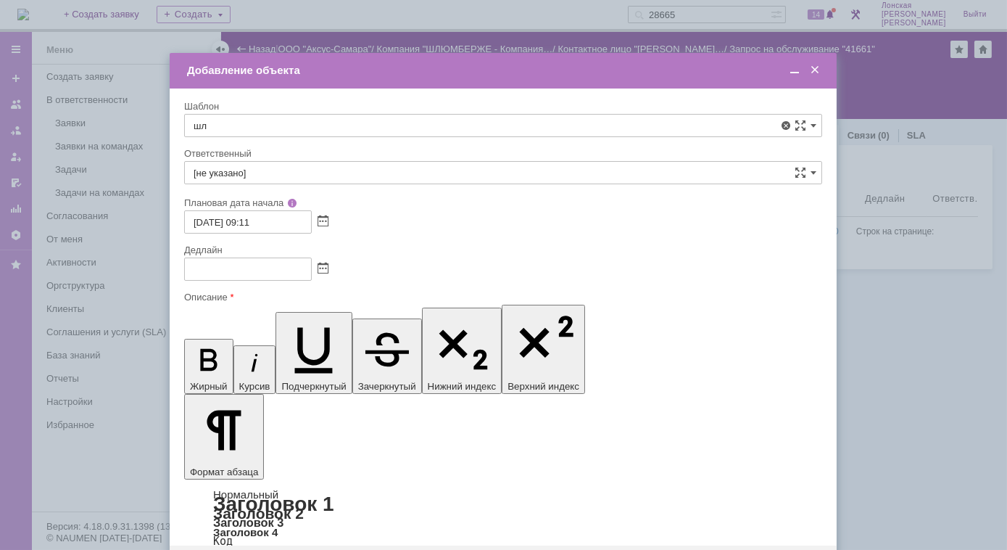
click at [406, 226] on span "Шлюмберже ([GEOGRAPHIC_DATA]/Пыть-Ях) - ремонт оборудования" at bounding box center [503, 231] width 619 height 12
type input "Шлюмберже ([GEOGRAPHIC_DATA]/Пыть-Ях) - ремонт оборудования"
type input "[PERSON_NAME]"
type input "[DATE] 18:11"
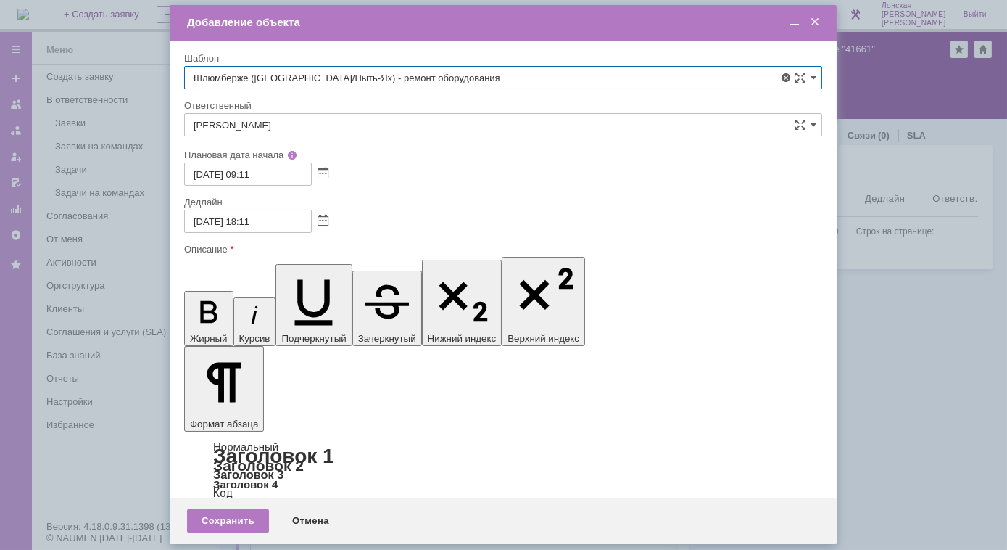
type input "Шлюмберже ([GEOGRAPHIC_DATA]/Пыть-Ях) - ремонт оборудования"
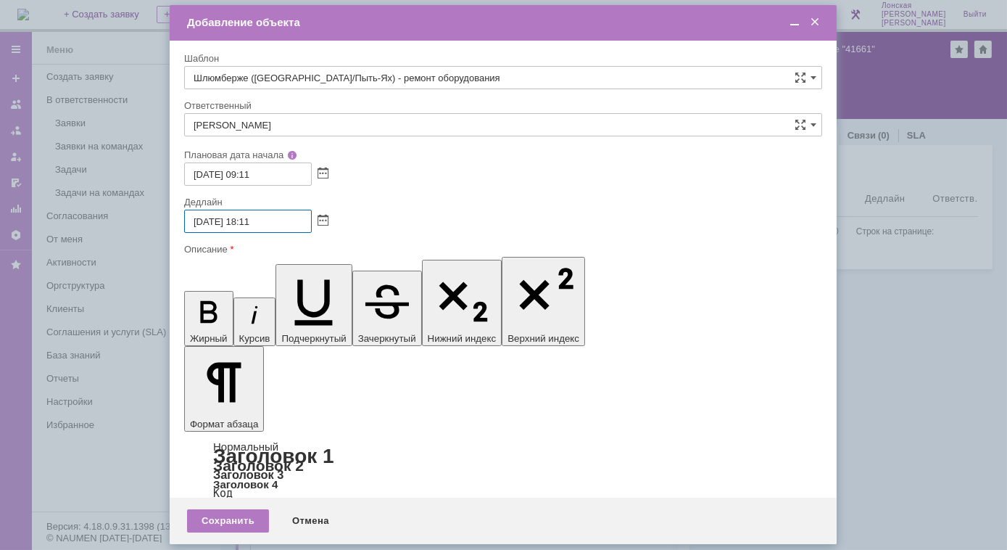
drag, startPoint x: 270, startPoint y: 224, endPoint x: 244, endPoint y: 225, distance: 26.8
click at [244, 225] on input "[DATE] 18:11" at bounding box center [248, 221] width 128 height 23
type input "[DATE] 18:11"
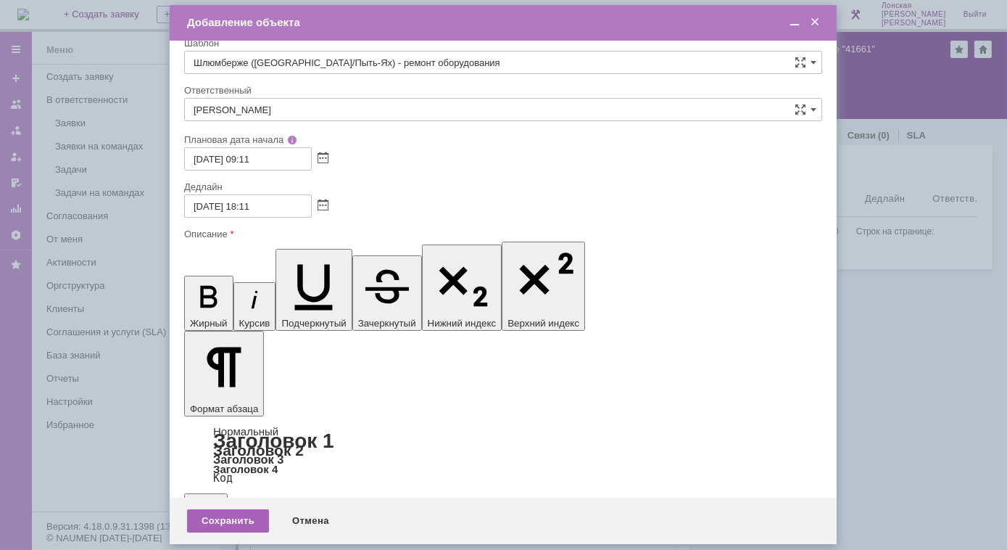
click at [228, 523] on div "Сохранить" at bounding box center [228, 520] width 82 height 23
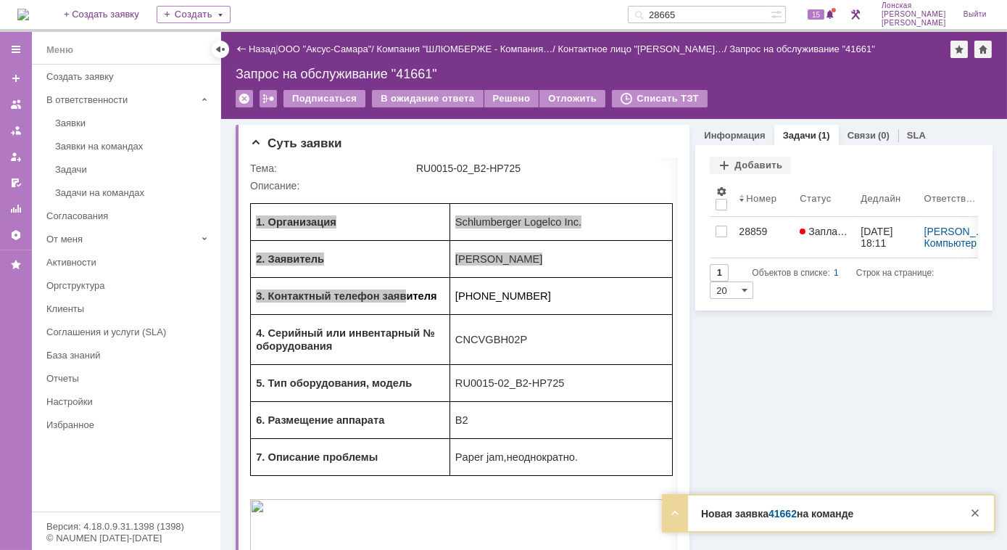
click at [787, 138] on link "Задачи" at bounding box center [799, 135] width 33 height 11
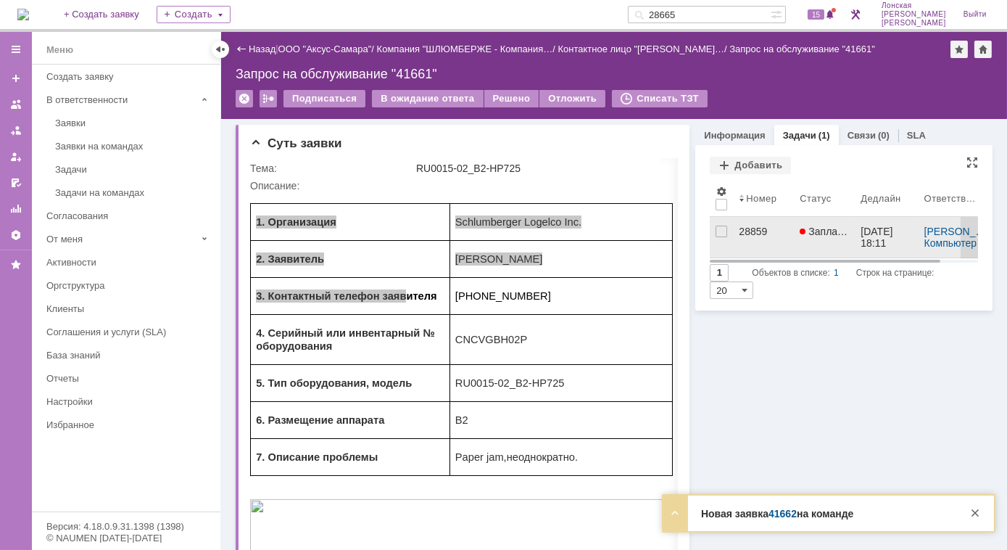
click at [742, 232] on div "28859" at bounding box center [763, 231] width 49 height 12
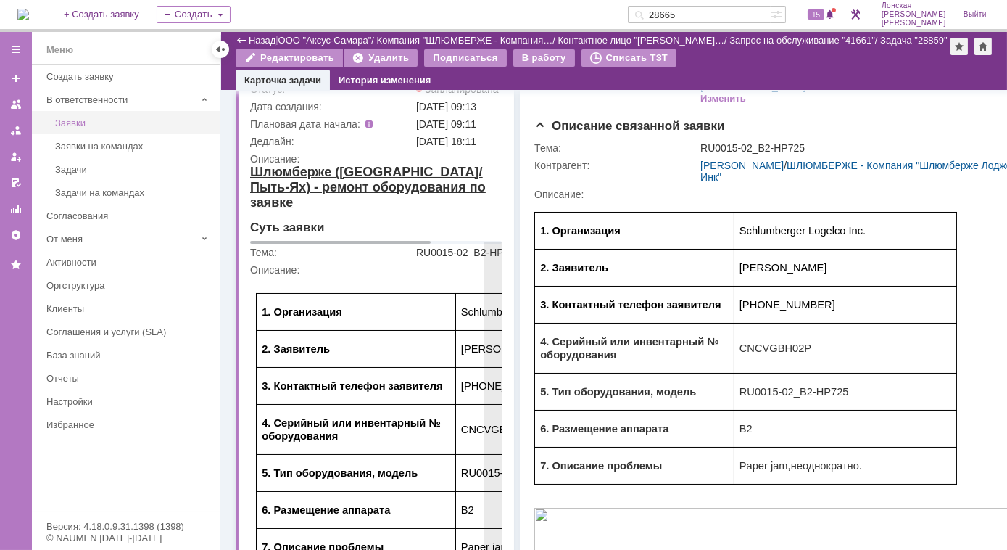
scroll to position [65, 0]
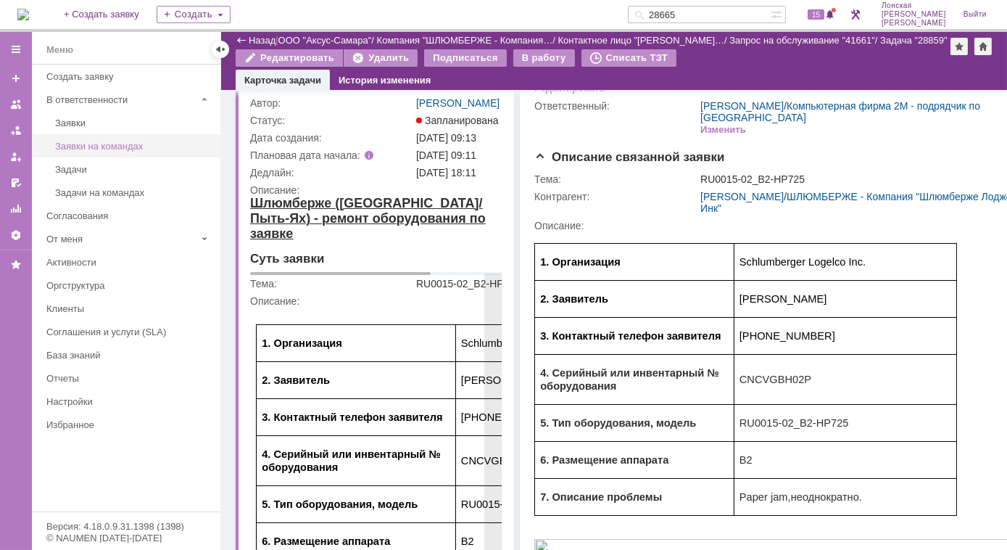
click at [114, 143] on div "Заявки на командах" at bounding box center [133, 146] width 157 height 11
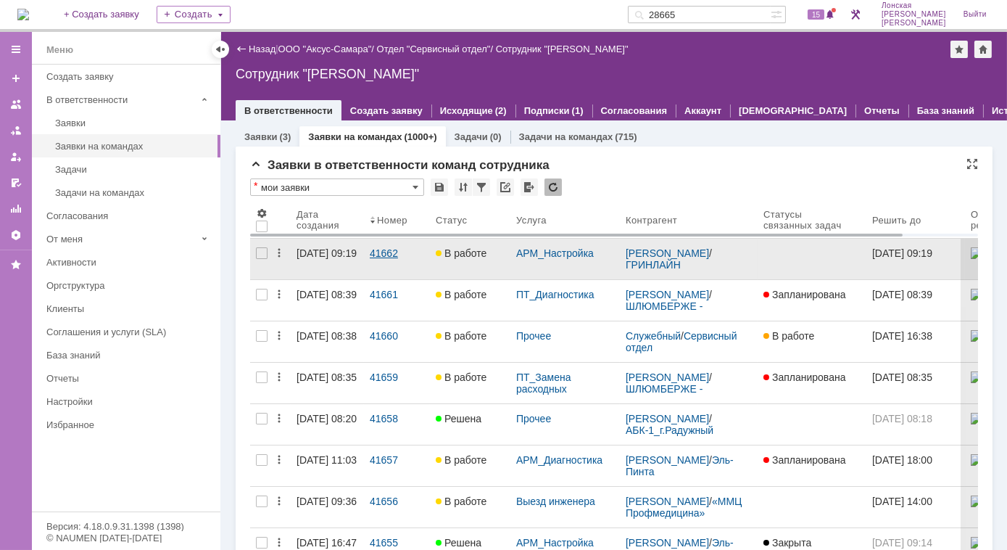
click at [381, 257] on div "41662" at bounding box center [397, 253] width 54 height 12
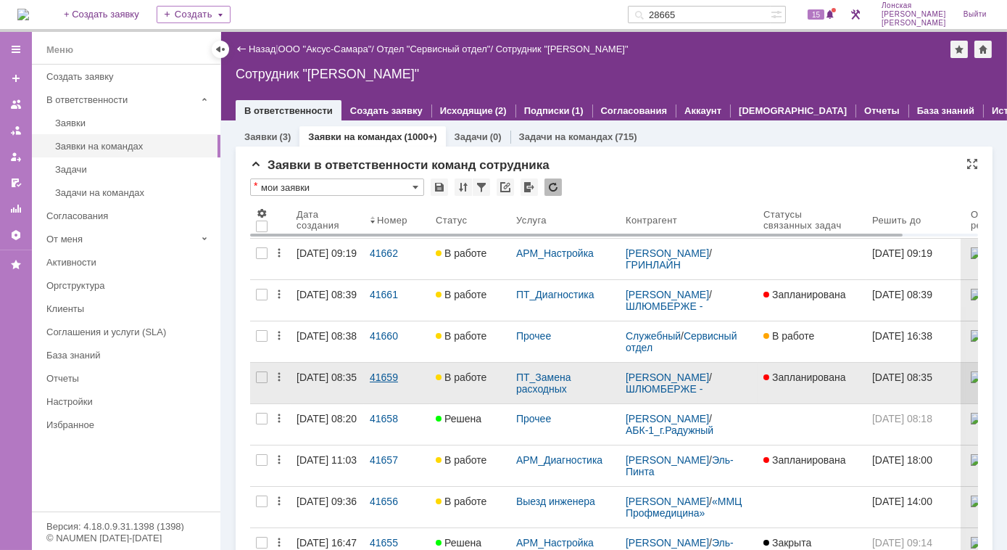
click at [384, 376] on div "41659" at bounding box center [397, 377] width 54 height 12
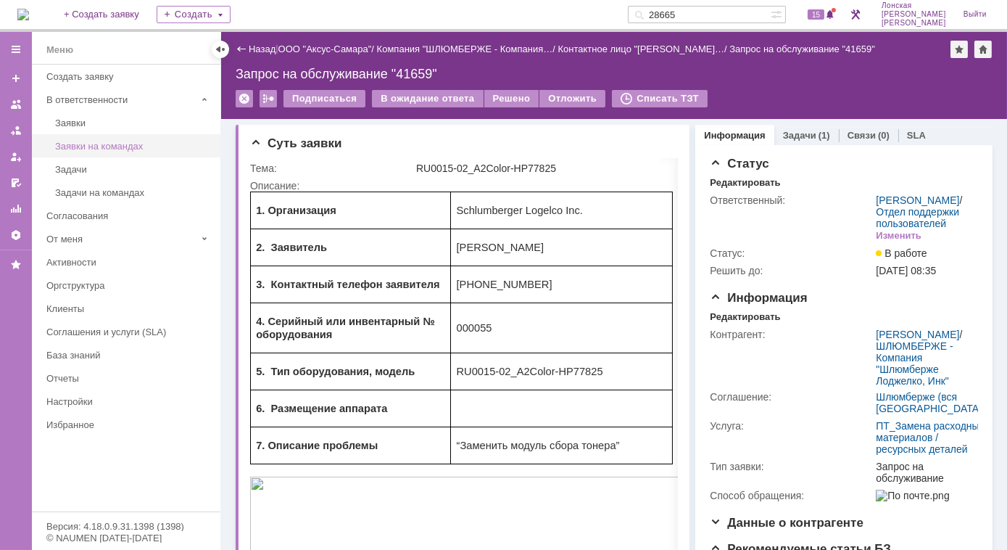
click at [110, 144] on div "Заявки на командах" at bounding box center [133, 146] width 157 height 11
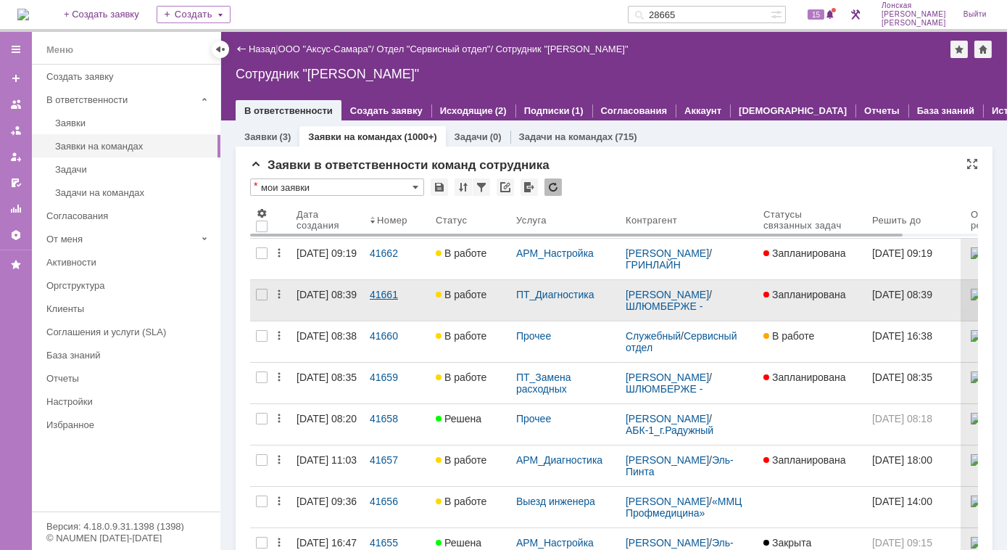
click at [386, 294] on div "41661" at bounding box center [397, 295] width 54 height 12
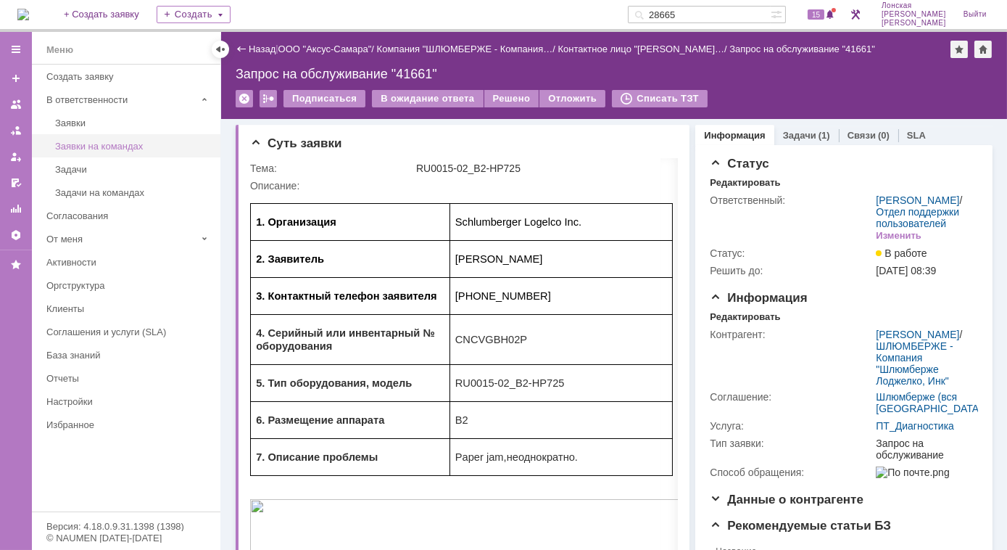
click at [101, 144] on div "Заявки на командах" at bounding box center [133, 146] width 157 height 11
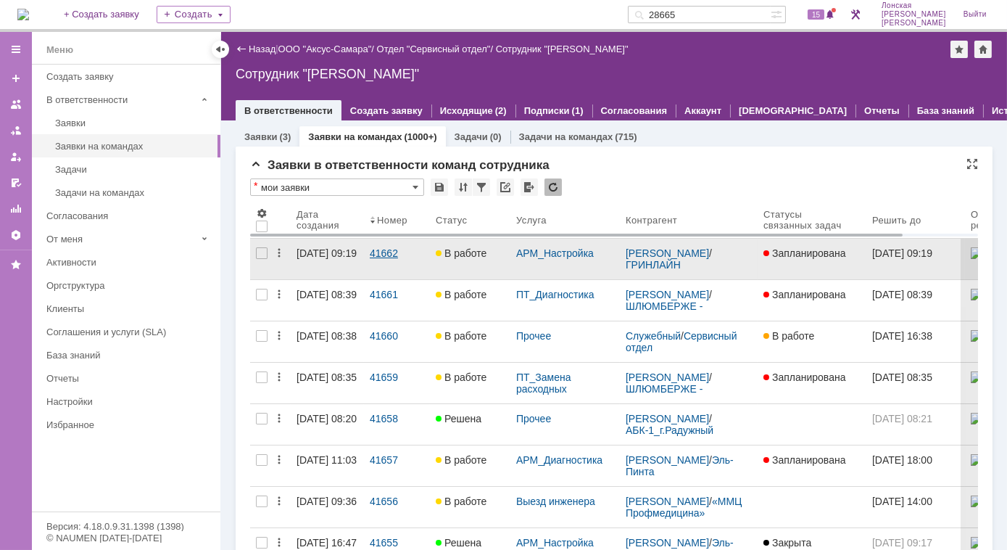
click at [386, 251] on div "41662" at bounding box center [397, 253] width 54 height 12
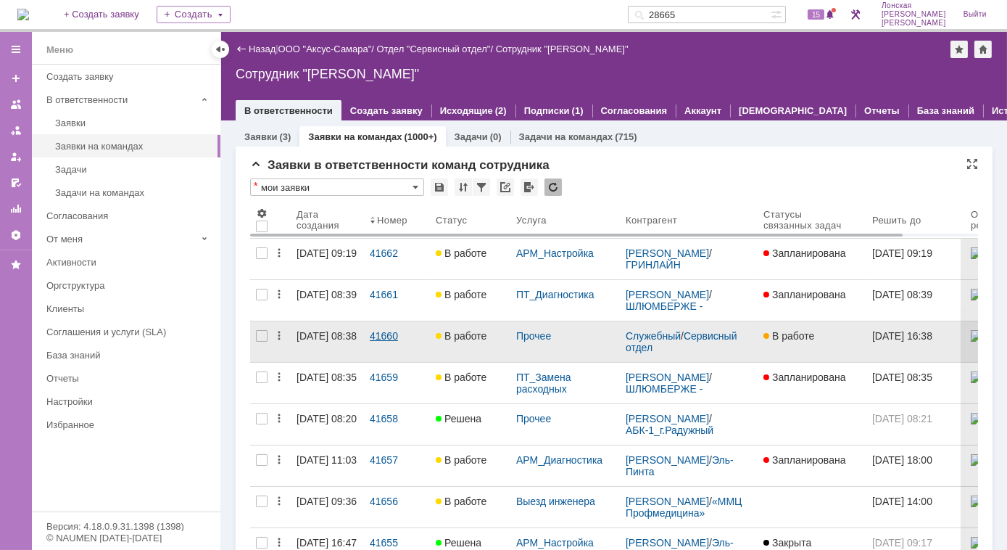
click at [384, 335] on div "41660" at bounding box center [397, 336] width 54 height 12
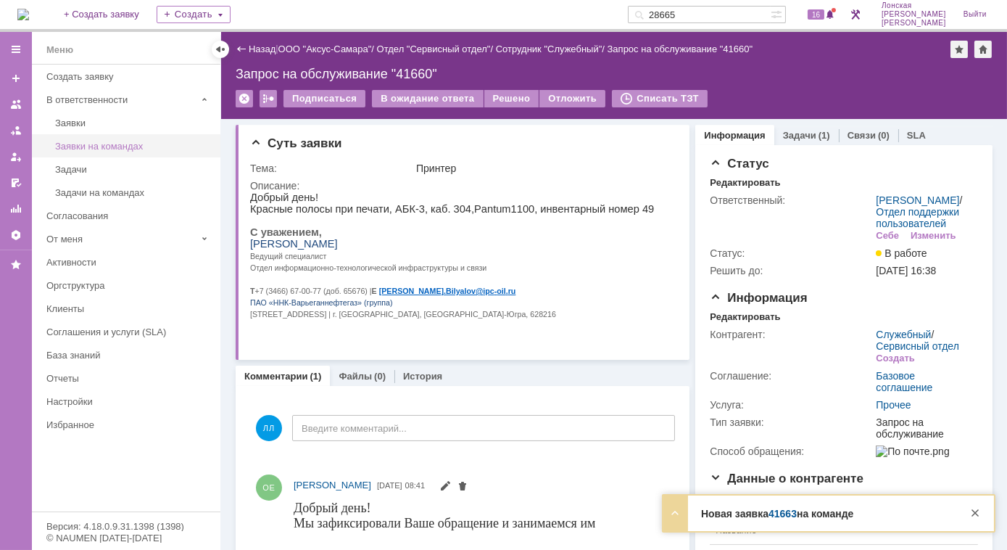
click at [68, 149] on div "Заявки на командах" at bounding box center [133, 146] width 157 height 11
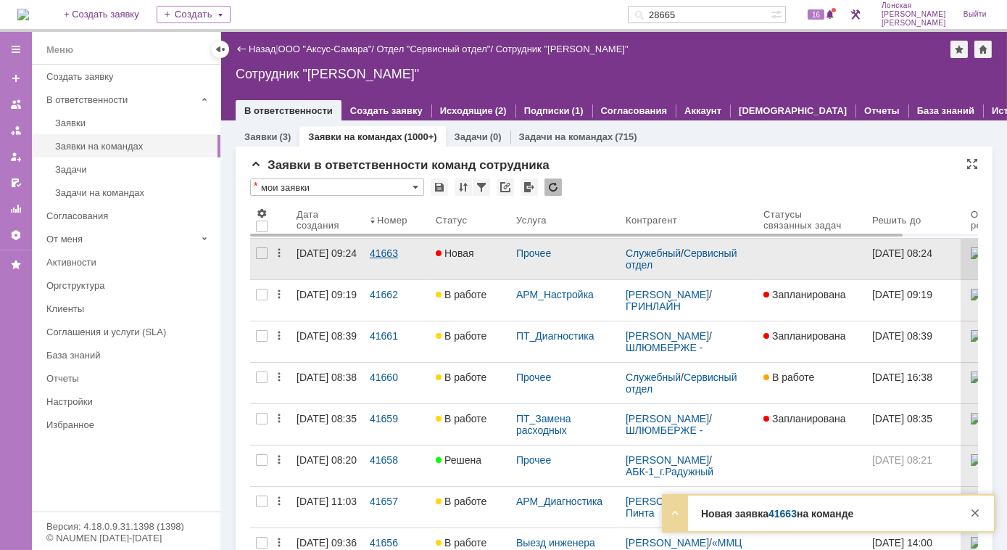
click at [396, 252] on div "41663" at bounding box center [397, 253] width 54 height 12
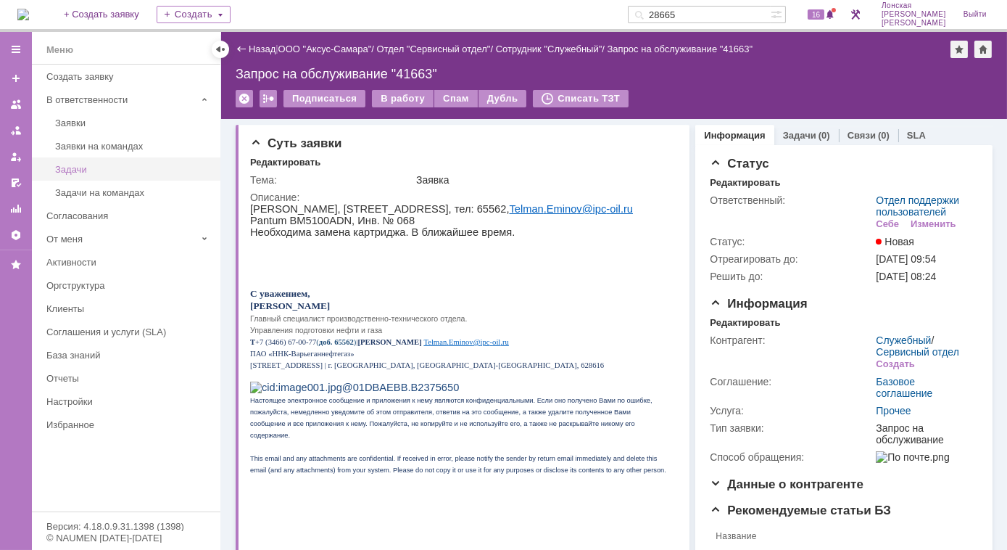
click at [96, 165] on div "Задачи" at bounding box center [133, 169] width 157 height 11
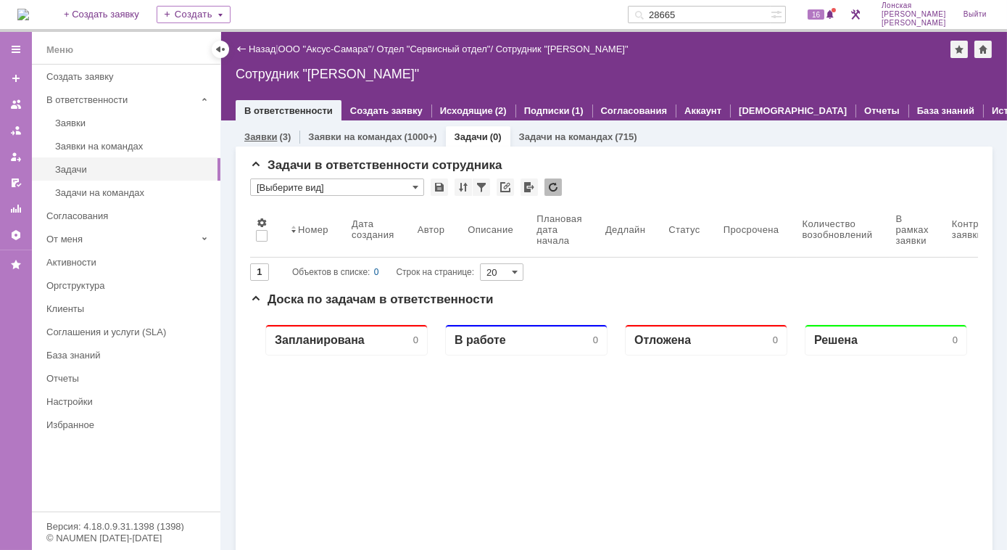
click at [268, 132] on link "Заявки" at bounding box center [260, 136] width 33 height 11
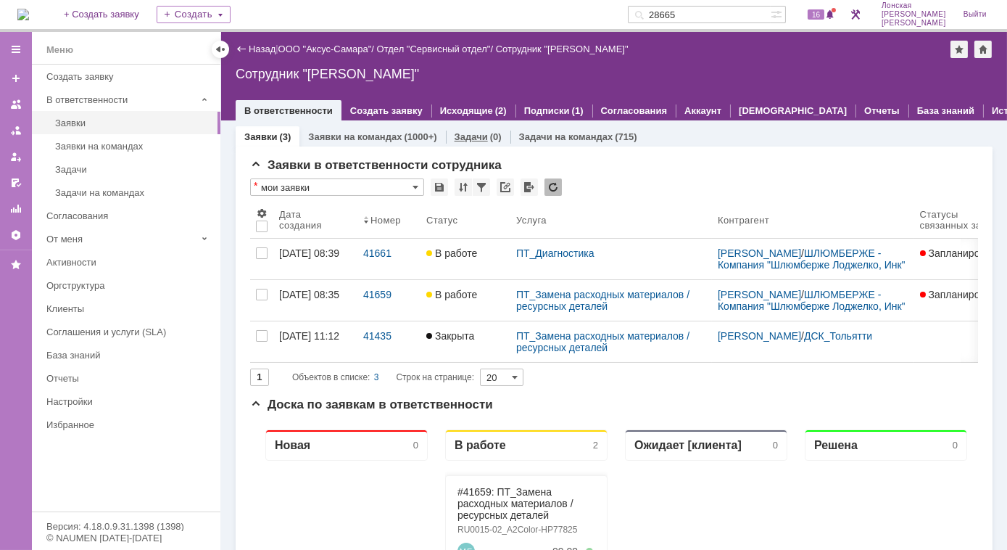
click at [473, 136] on link "Задачи" at bounding box center [471, 136] width 33 height 11
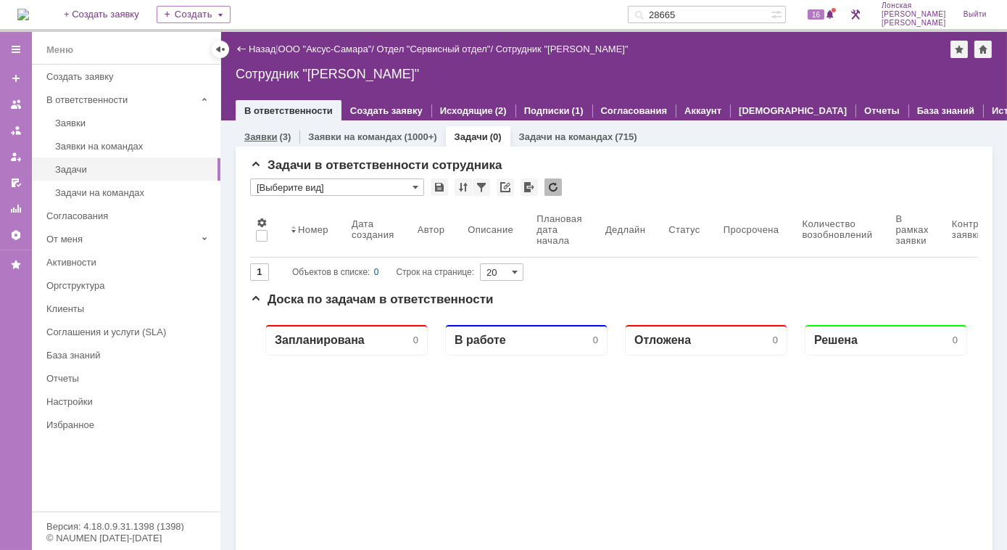
click at [249, 138] on link "Заявки" at bounding box center [260, 136] width 33 height 11
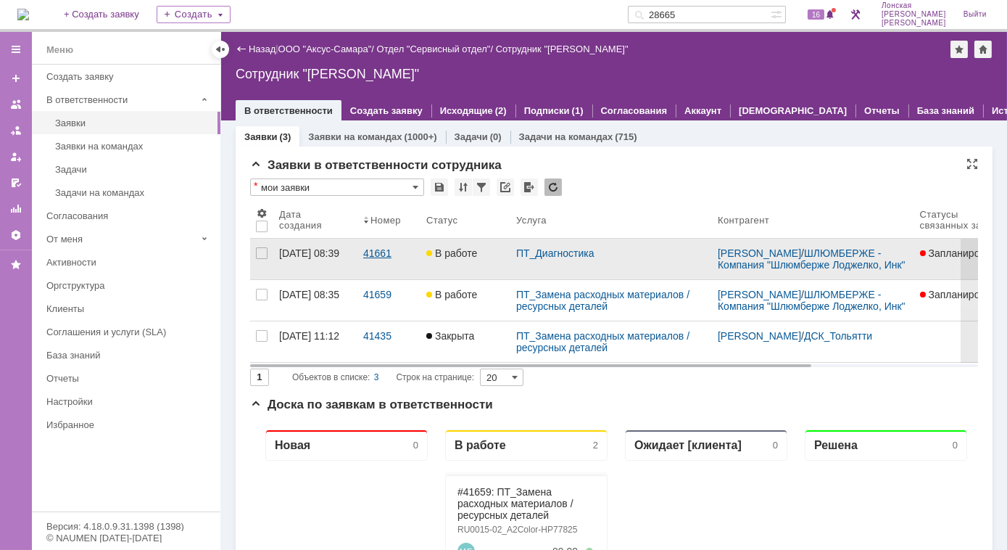
click at [376, 255] on div "41661" at bounding box center [388, 253] width 51 height 12
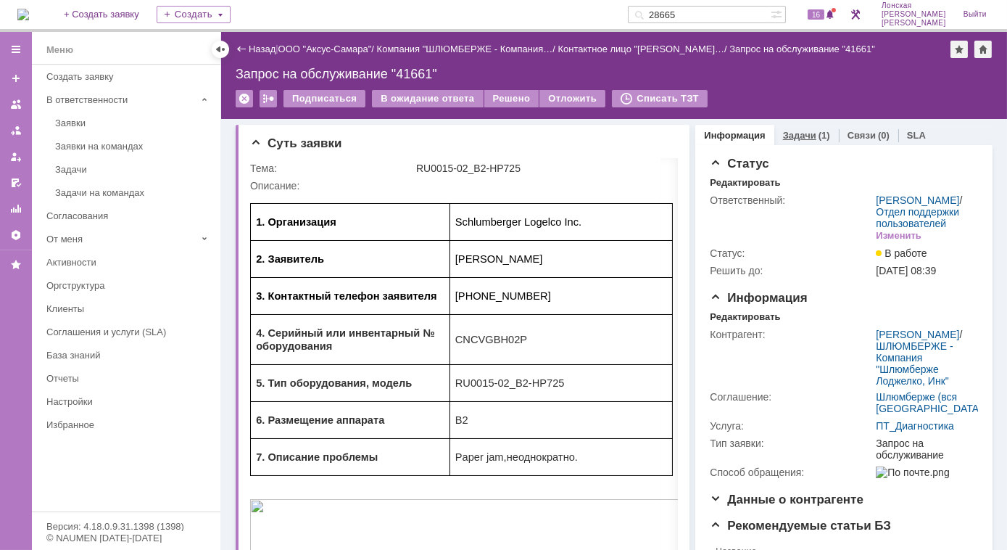
click at [789, 139] on link "Задачи" at bounding box center [799, 135] width 33 height 11
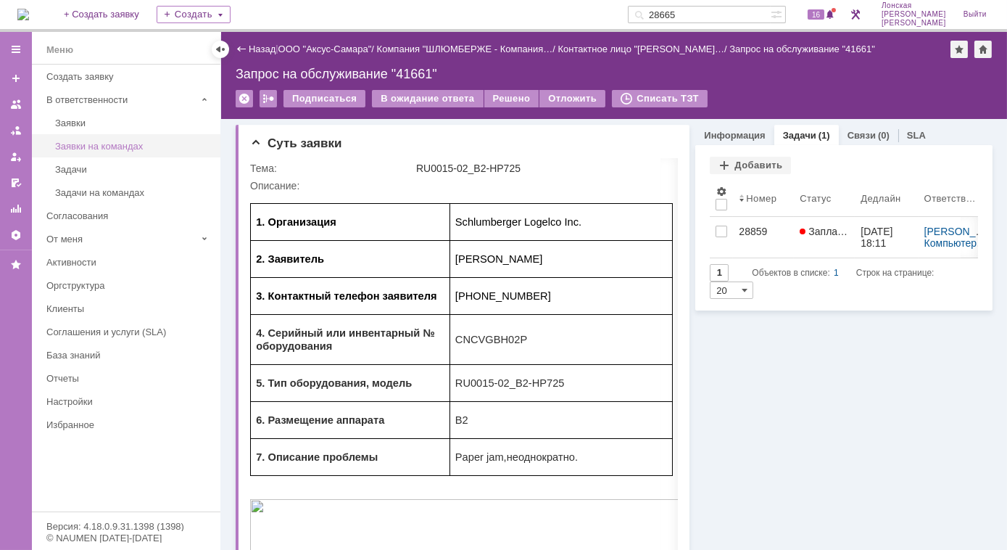
click at [83, 142] on div "Заявки на командах" at bounding box center [133, 146] width 157 height 11
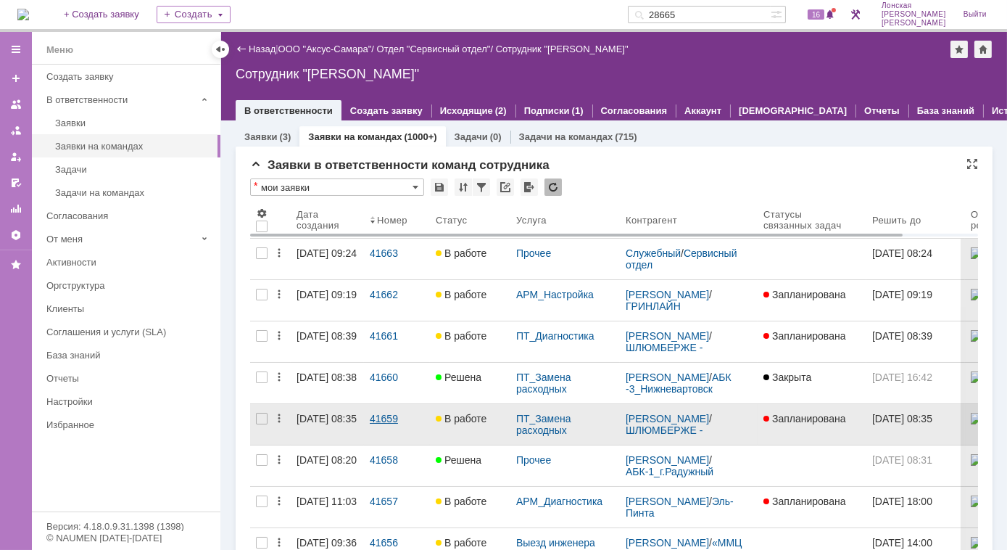
click at [400, 424] on link "41659" at bounding box center [397, 424] width 66 height 41
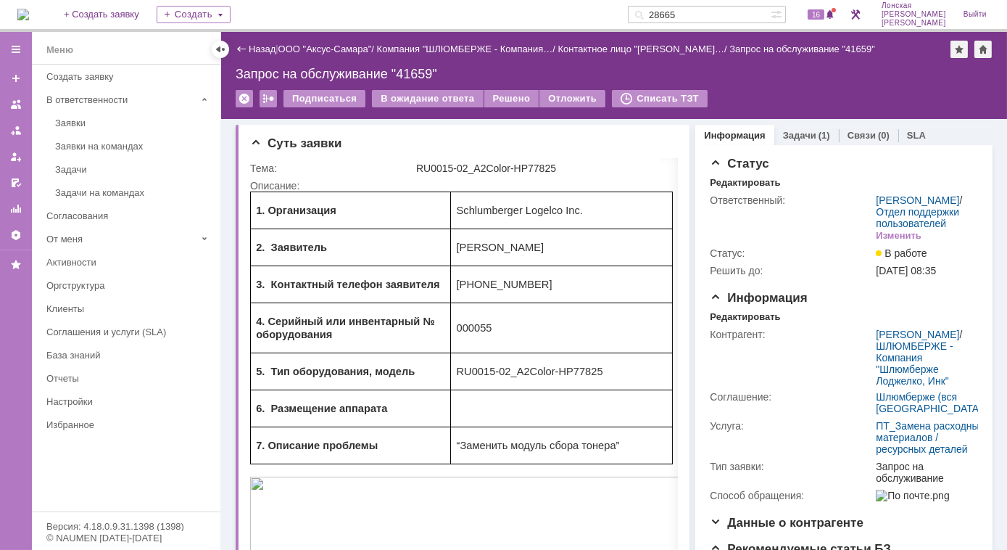
click at [794, 138] on link "Задачи" at bounding box center [799, 135] width 33 height 11
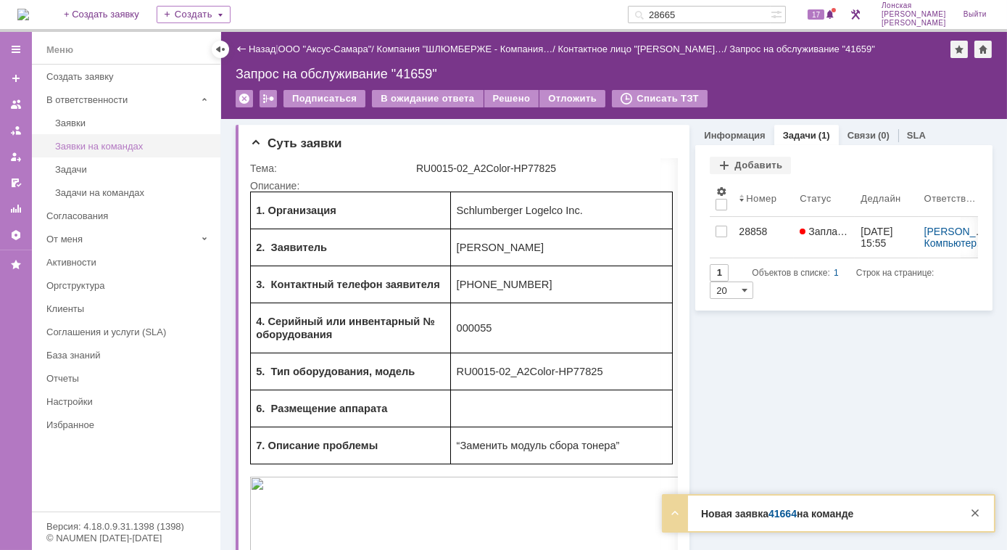
click at [108, 147] on div "Заявки на командах" at bounding box center [133, 146] width 157 height 11
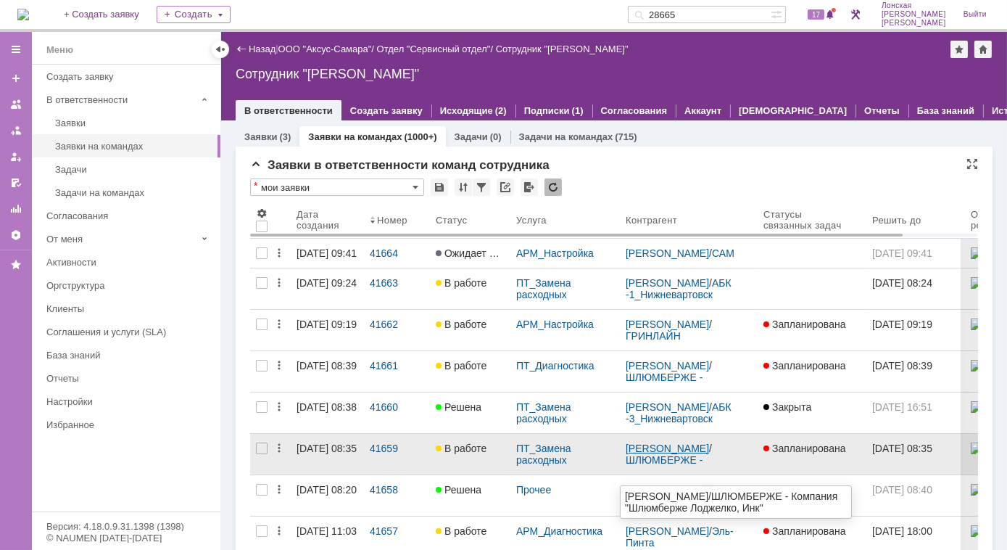
scroll to position [65, 0]
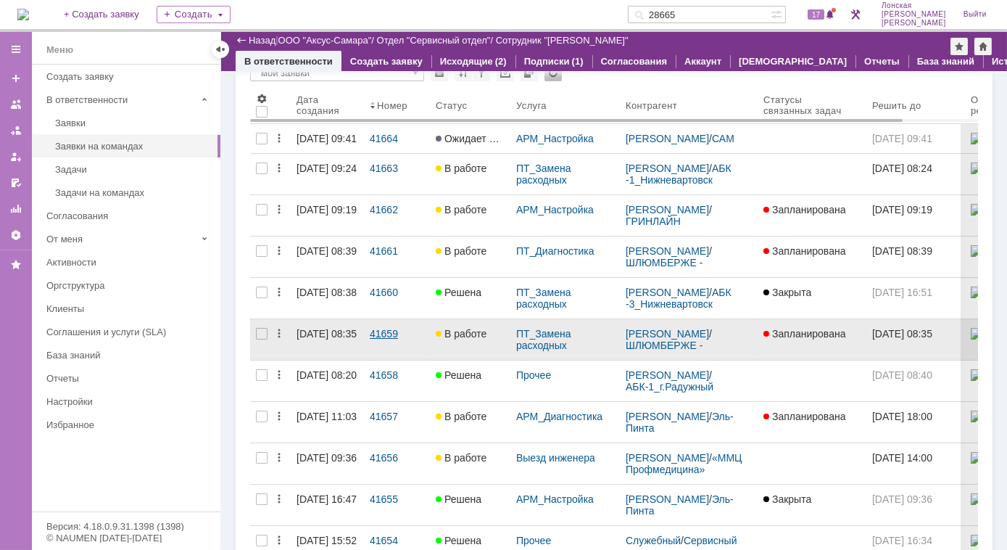
click at [389, 339] on div "41659" at bounding box center [397, 334] width 54 height 12
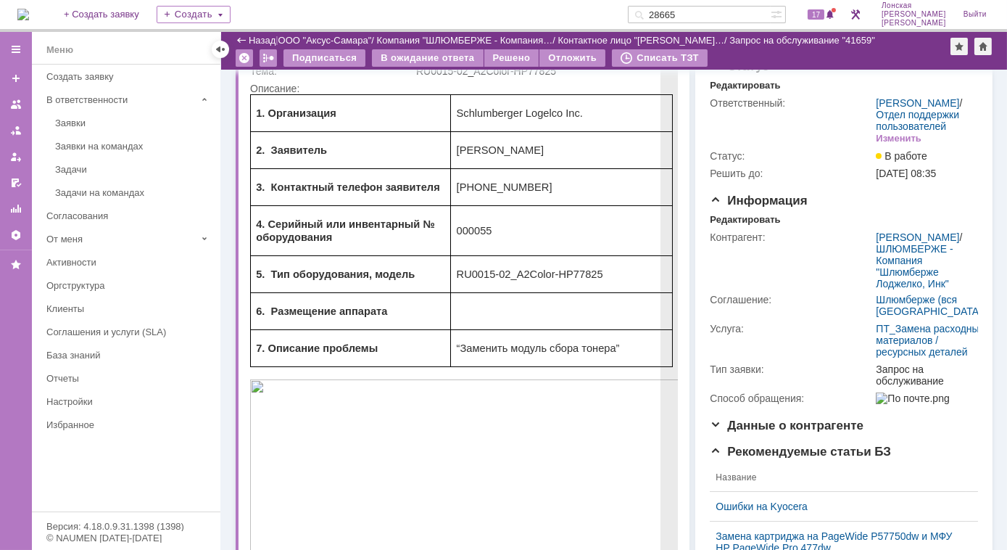
scroll to position [65, 0]
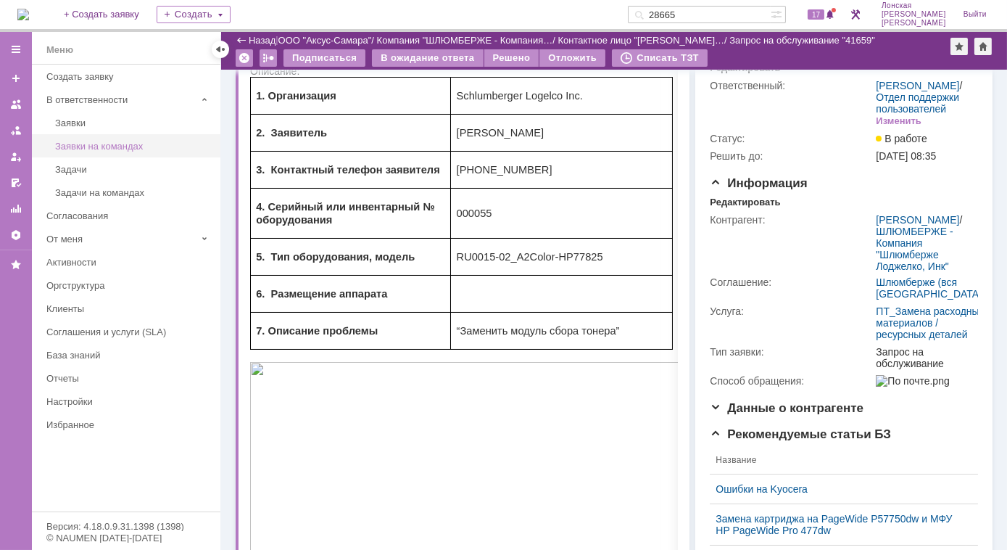
click at [105, 141] on div "Заявки на командах" at bounding box center [133, 146] width 157 height 11
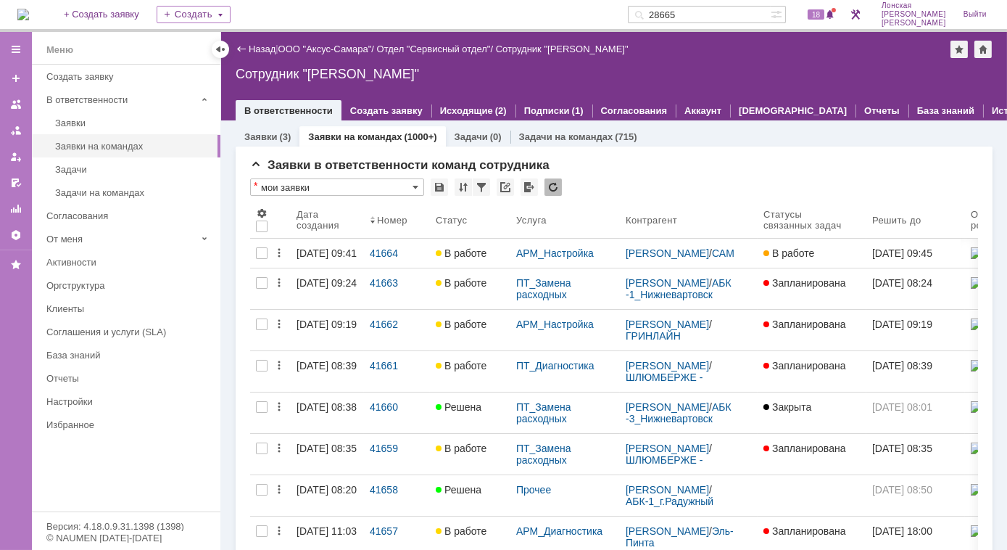
click at [381, 251] on div "41664" at bounding box center [397, 253] width 54 height 12
